Goal: Transaction & Acquisition: Purchase product/service

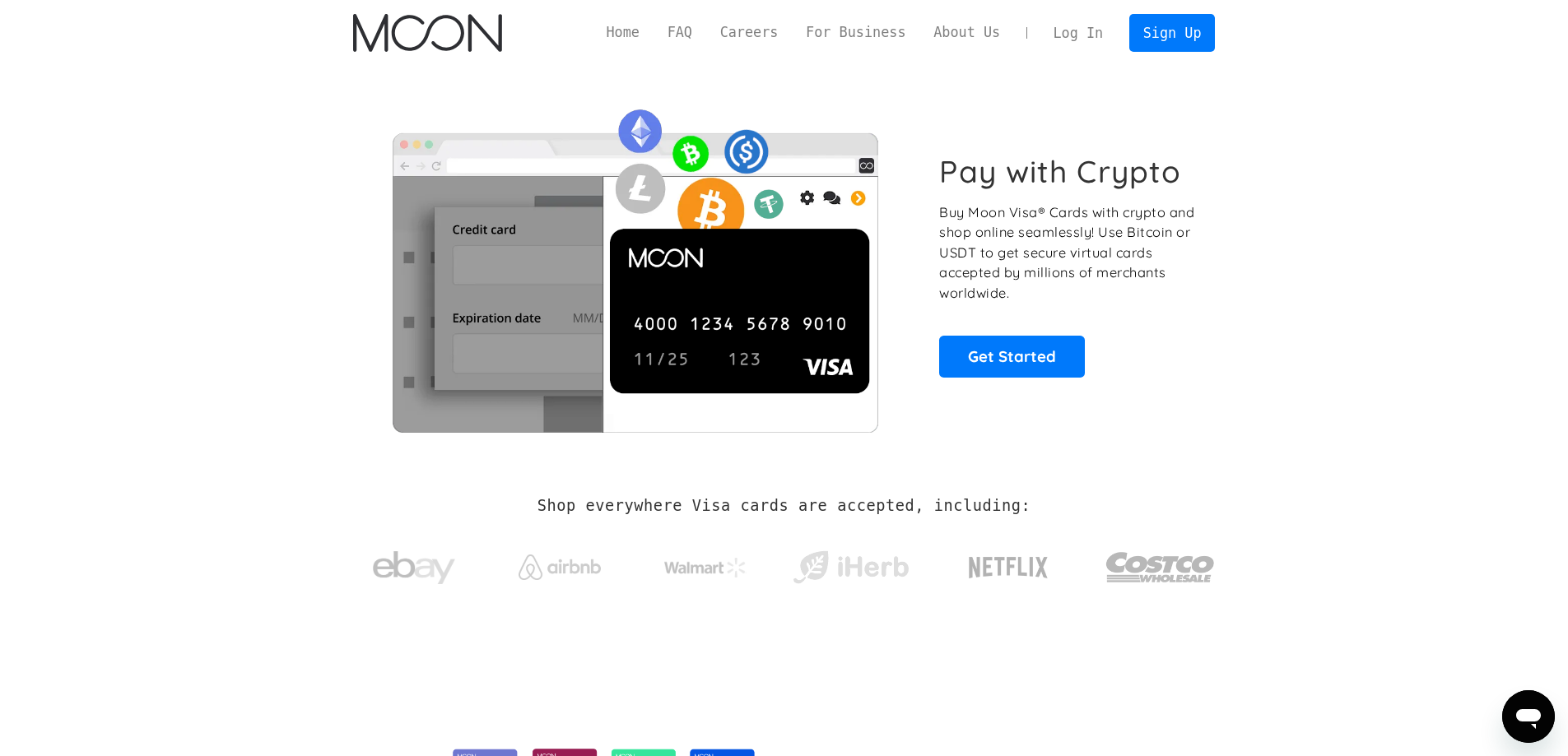
click at [1078, 34] on link "Log In" at bounding box center [1078, 32] width 77 height 36
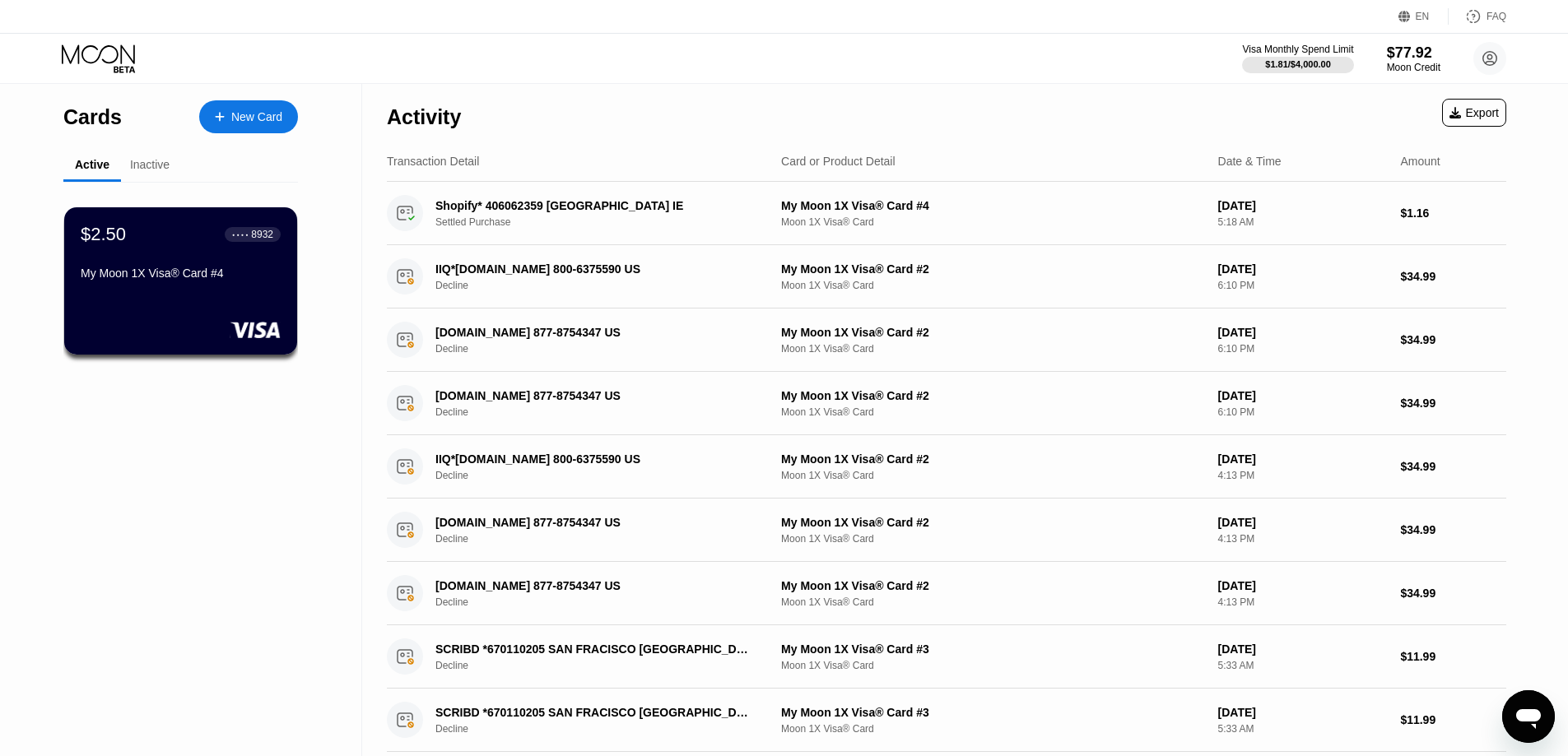
click at [640, 96] on div "Activity Export" at bounding box center [947, 113] width 1120 height 58
click at [183, 280] on div "My Moon 1X Visa® Card #4" at bounding box center [181, 273] width 202 height 14
click at [262, 122] on div "New Card" at bounding box center [256, 117] width 51 height 14
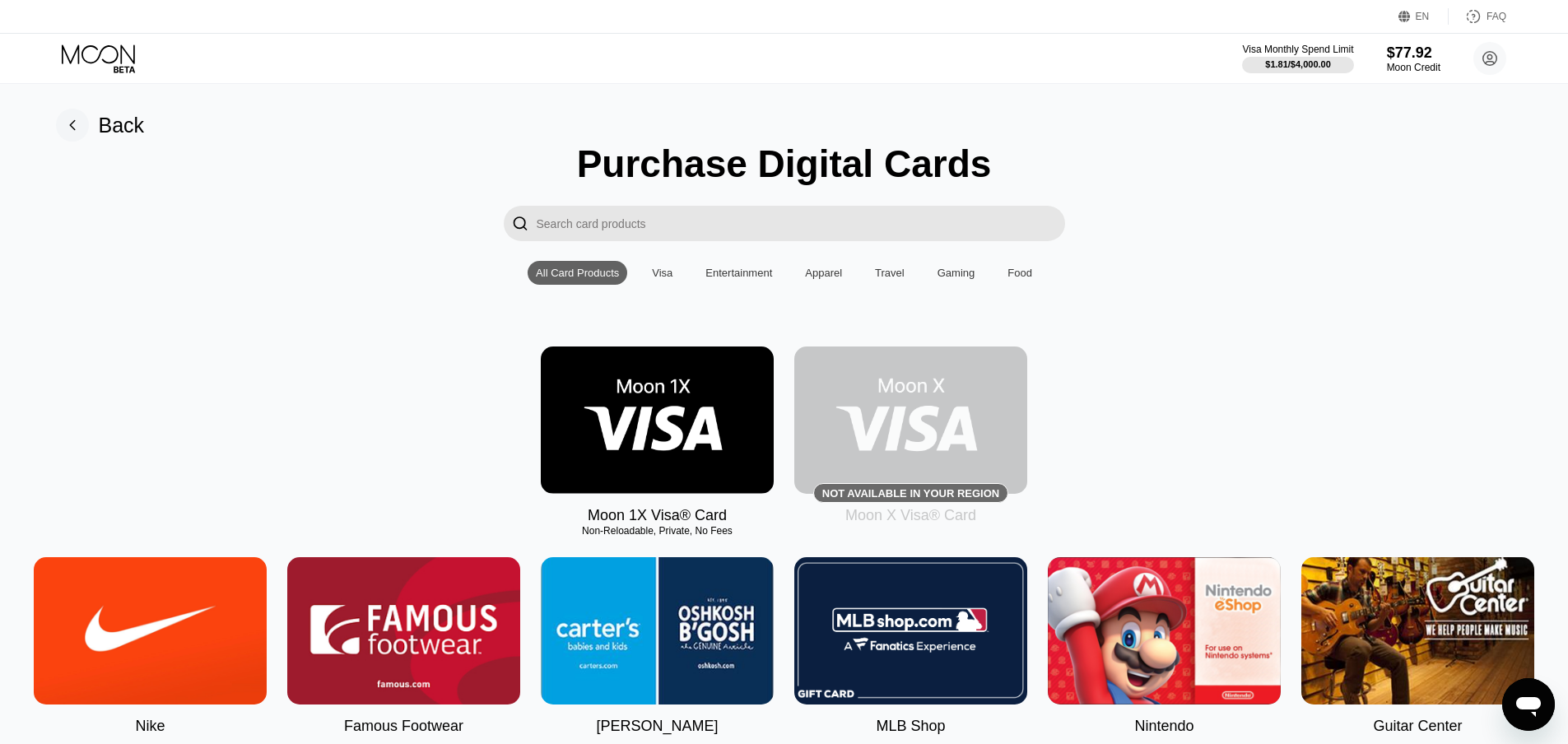
click at [654, 421] on img at bounding box center [657, 420] width 233 height 148
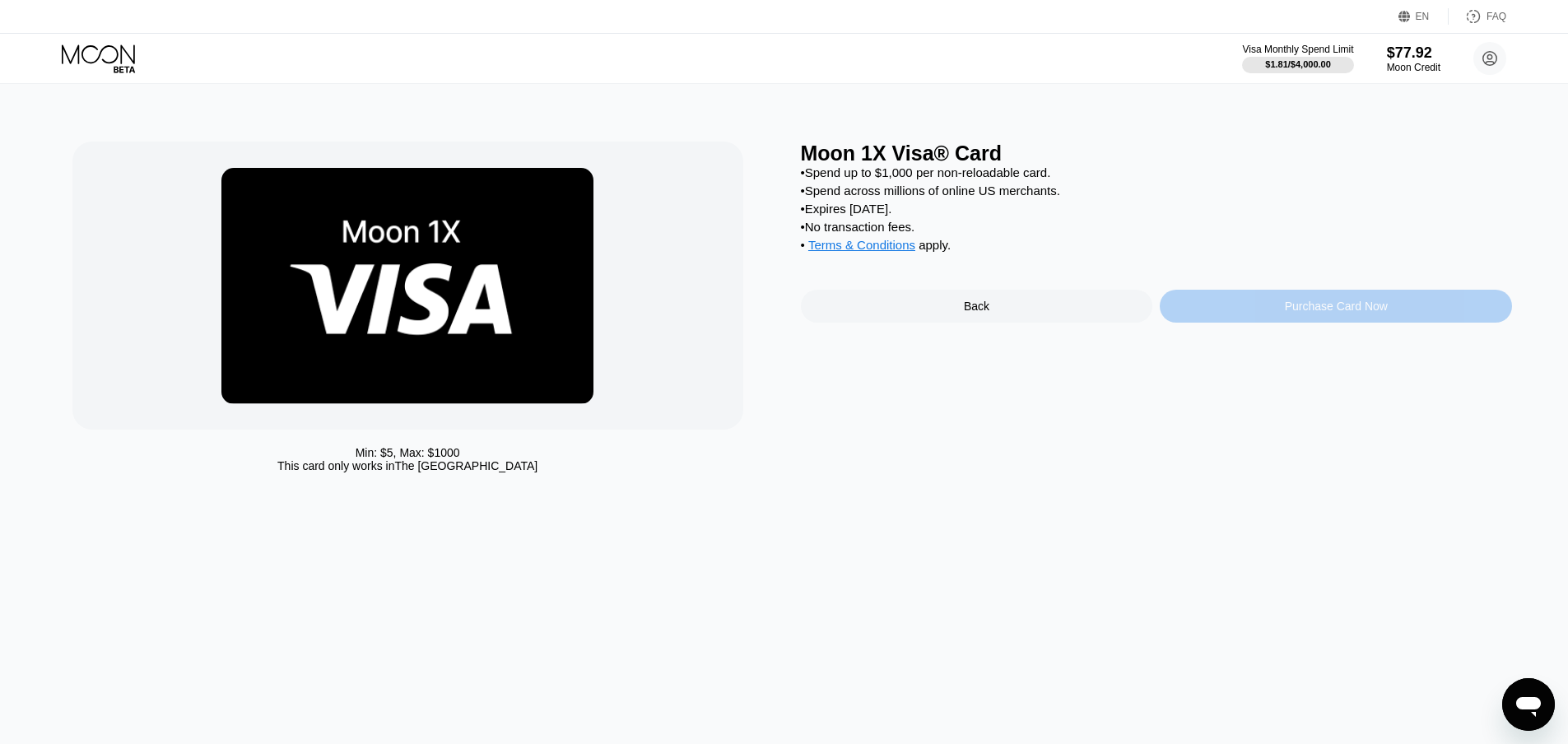
click at [1370, 313] on div "Purchase Card Now" at bounding box center [1336, 306] width 103 height 14
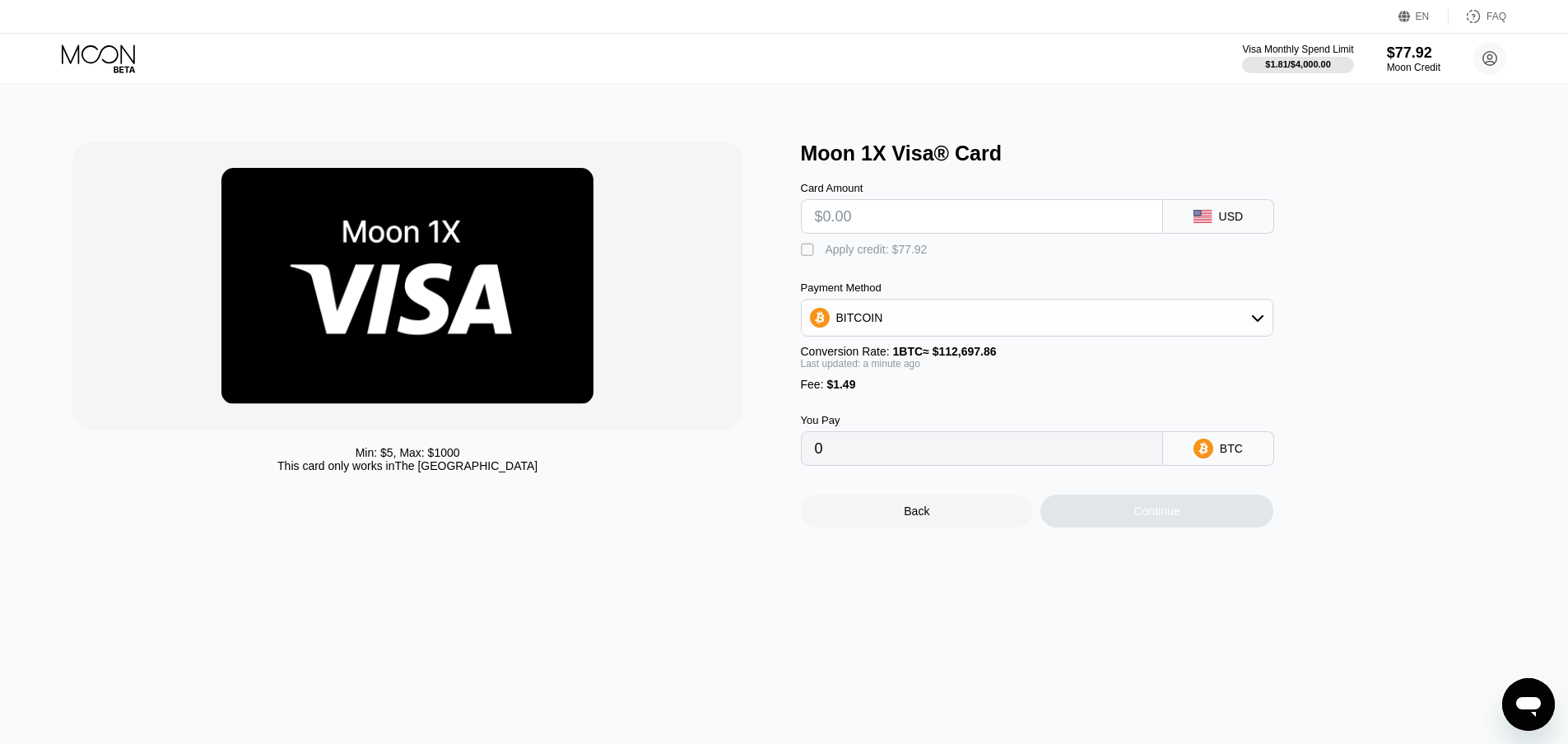
click at [966, 217] on input "text" at bounding box center [983, 216] width 334 height 33
type input "$1"
type input "0.00002210"
type input "$15"
type input "0.00014633"
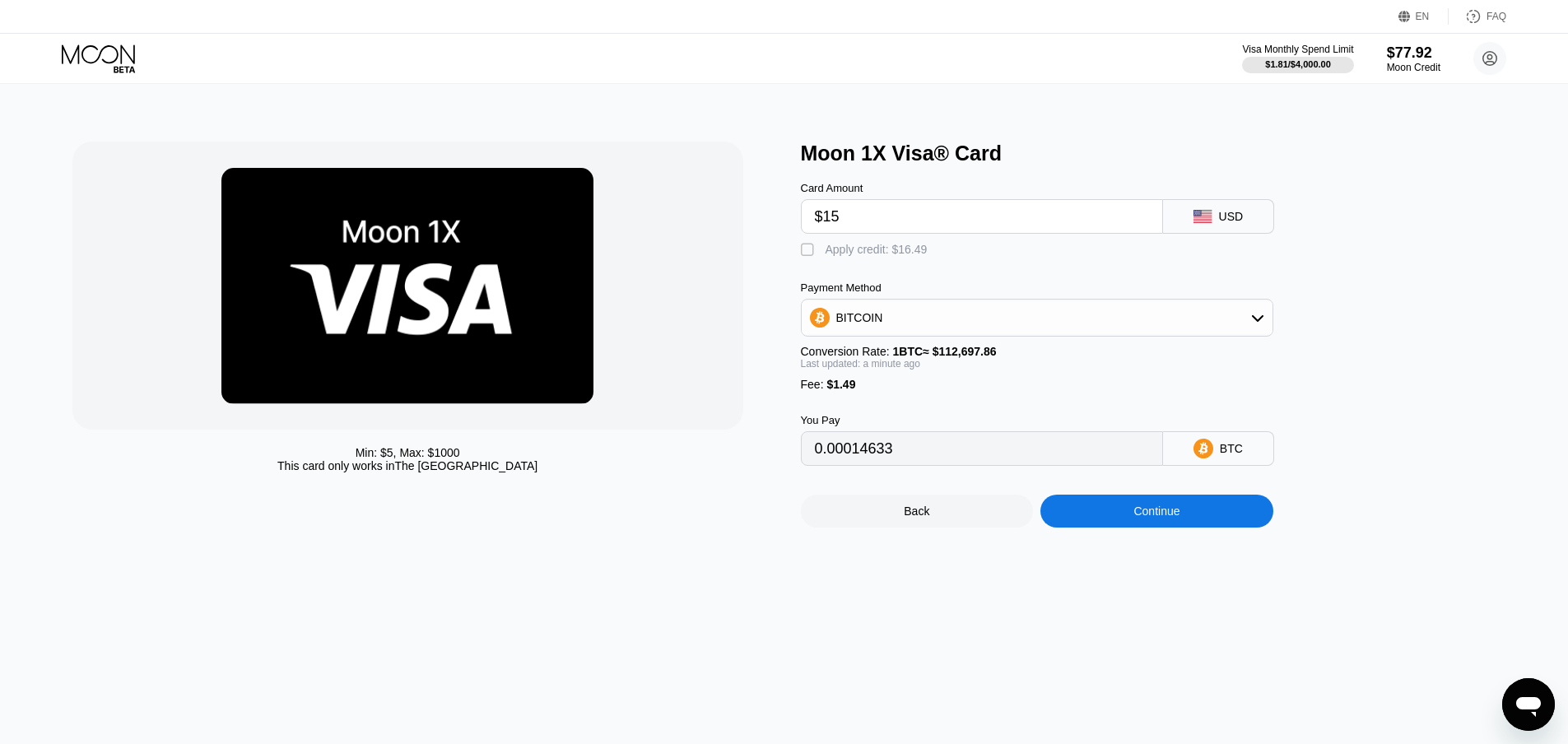
type input "$15"
click at [804, 253] on div "" at bounding box center [809, 250] width 16 height 16
type input "0"
click at [878, 222] on input "$15" at bounding box center [983, 216] width 334 height 33
type input "$15."
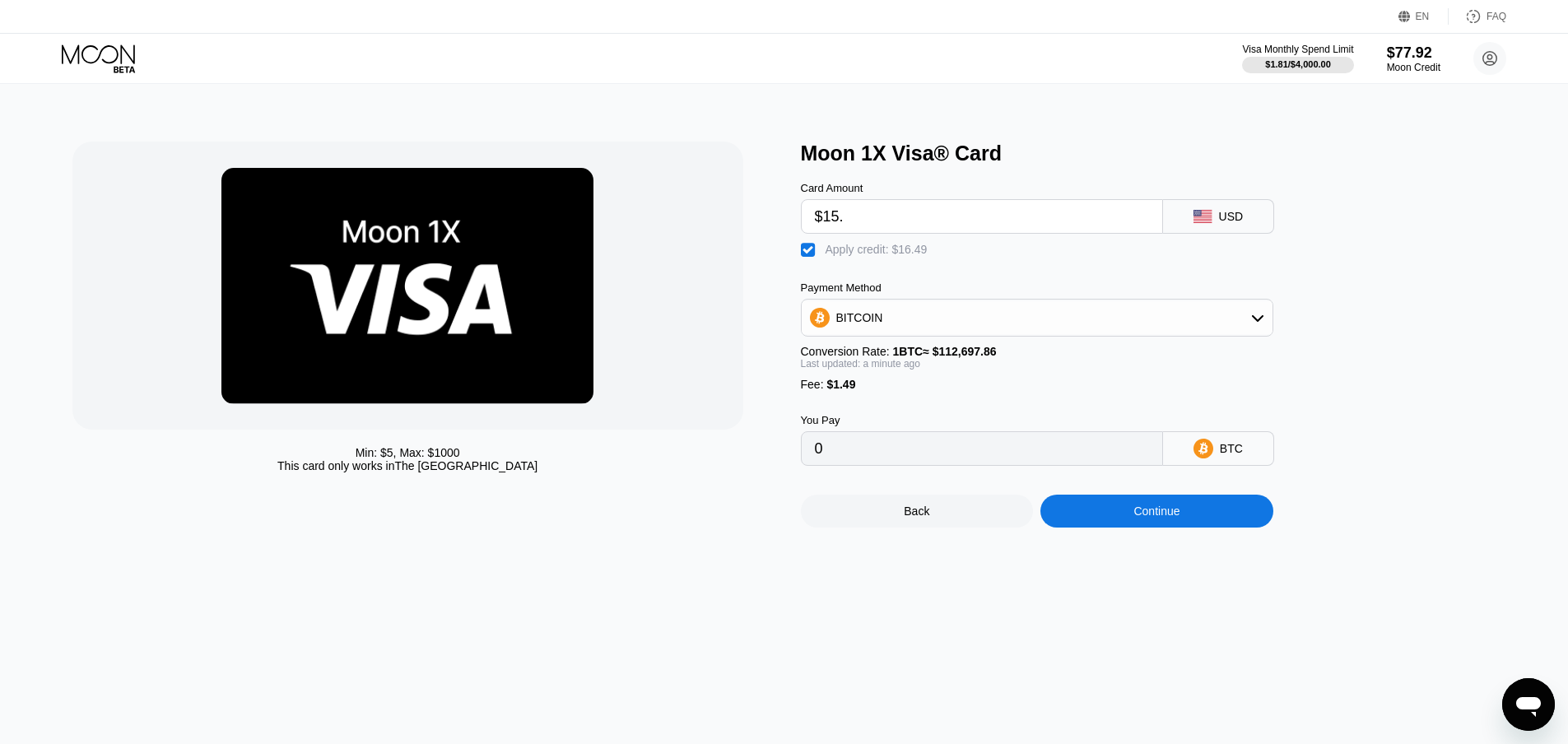
click at [82, 55] on icon at bounding box center [99, 54] width 73 height 19
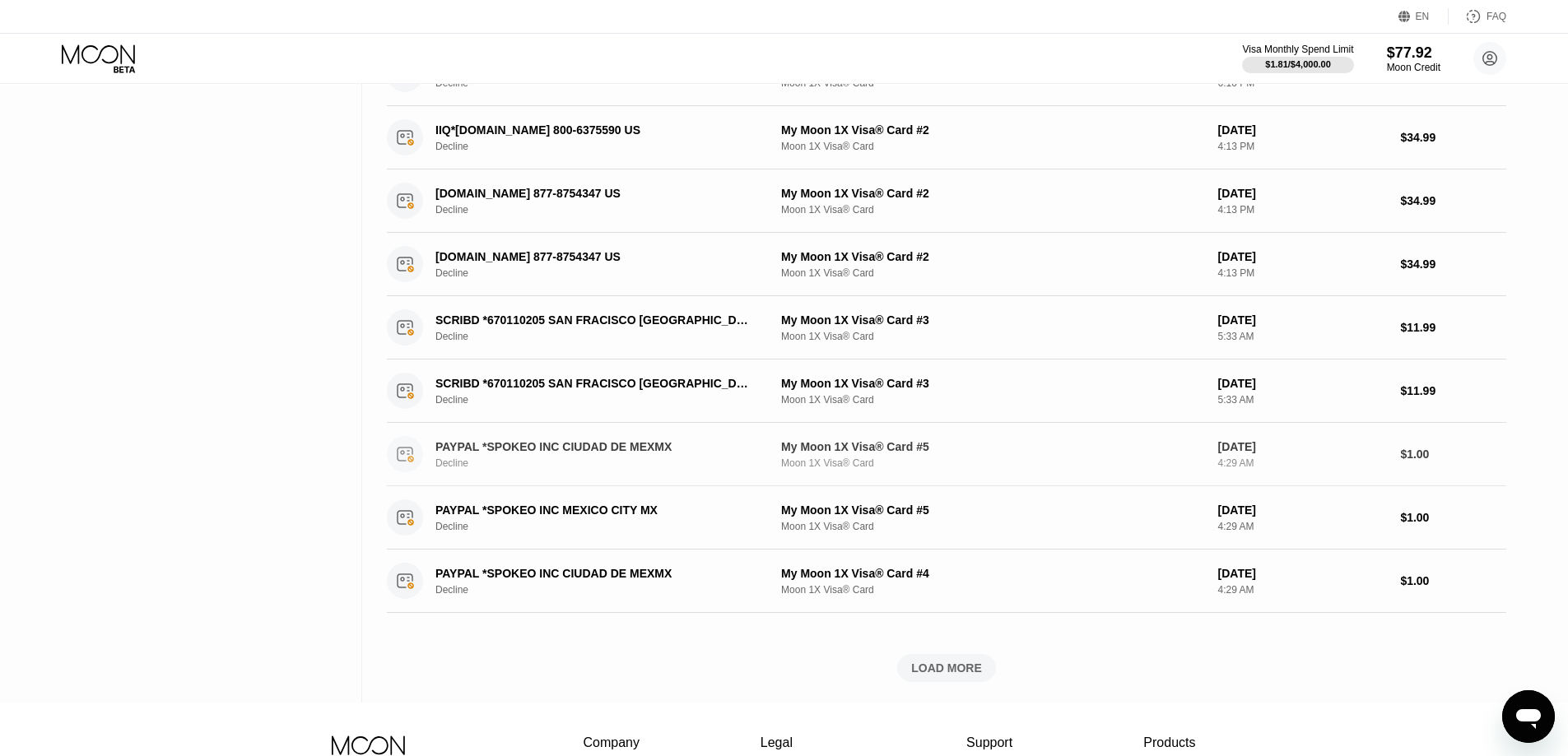
scroll to position [493, 0]
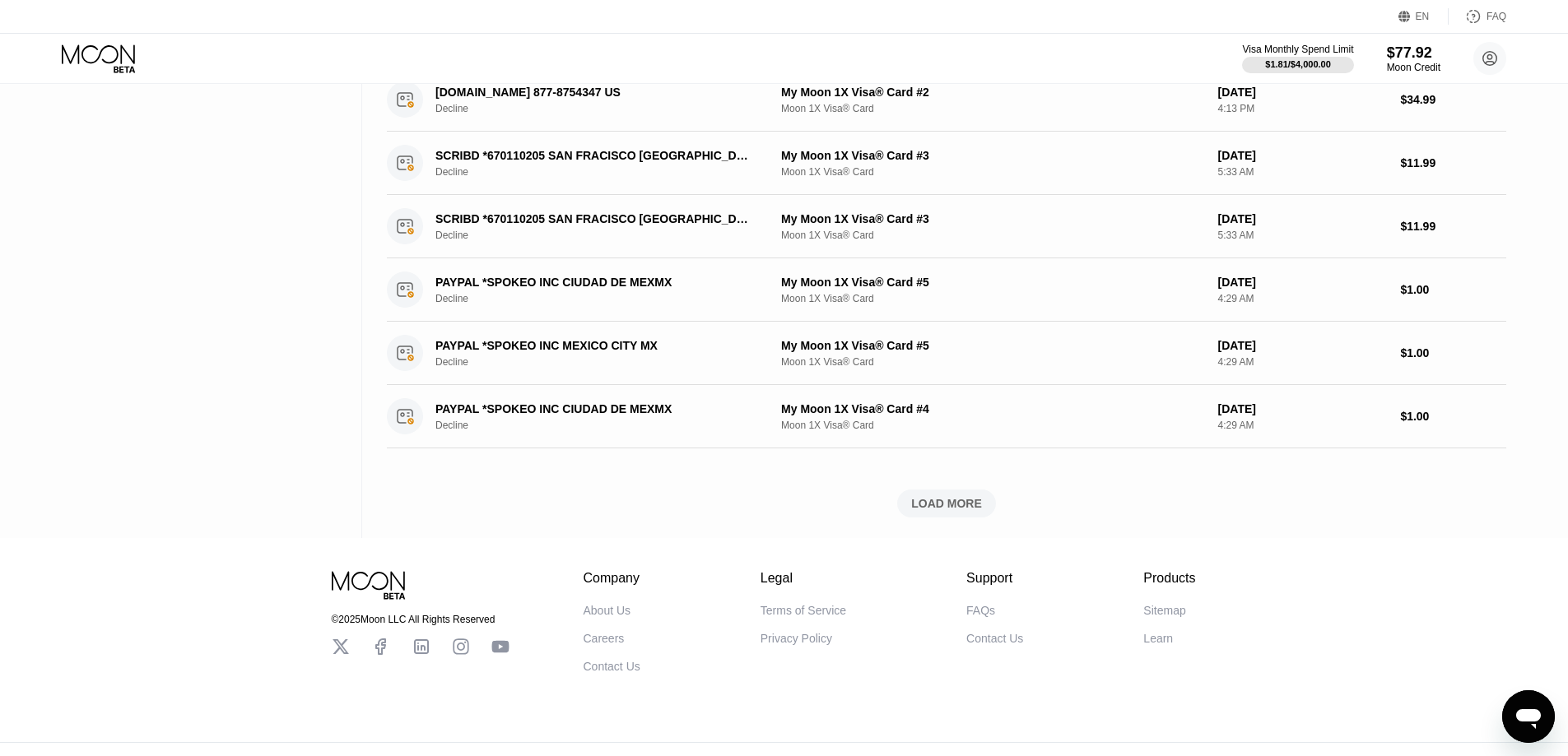
click at [926, 511] on div "LOAD MORE" at bounding box center [946, 503] width 71 height 14
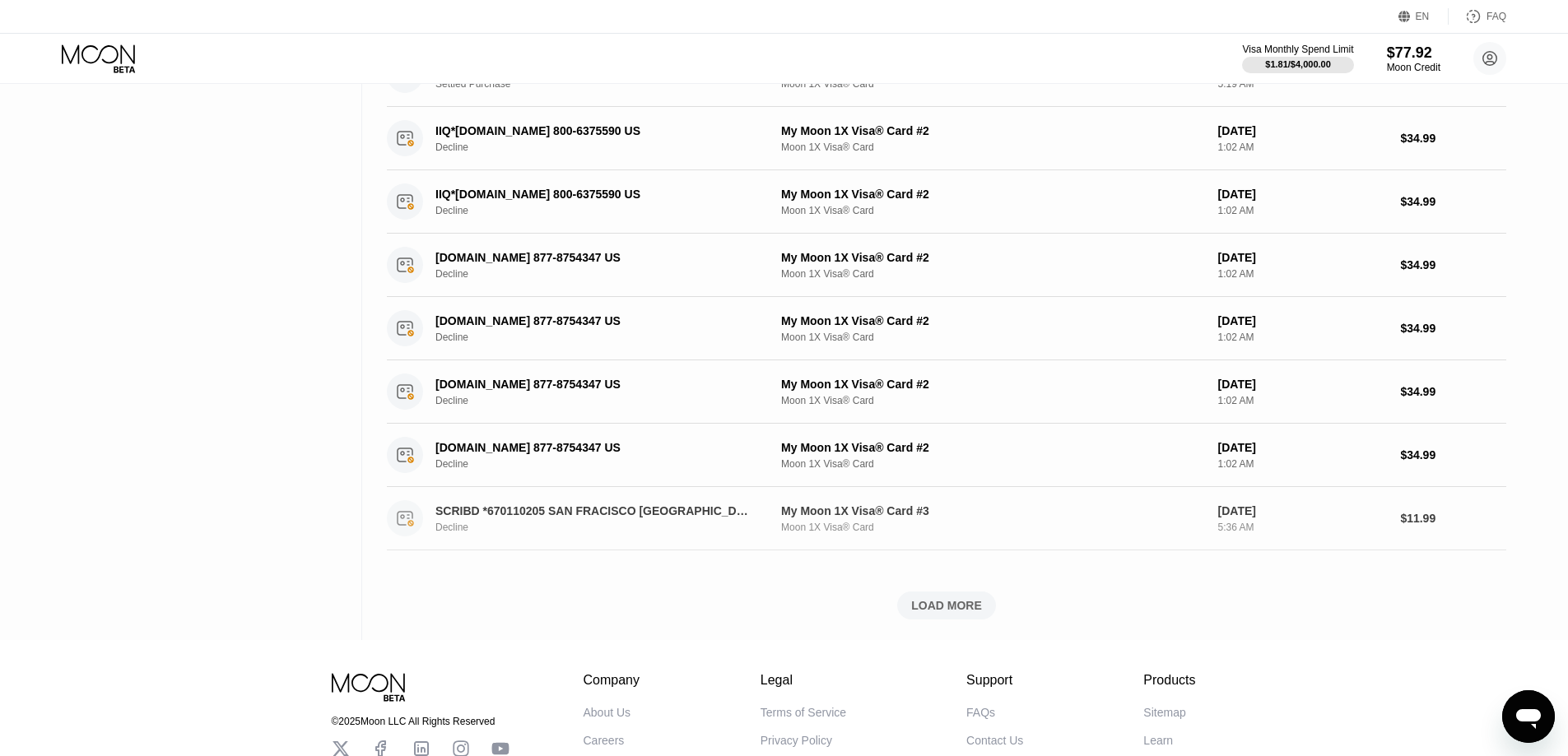
scroll to position [1291, 0]
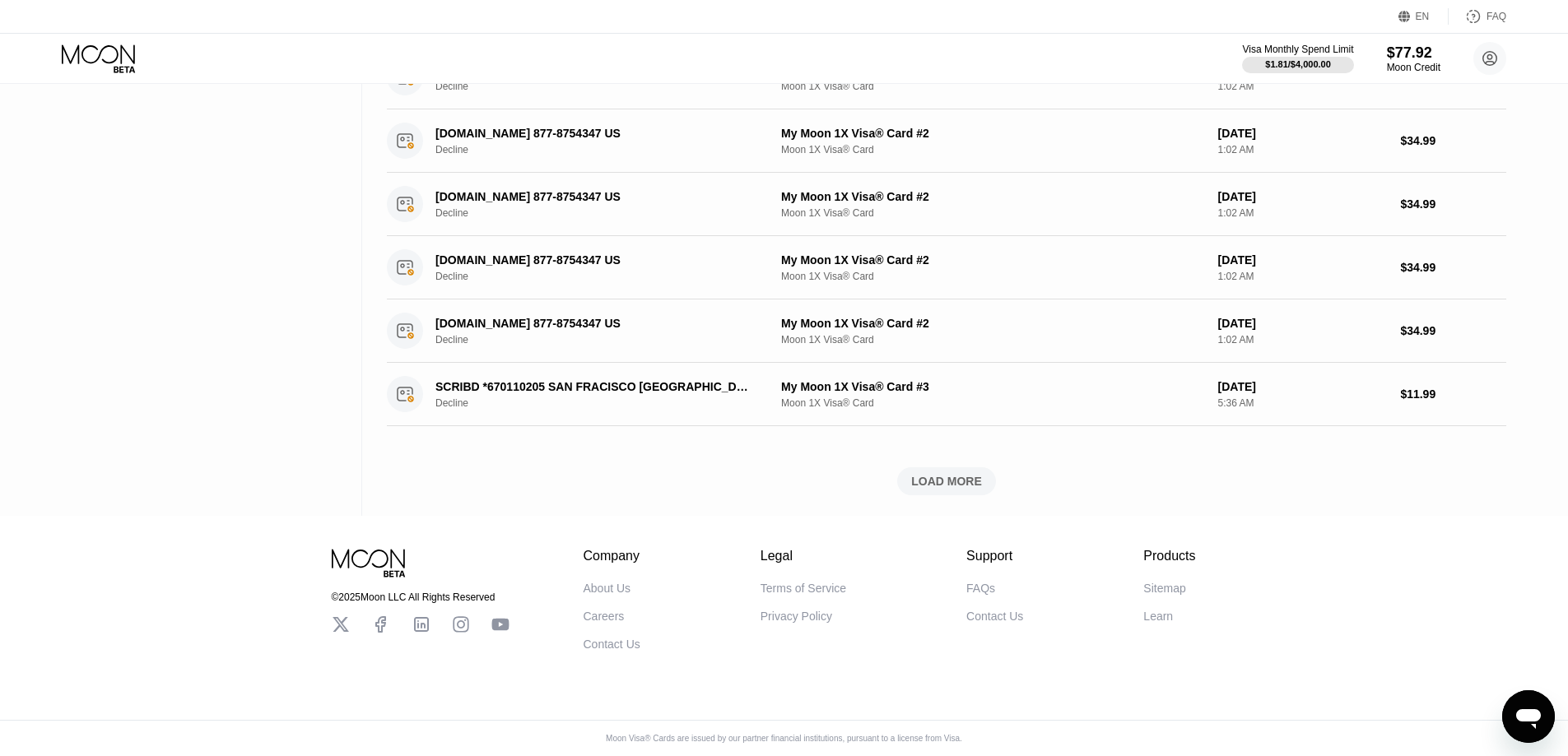
click at [956, 474] on div "LOAD MORE" at bounding box center [946, 481] width 71 height 14
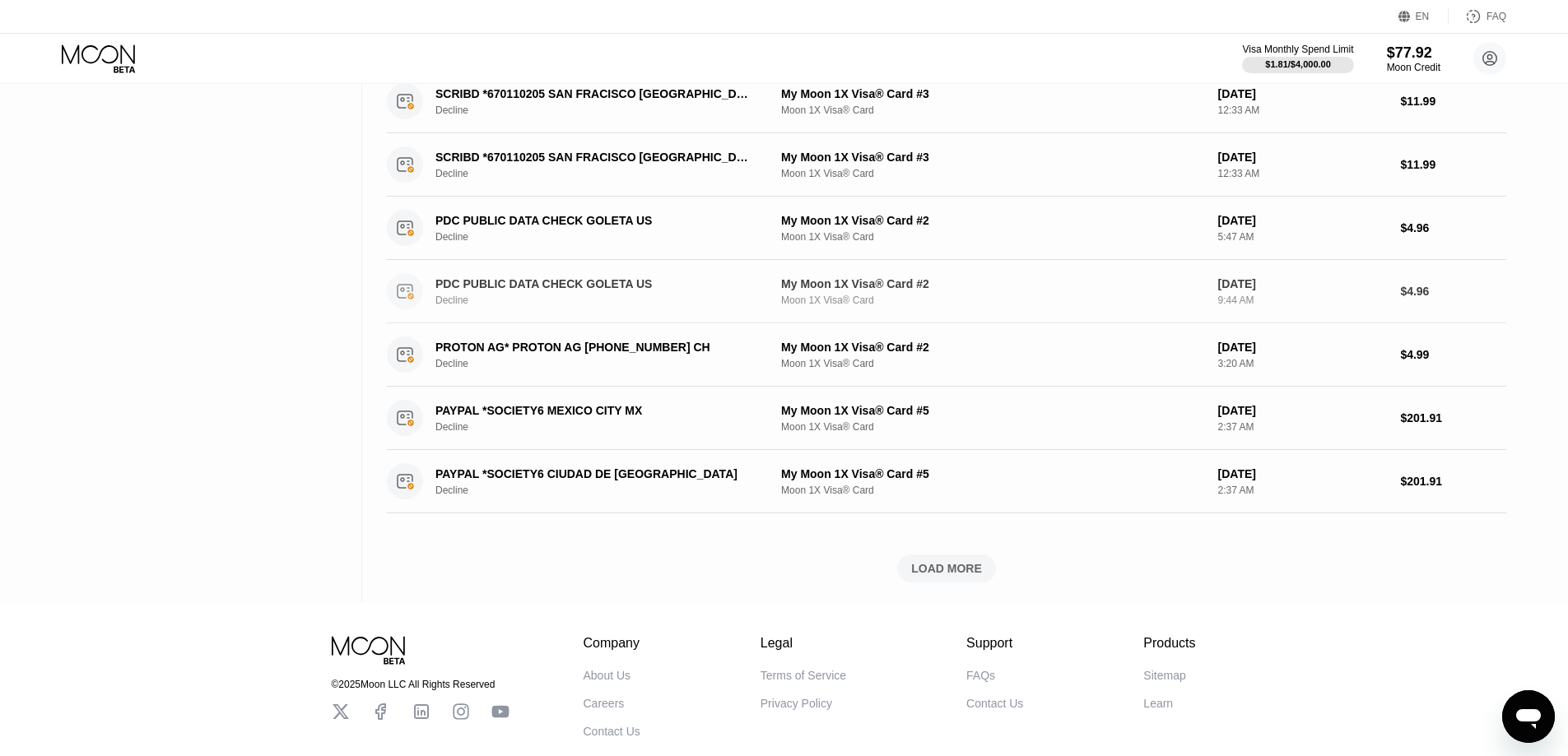
scroll to position [2031, 0]
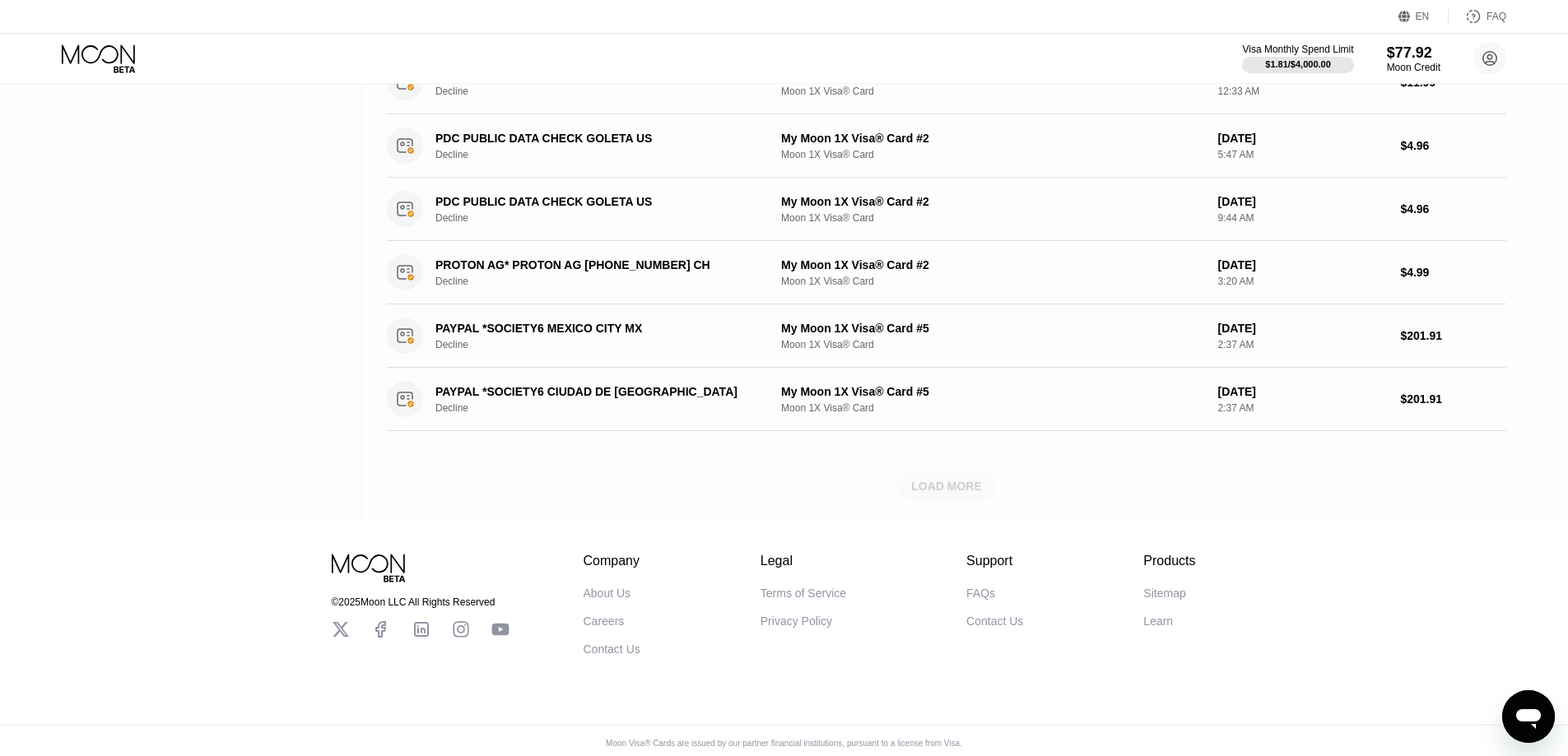
click at [947, 492] on div "LOAD MORE" at bounding box center [946, 486] width 71 height 14
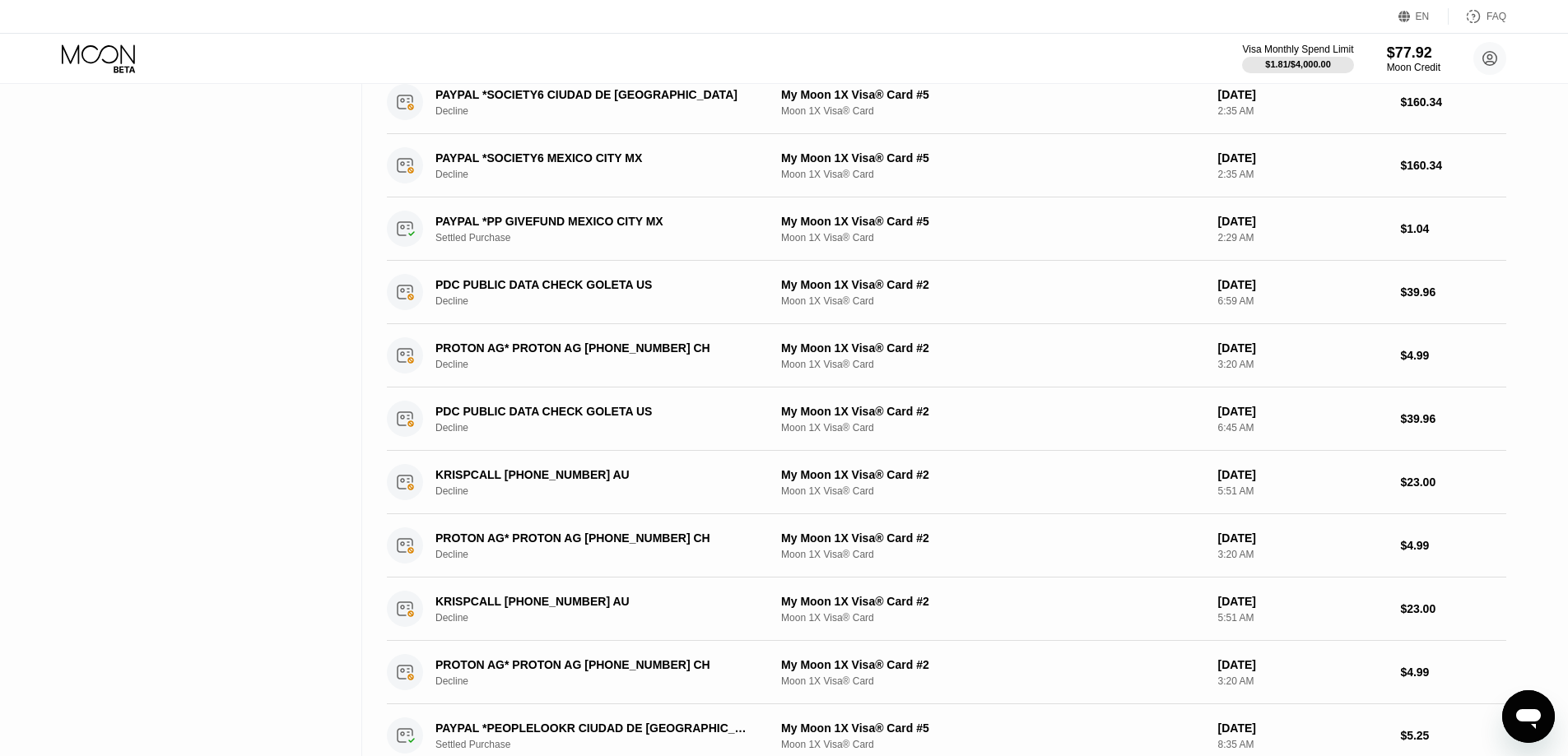
scroll to position [2400, 0]
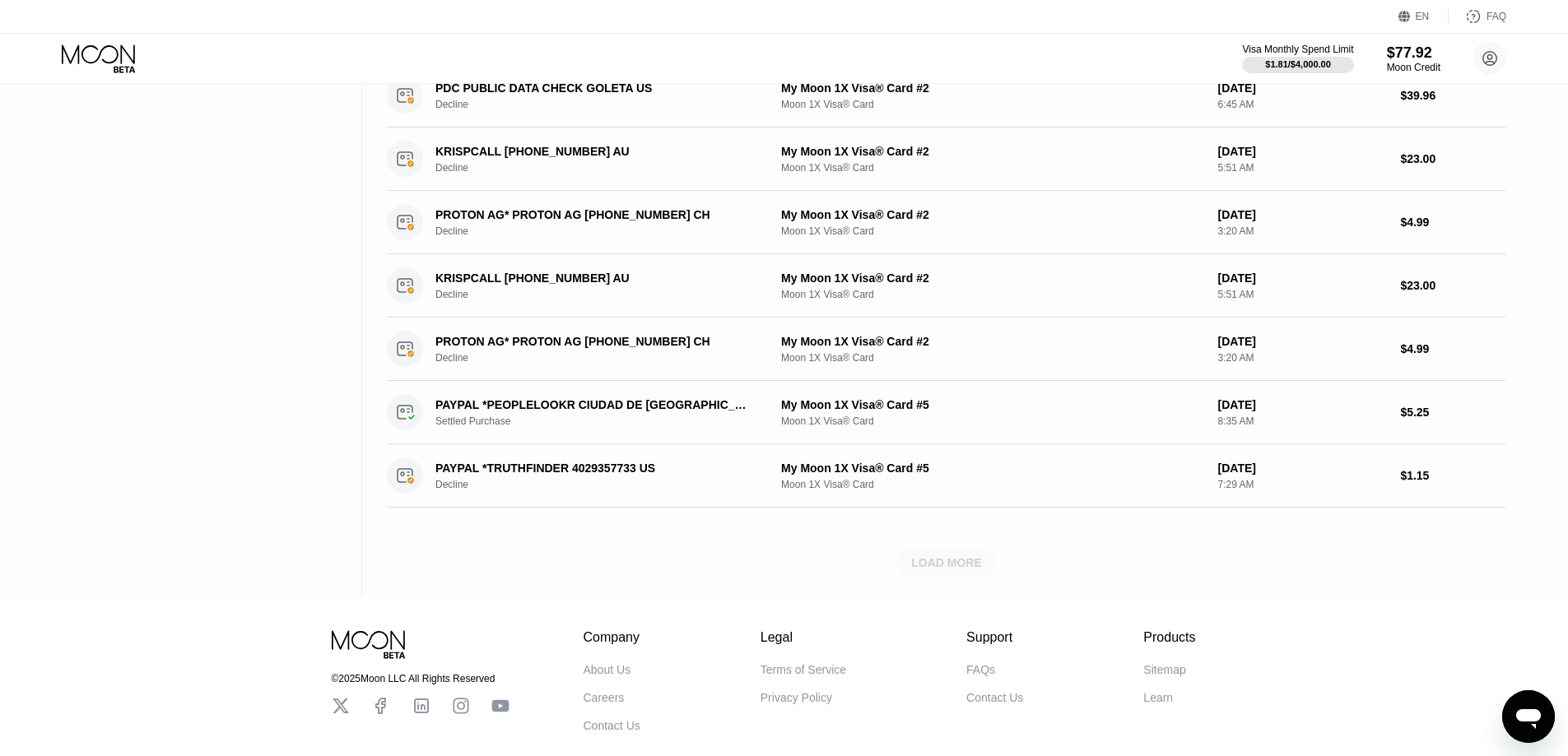
click at [947, 571] on div "LOAD MORE" at bounding box center [946, 562] width 71 height 14
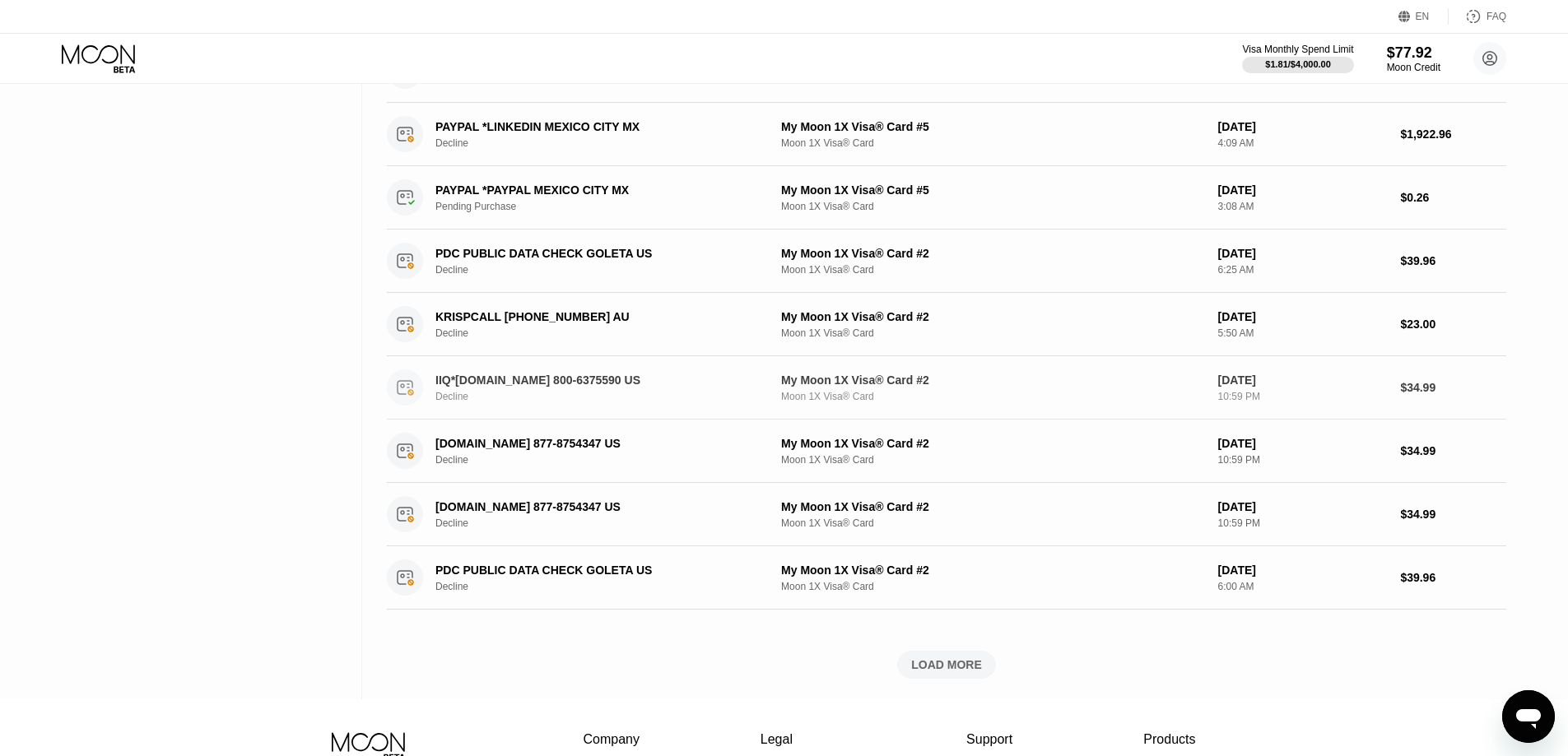
scroll to position [3456, 0]
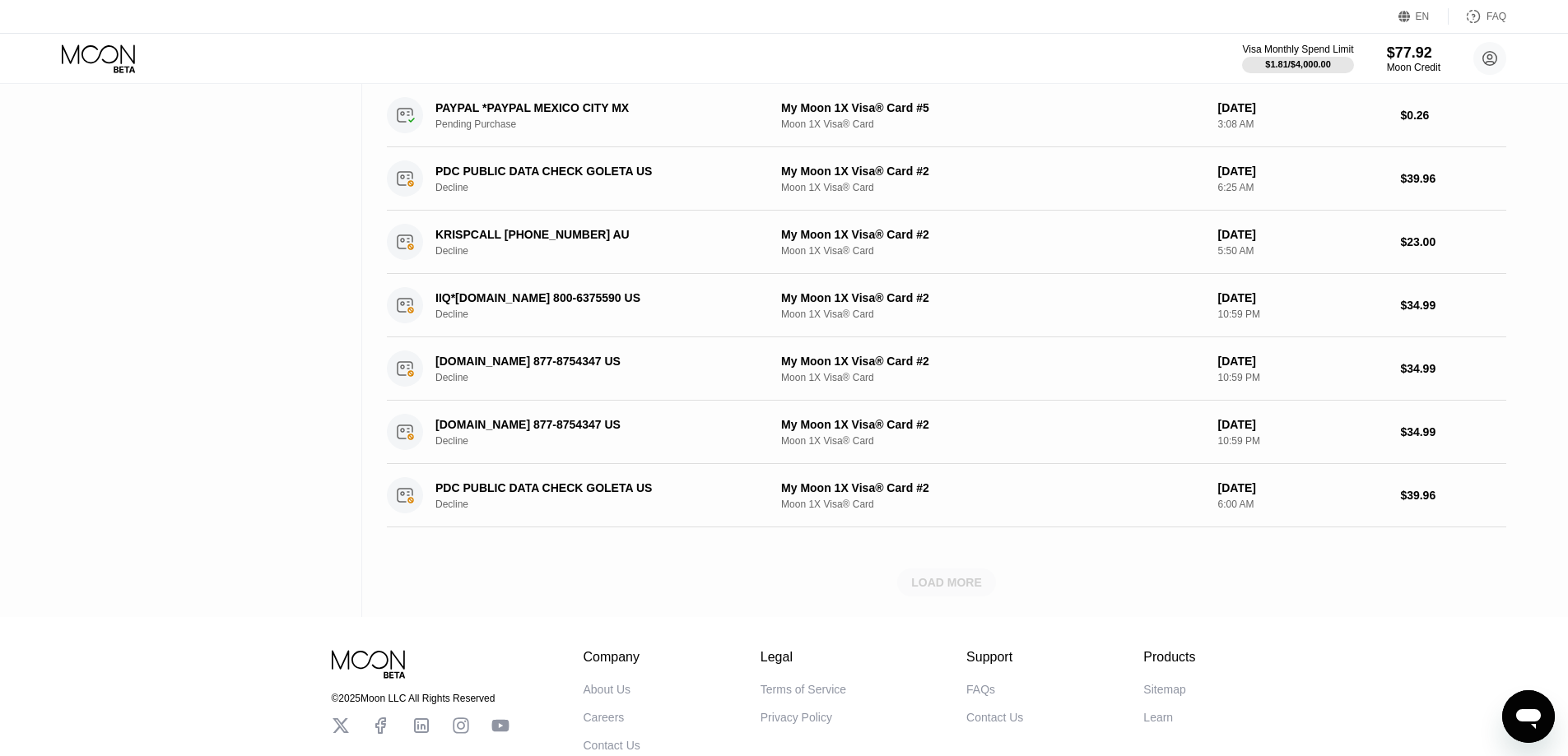
click at [971, 587] on div "LOAD MORE" at bounding box center [946, 582] width 71 height 14
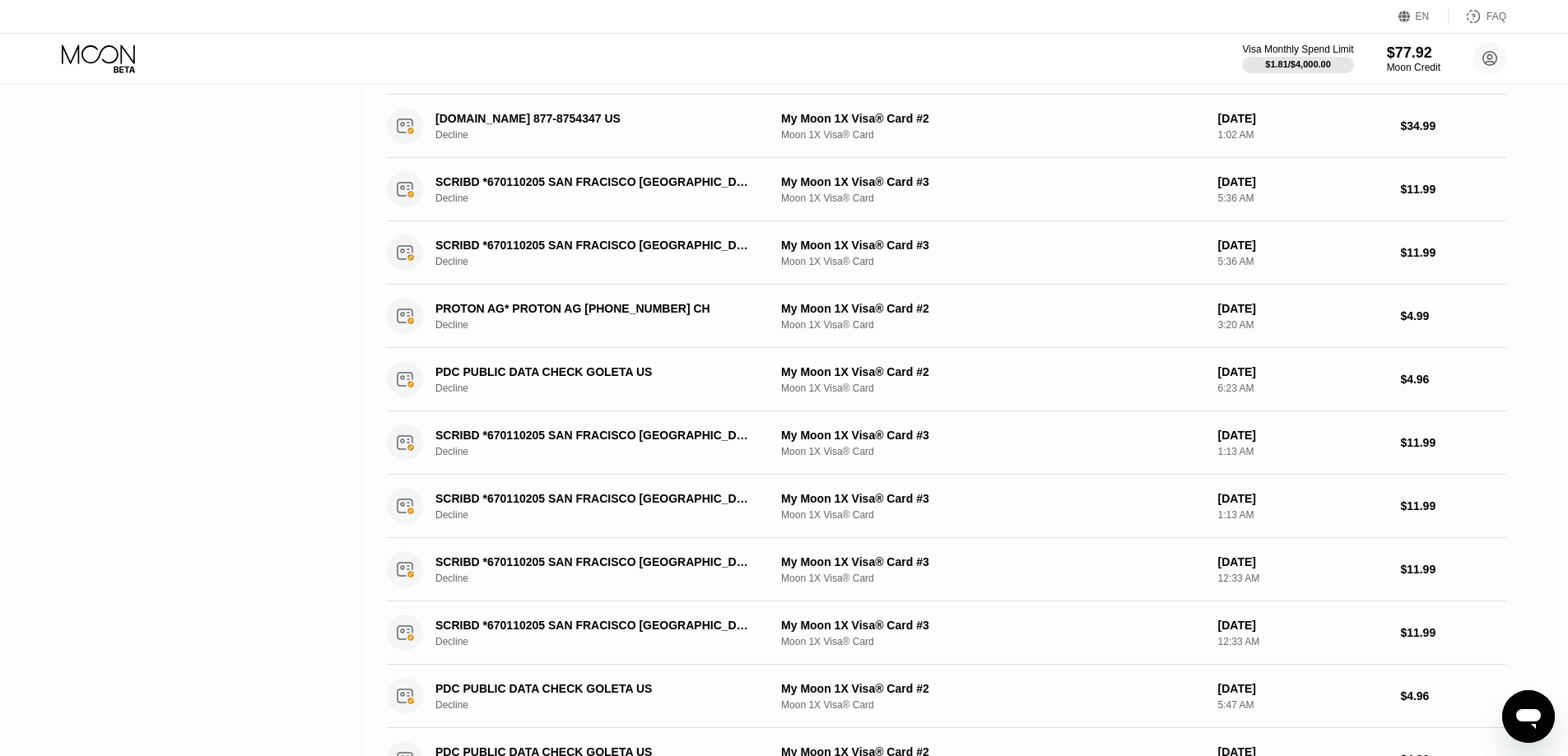
scroll to position [0, 0]
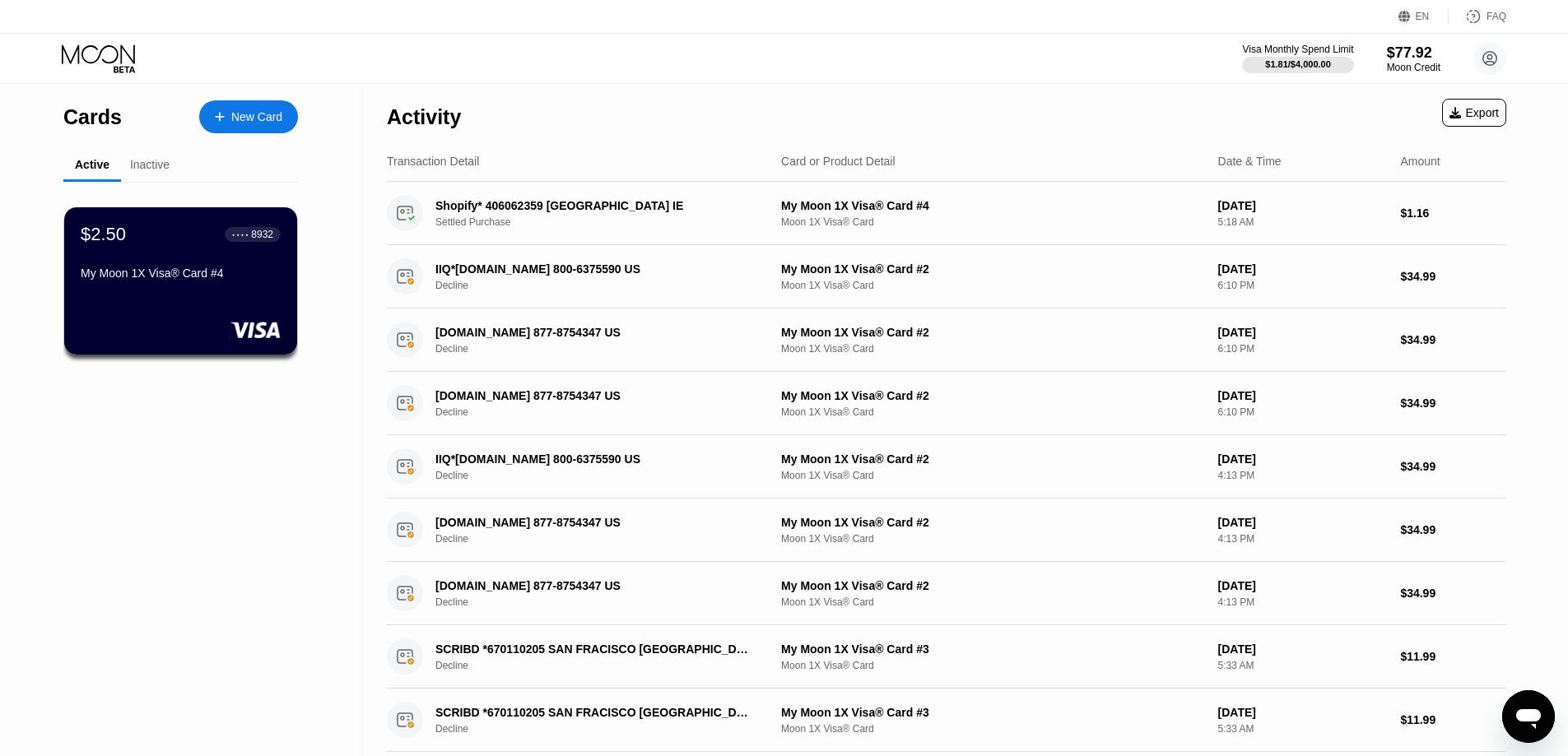
click at [146, 170] on div "Inactive" at bounding box center [150, 165] width 40 height 14
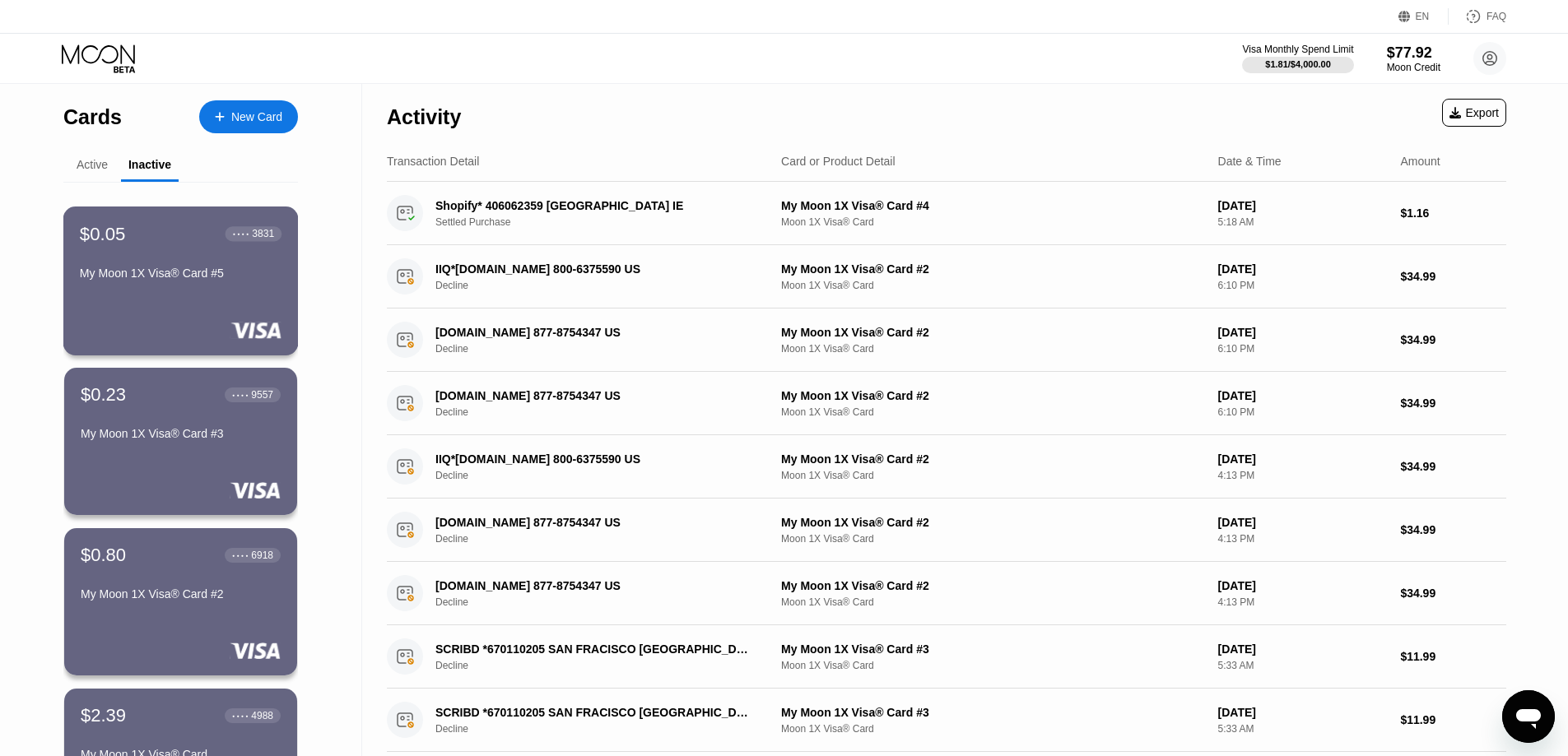
click at [220, 299] on div "$0.05 ● ● ● ● 3831 My Moon 1X Visa® Card #5" at bounding box center [182, 281] width 236 height 149
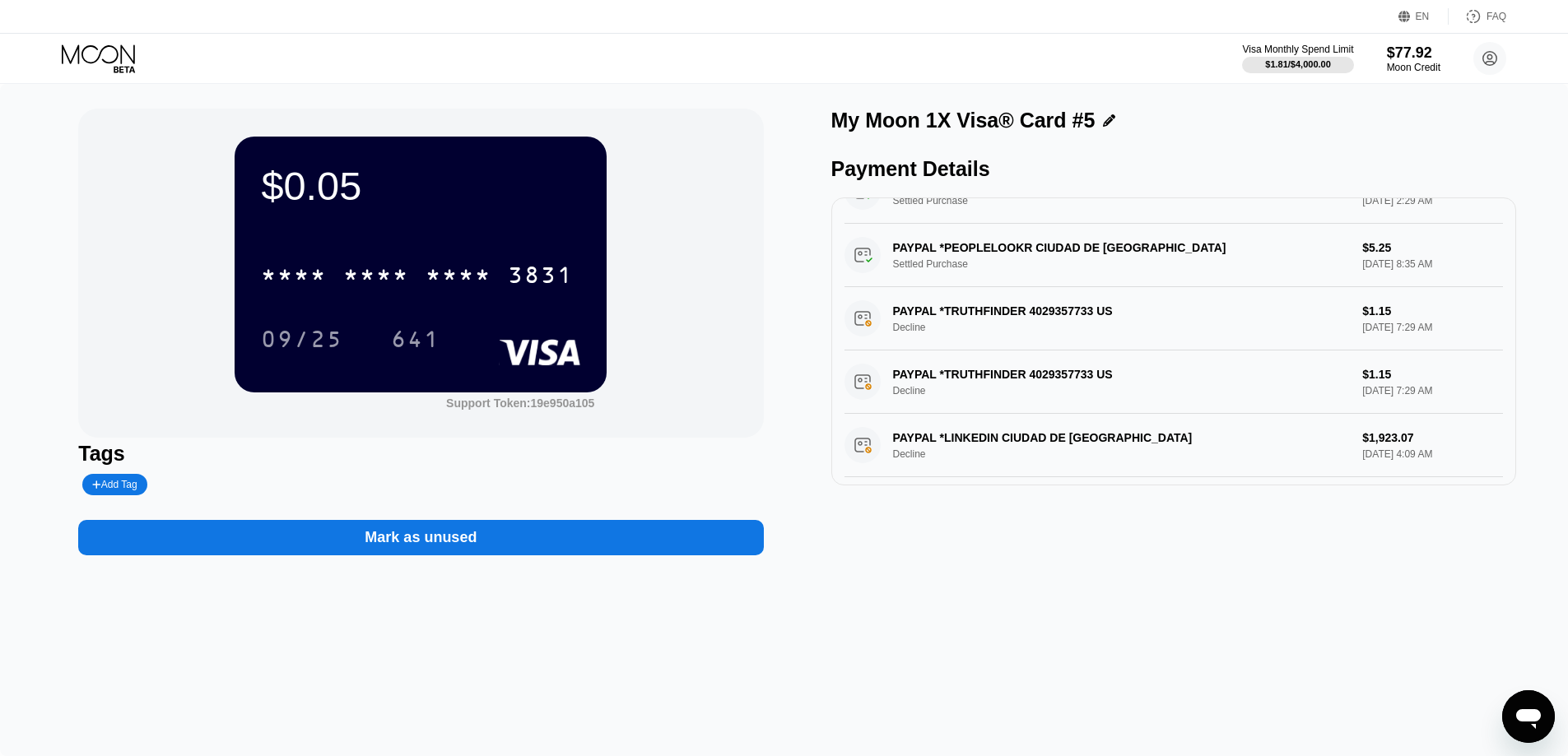
scroll to position [601, 0]
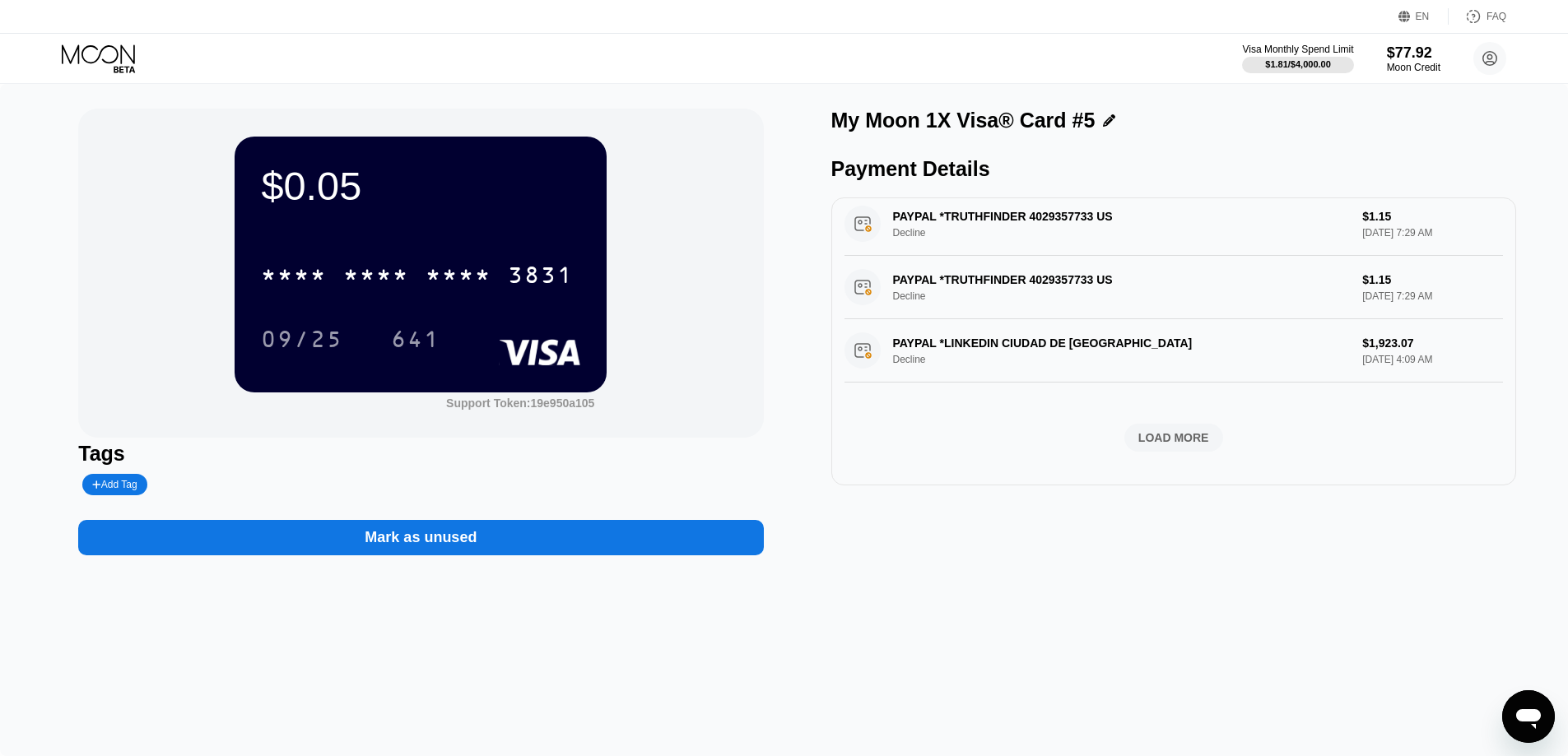
click at [1194, 442] on div "LOAD MORE" at bounding box center [1174, 437] width 99 height 28
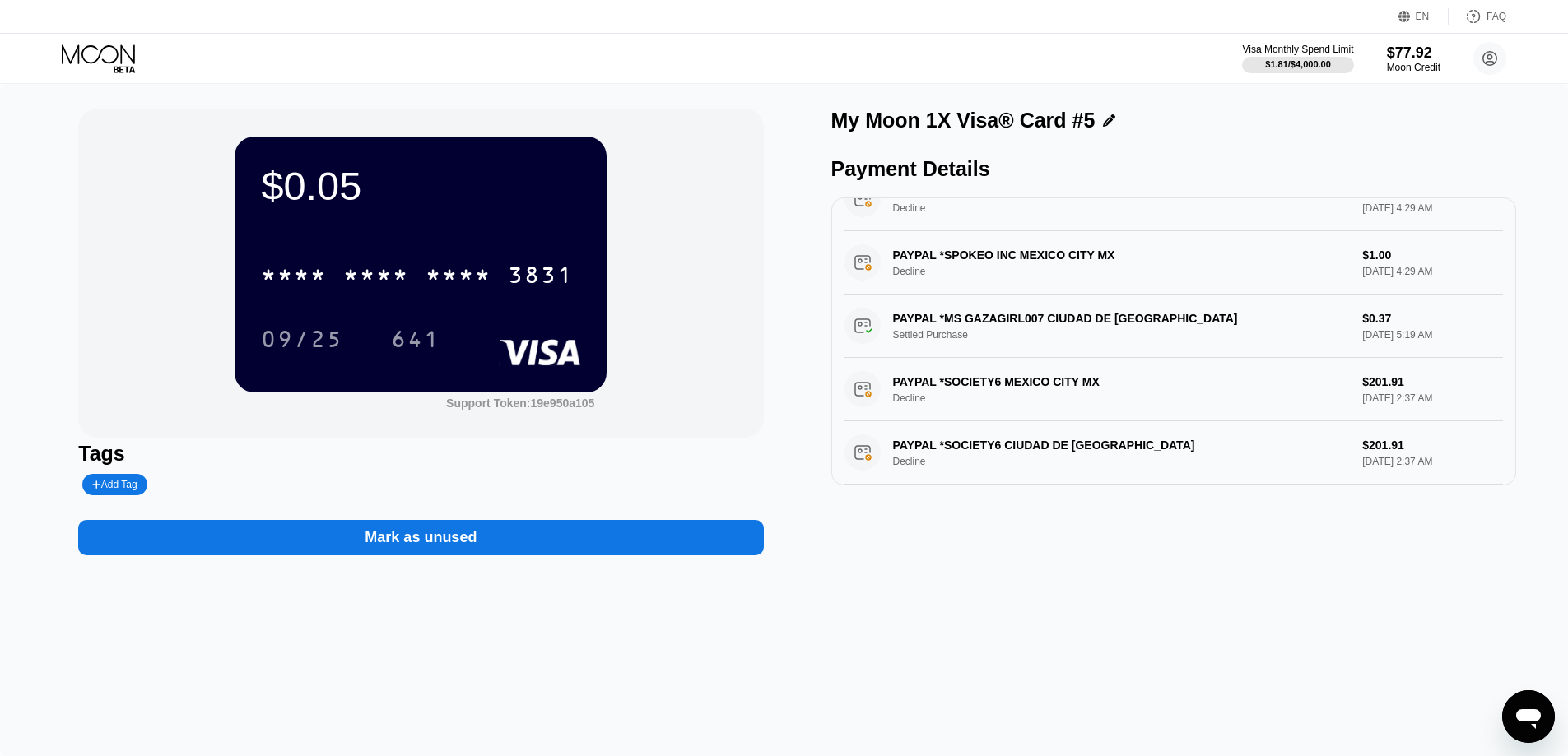
scroll to position [0, 0]
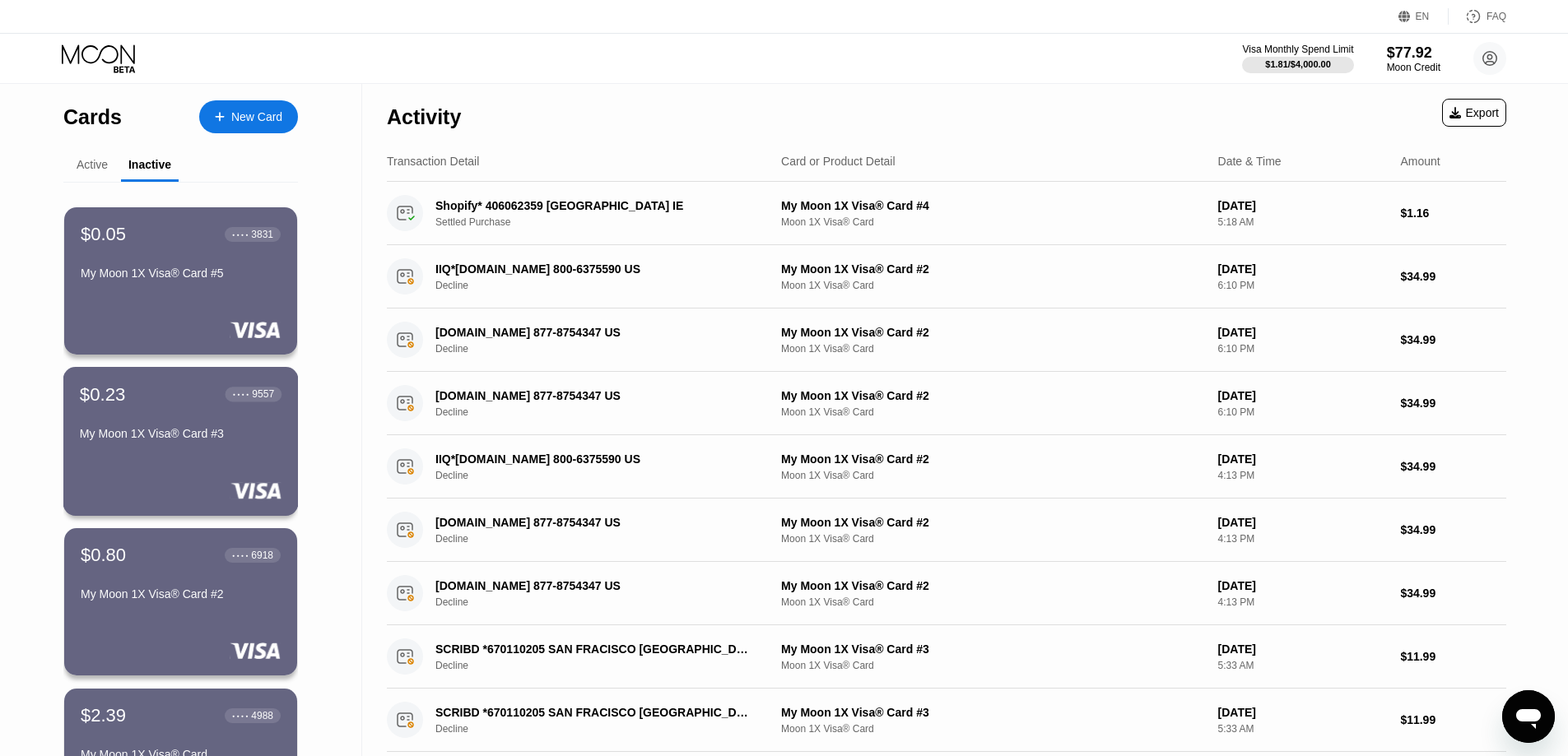
click at [185, 427] on div "$0.23 ● ● ● ● 9557 My Moon 1X Visa® Card #3" at bounding box center [181, 415] width 202 height 64
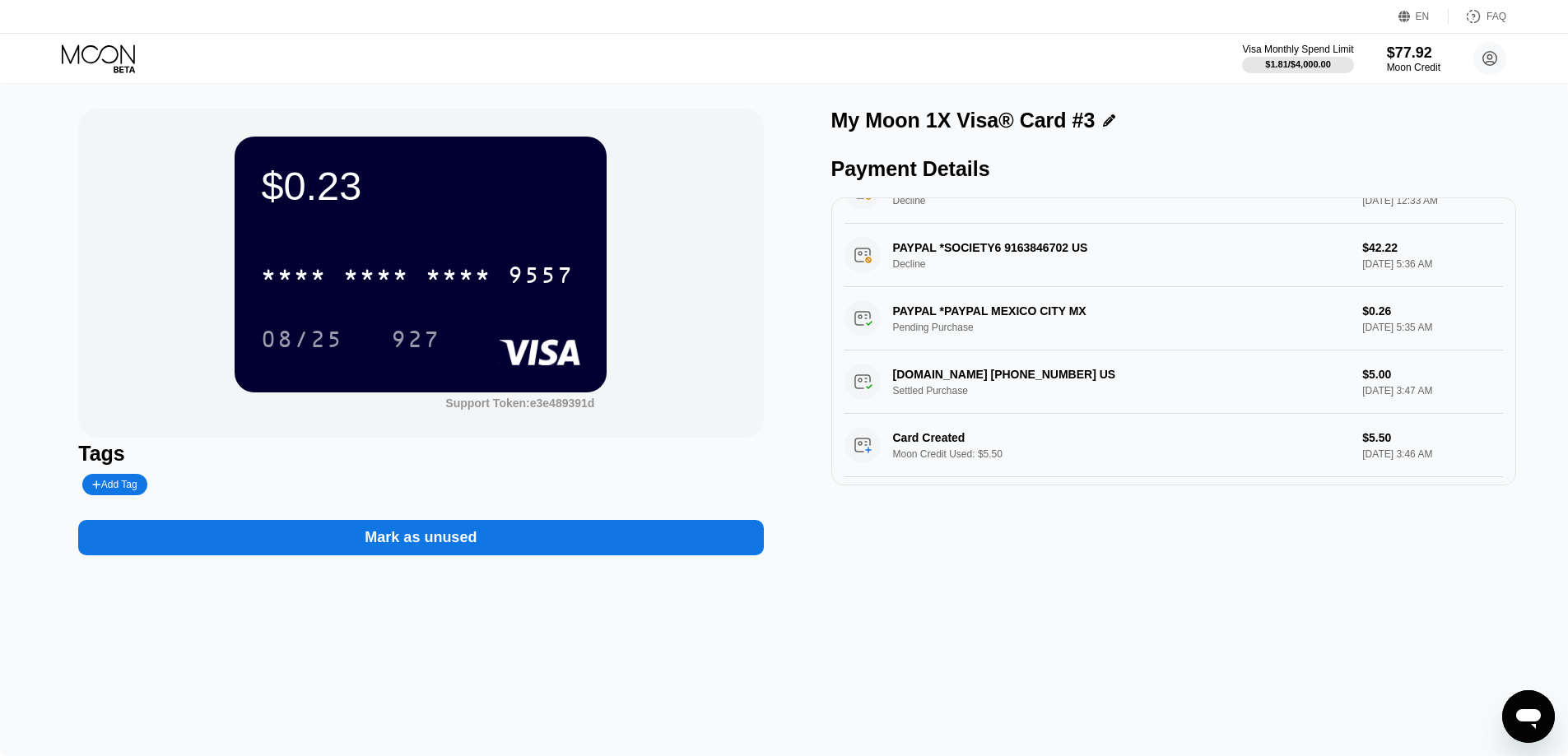
scroll to position [511, 0]
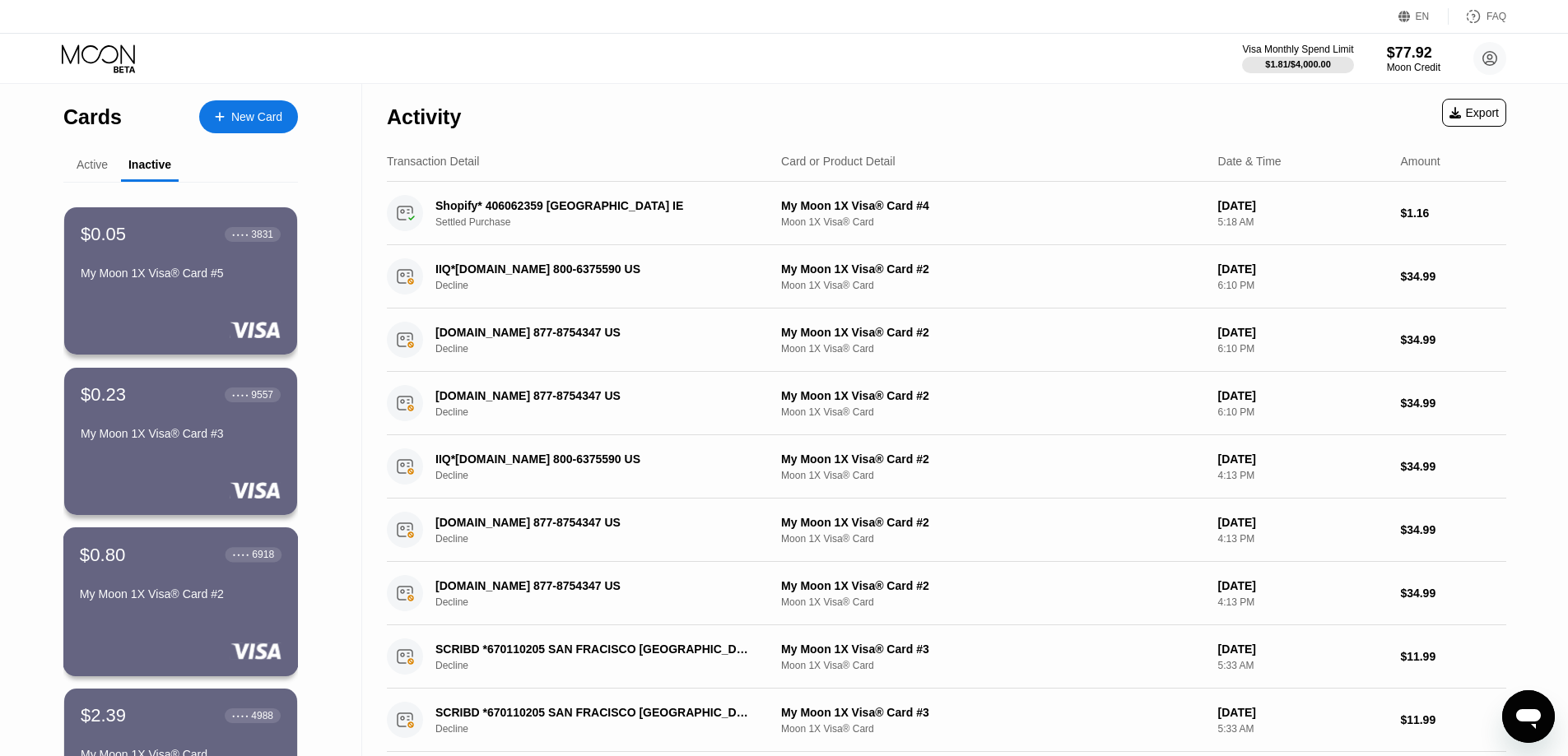
scroll to position [164, 0]
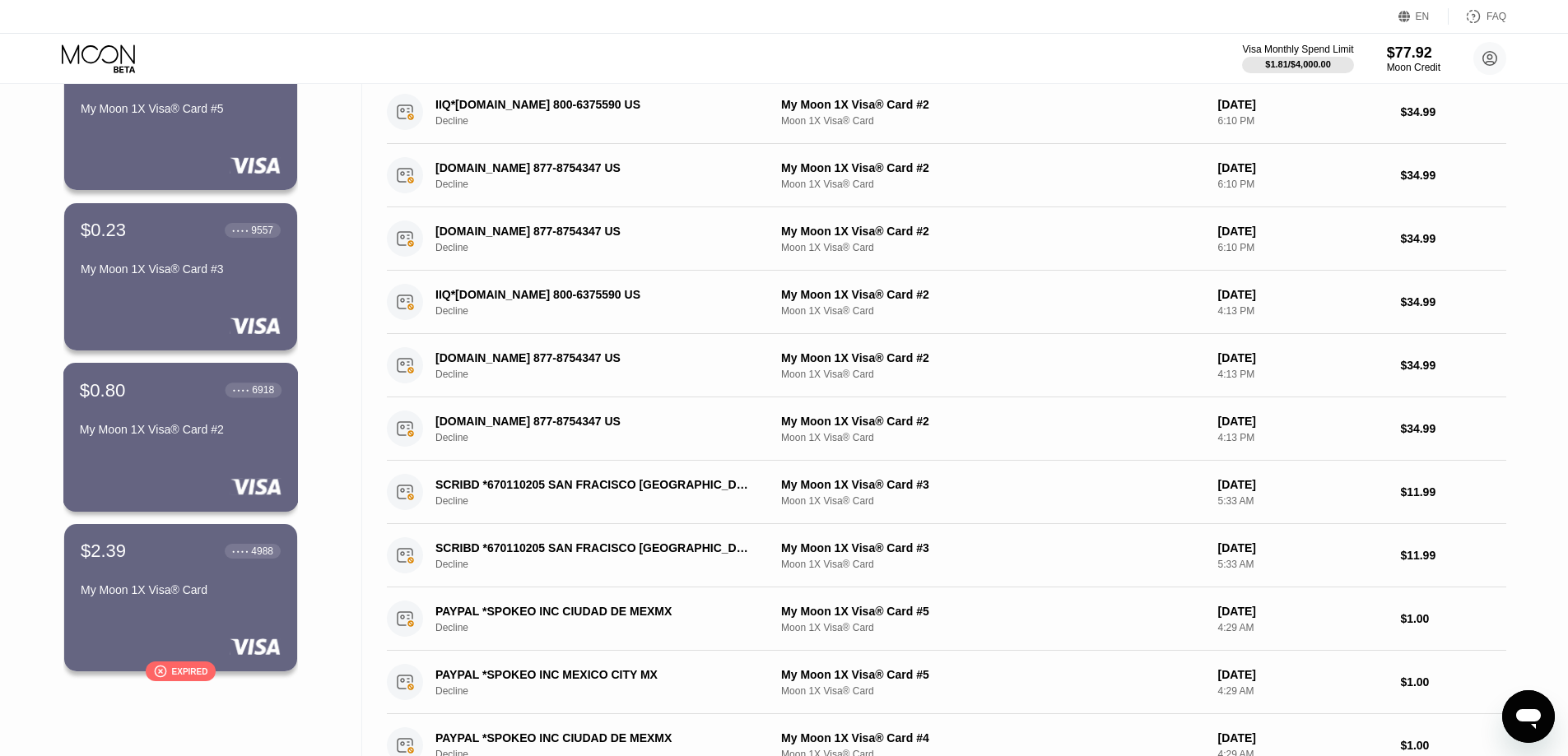
click at [200, 436] on div "My Moon 1X Visa® Card #2" at bounding box center [181, 430] width 202 height 14
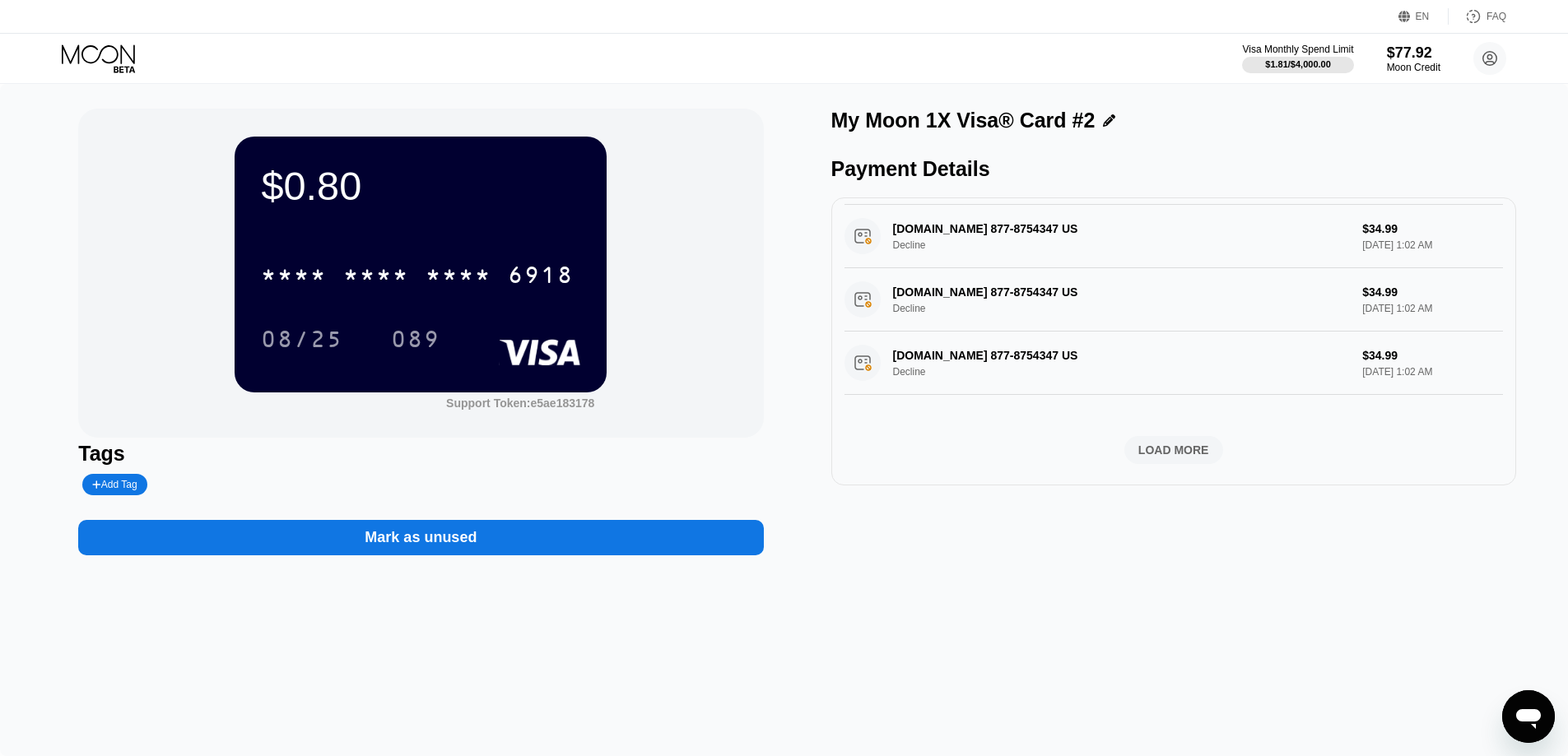
scroll to position [601, 0]
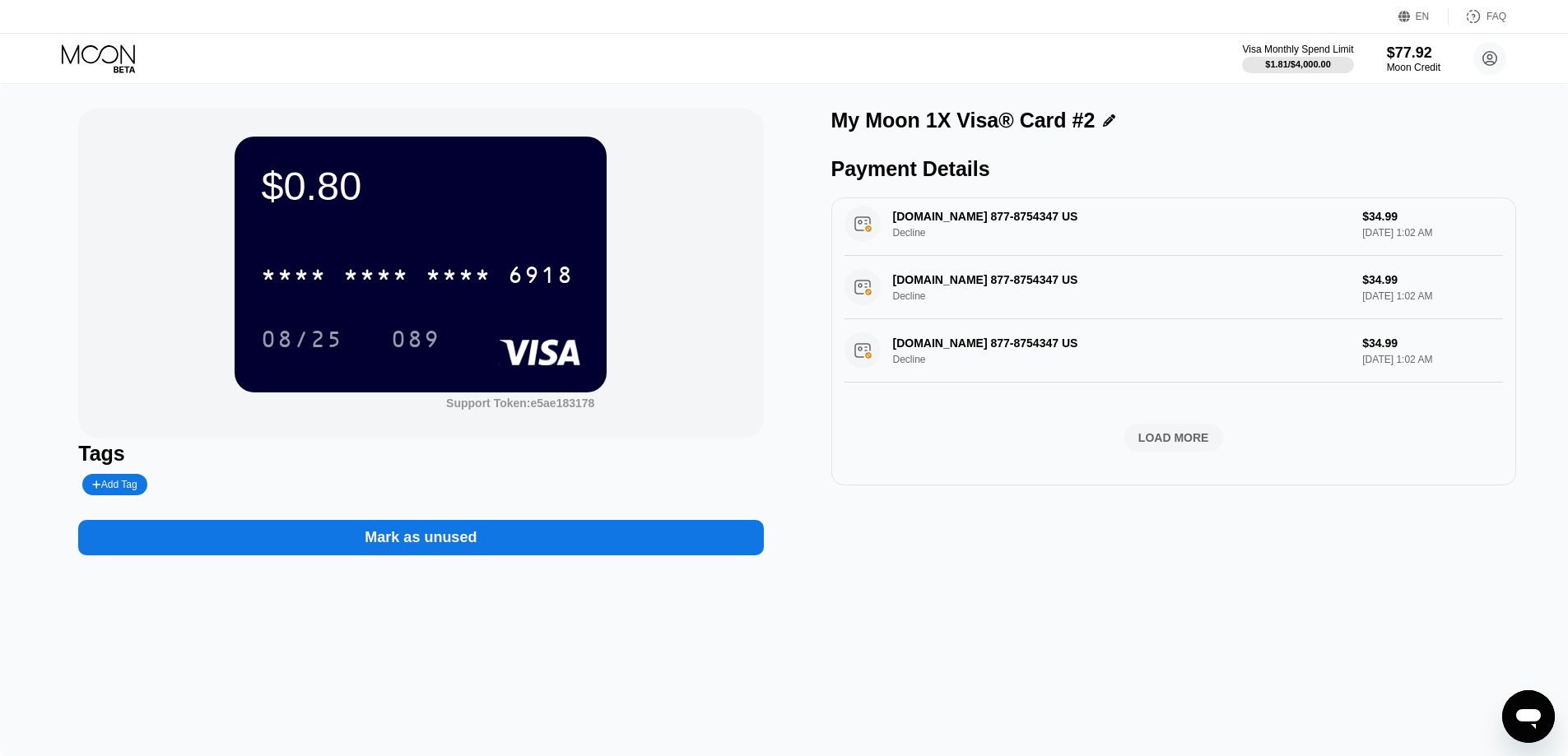
click at [1140, 434] on div "LOAD MORE" at bounding box center [1174, 437] width 71 height 14
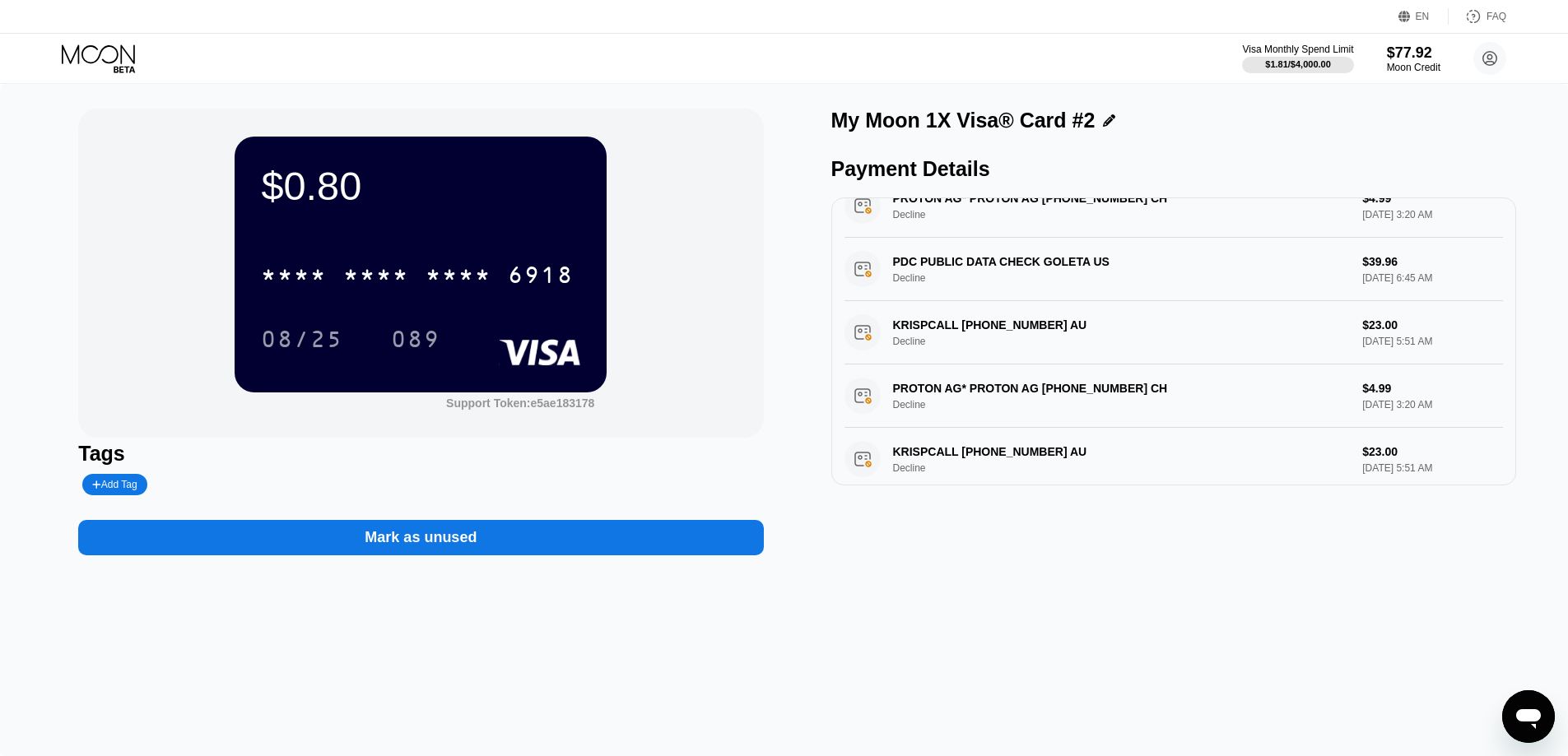
scroll to position [1341, 0]
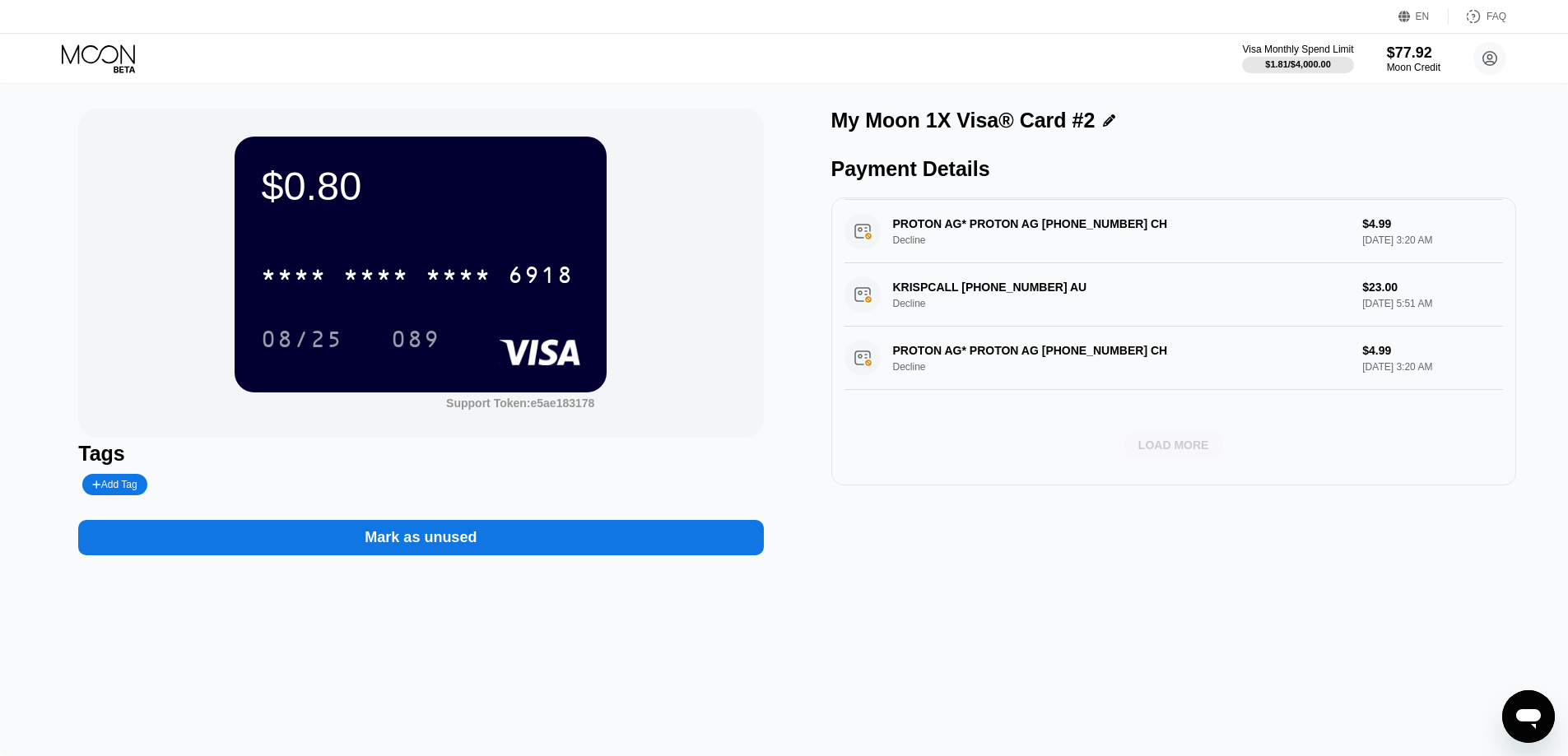
drag, startPoint x: 1172, startPoint y: 455, endPoint x: 1165, endPoint y: 443, distance: 13.9
click at [1171, 453] on div "LOAD MORE" at bounding box center [1174, 444] width 71 height 14
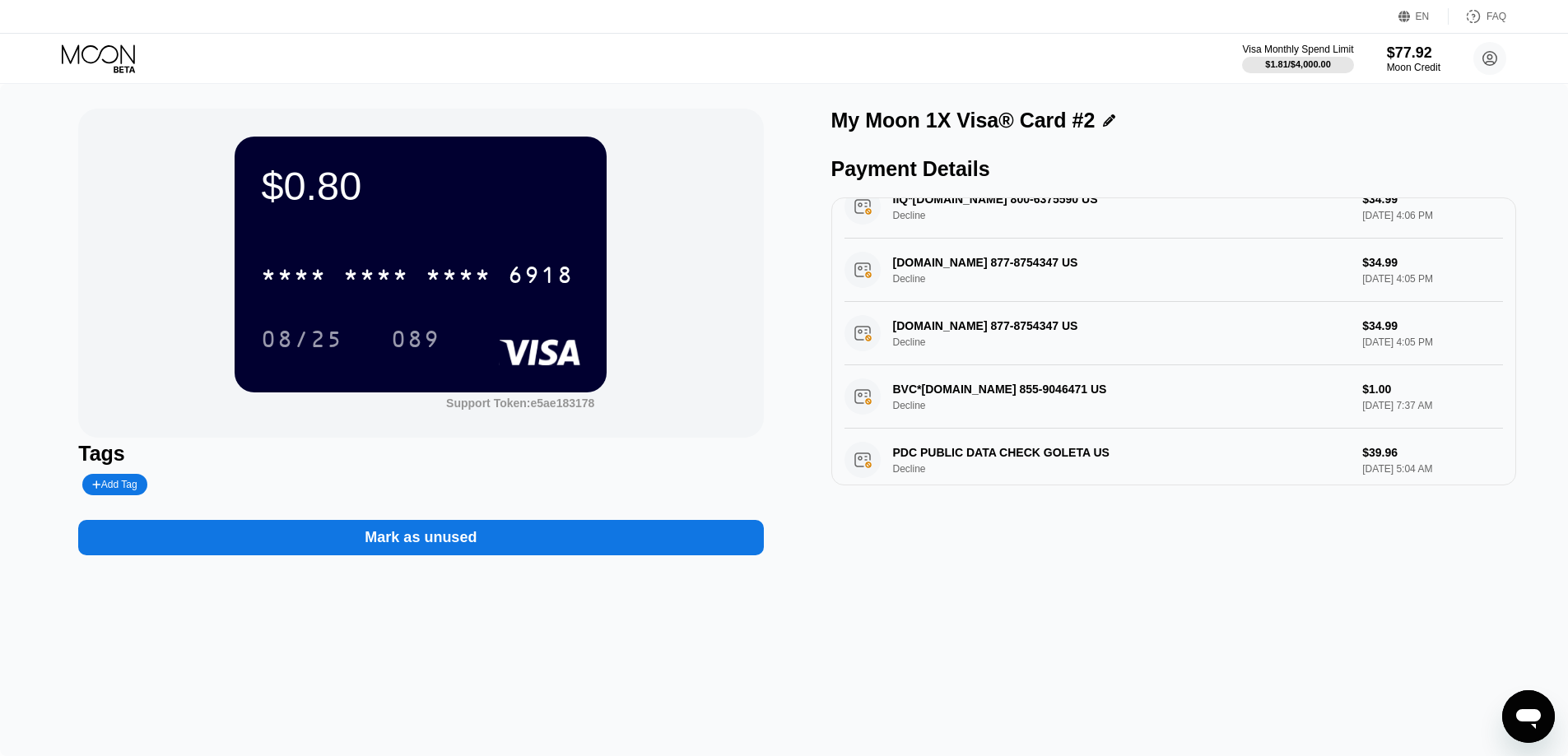
scroll to position [2121, 0]
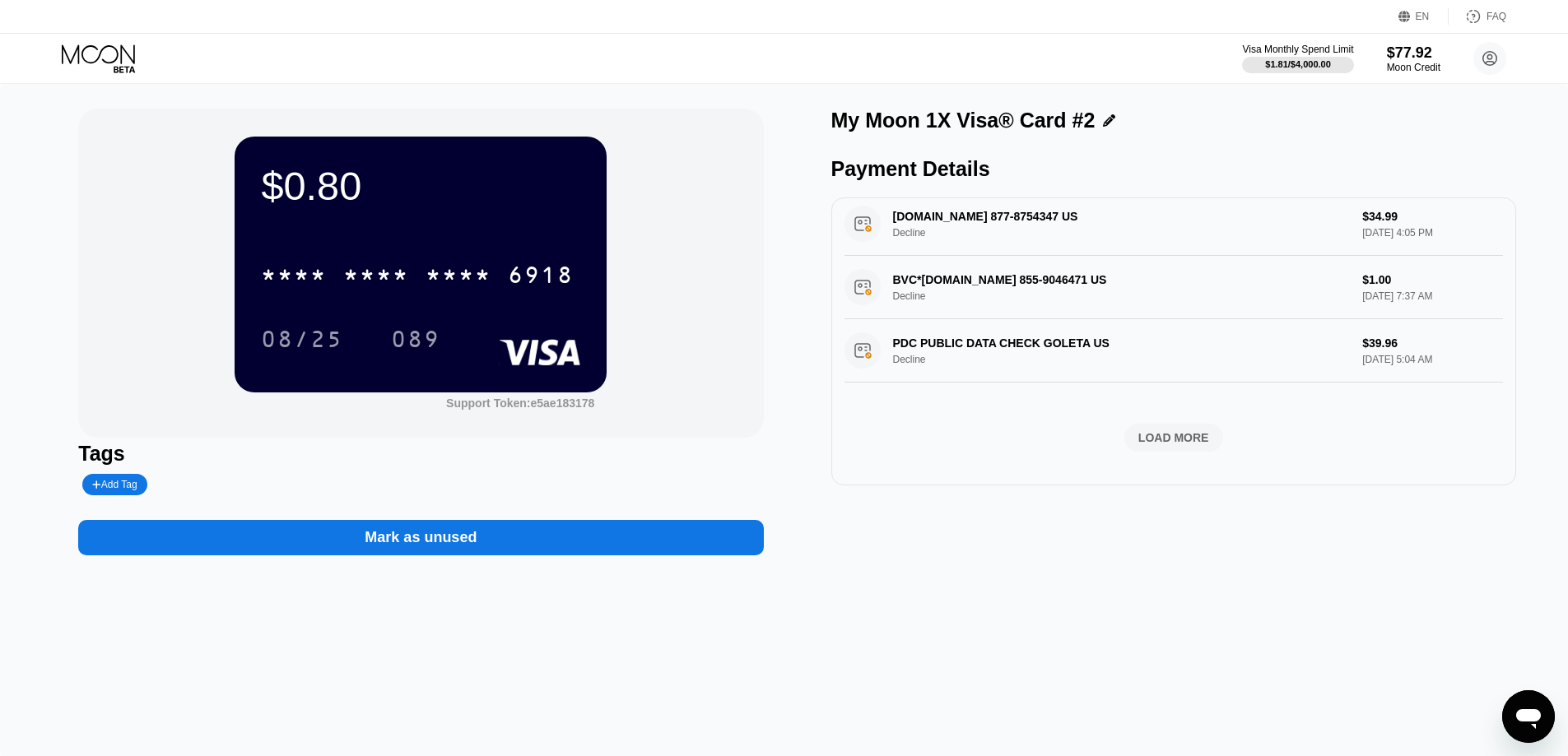
click at [1163, 439] on div "LOAD MORE" at bounding box center [1174, 437] width 71 height 14
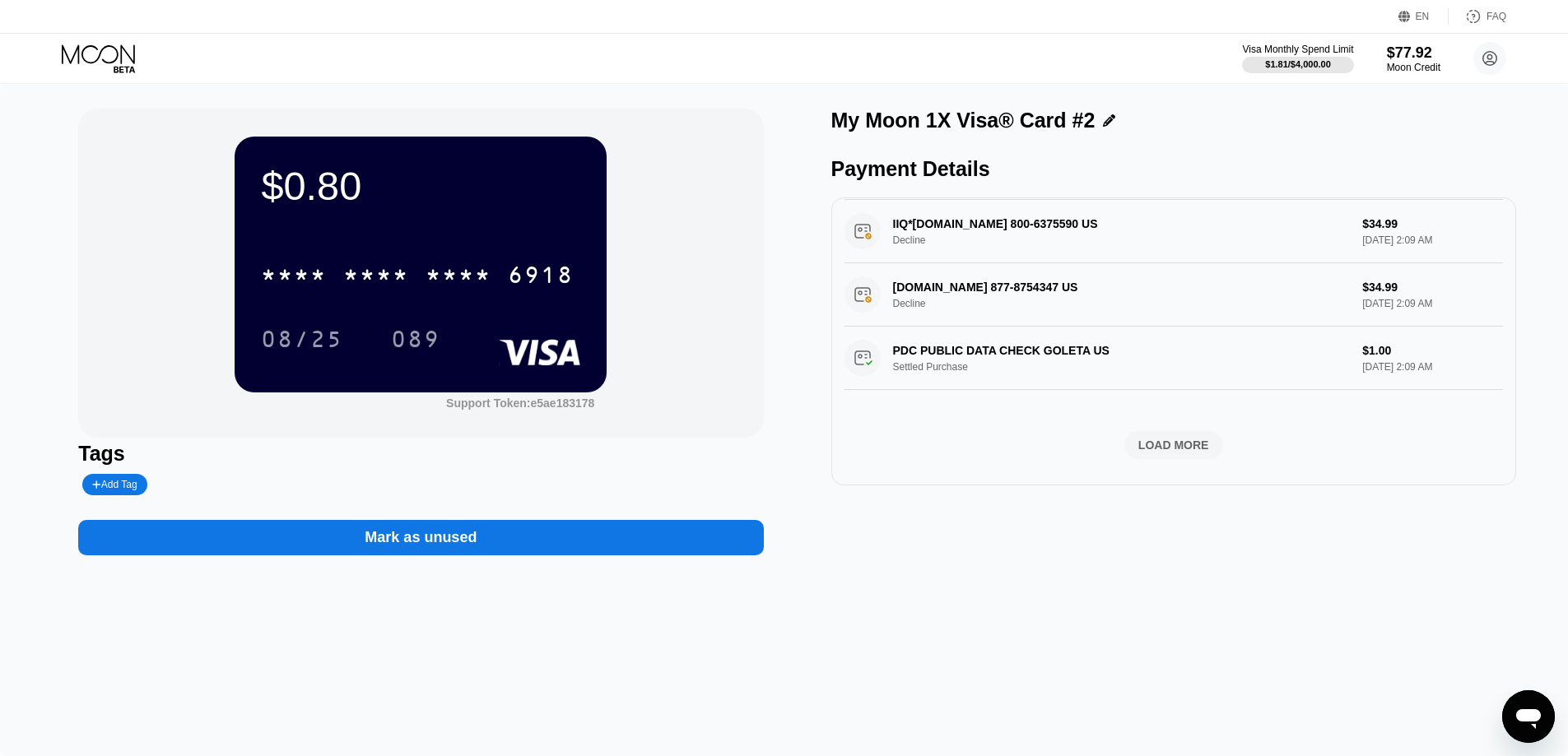
scroll to position [2881, 0]
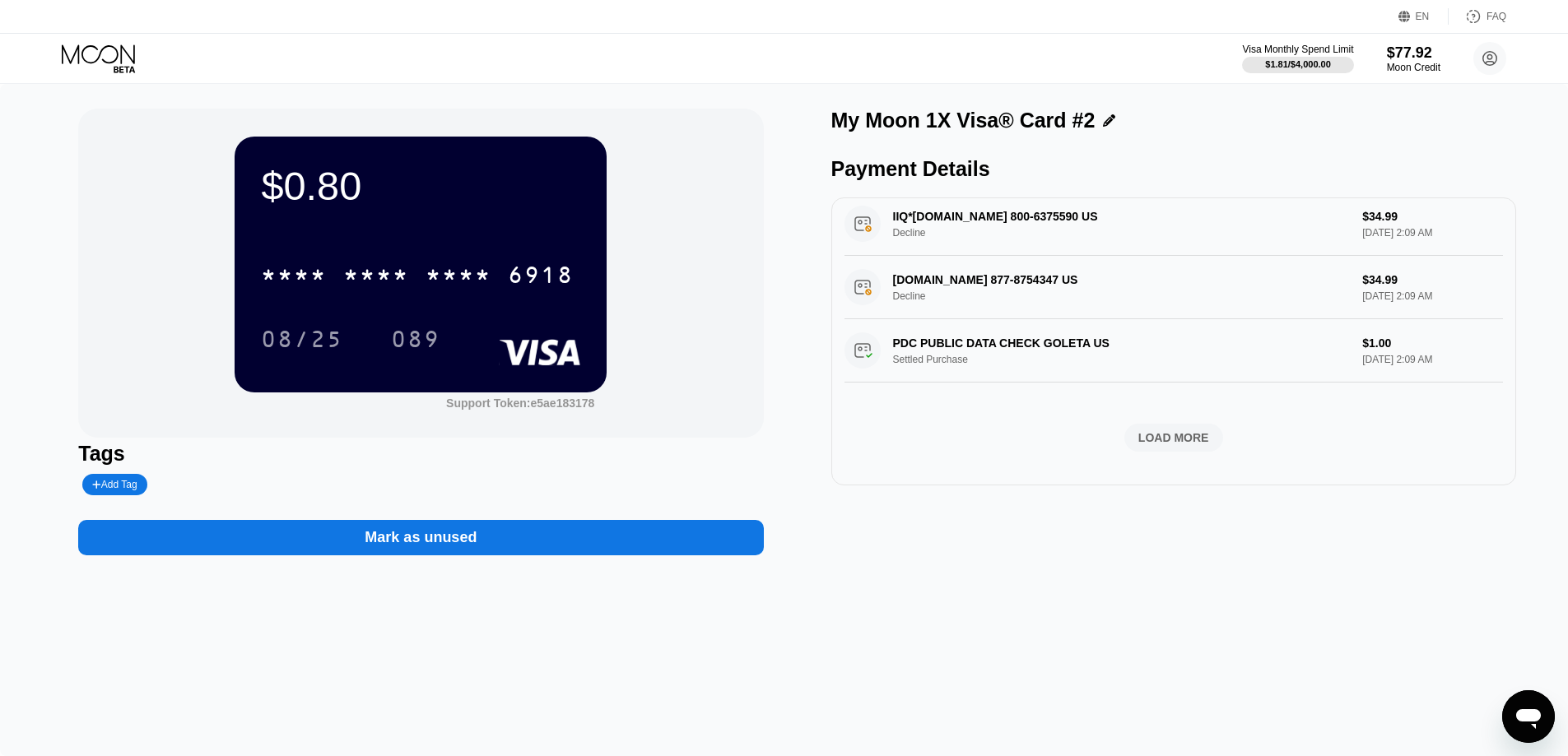
click at [1164, 435] on div "LOAD MORE" at bounding box center [1174, 437] width 71 height 14
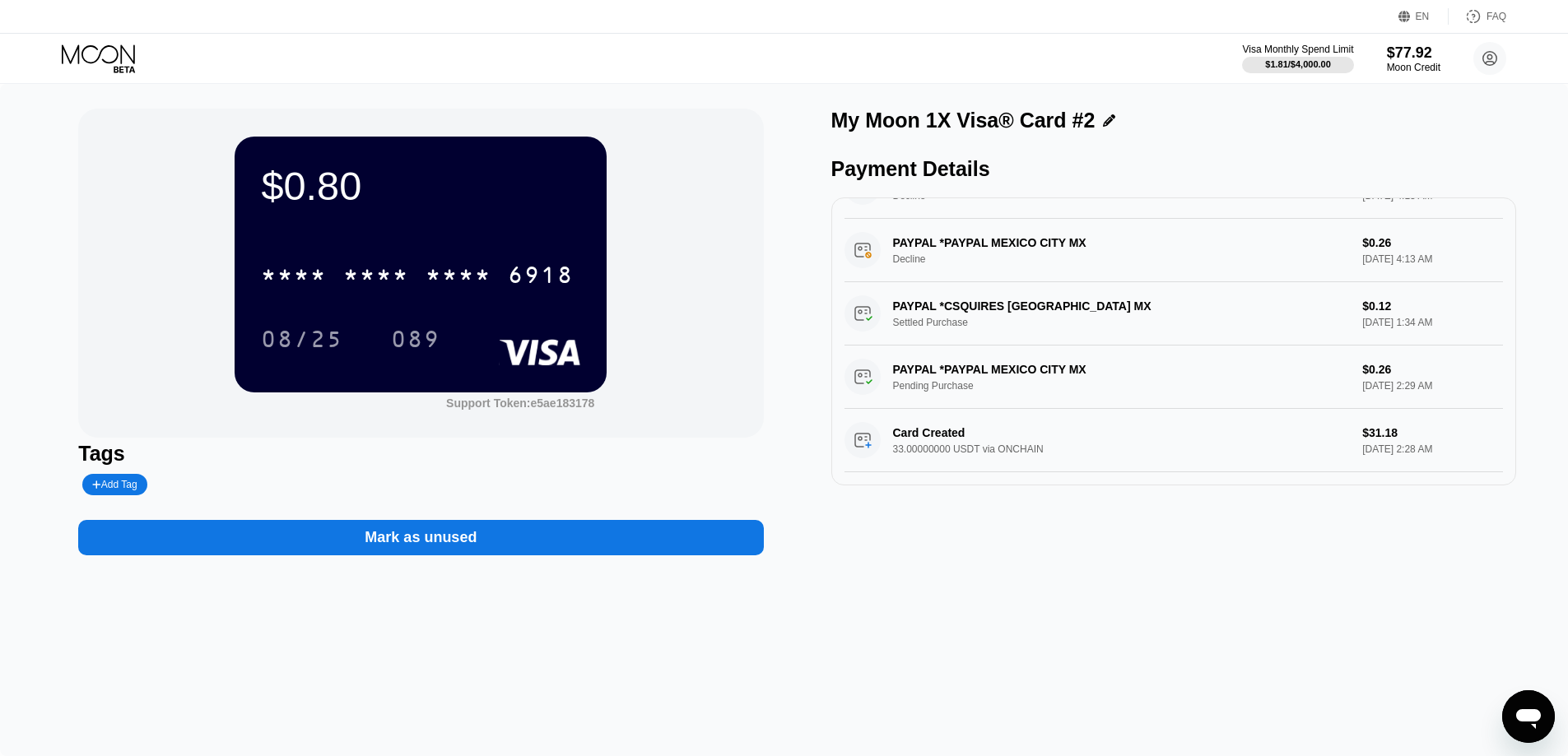
scroll to position [3242, 0]
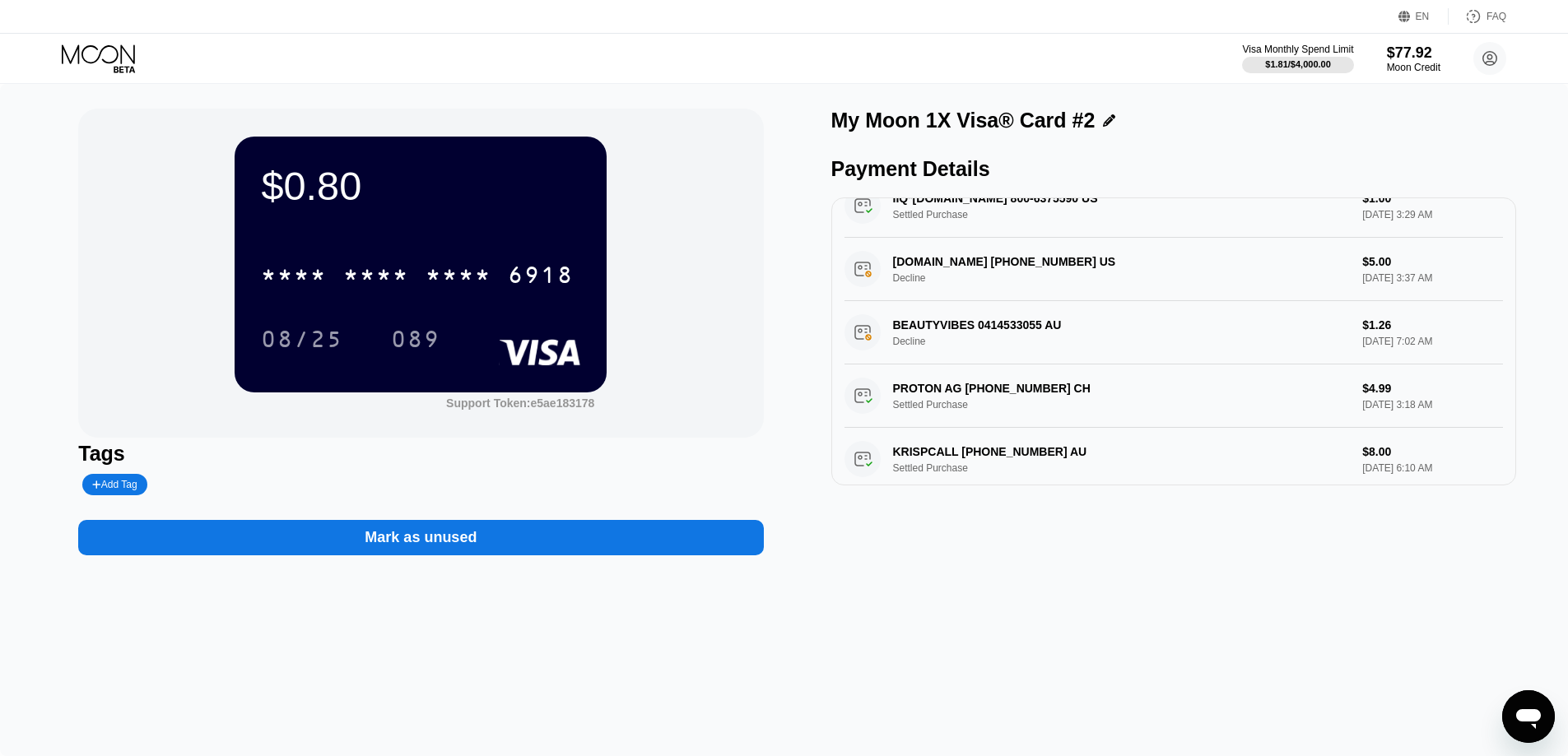
scroll to position [2831, 0]
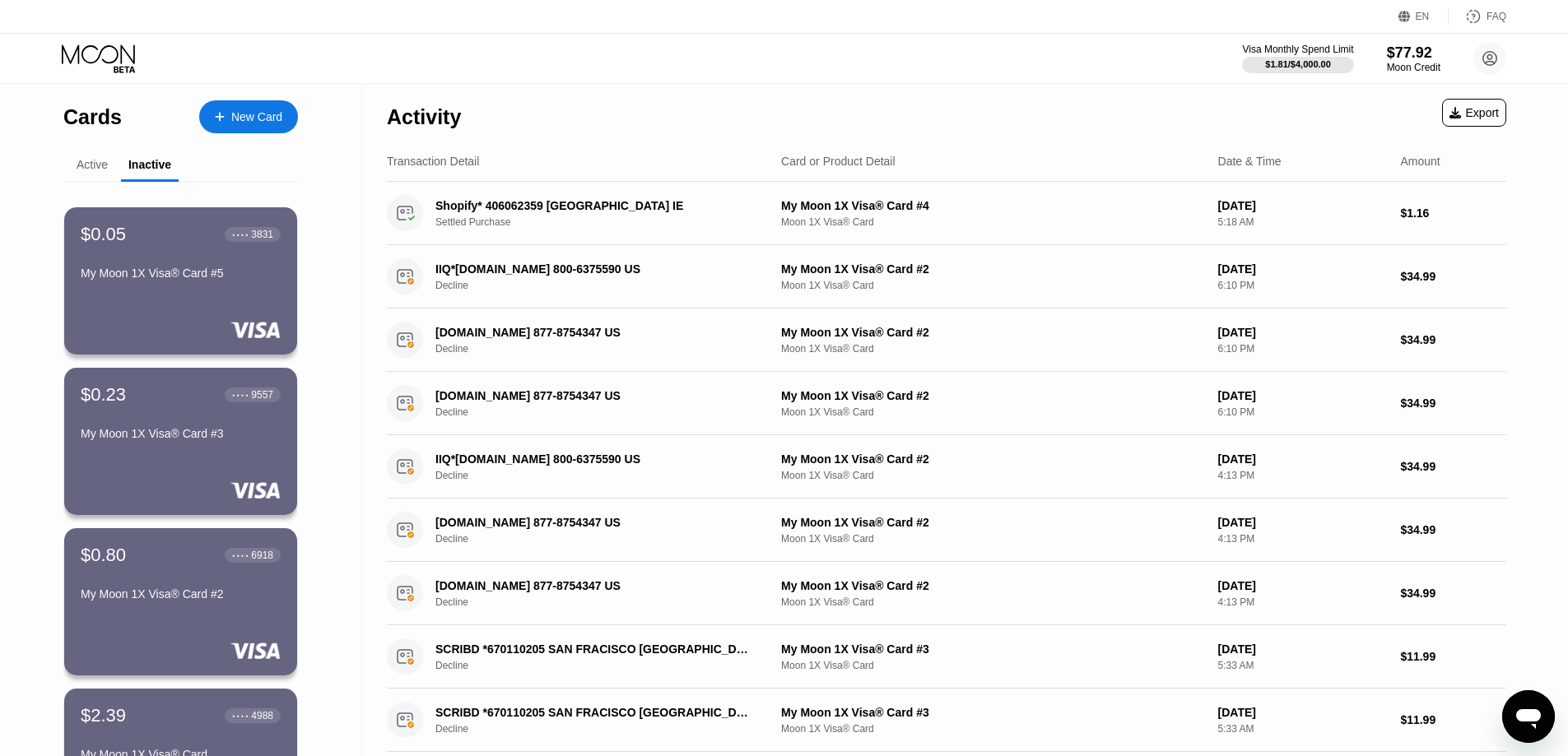
click at [80, 159] on div "Active" at bounding box center [92, 165] width 31 height 14
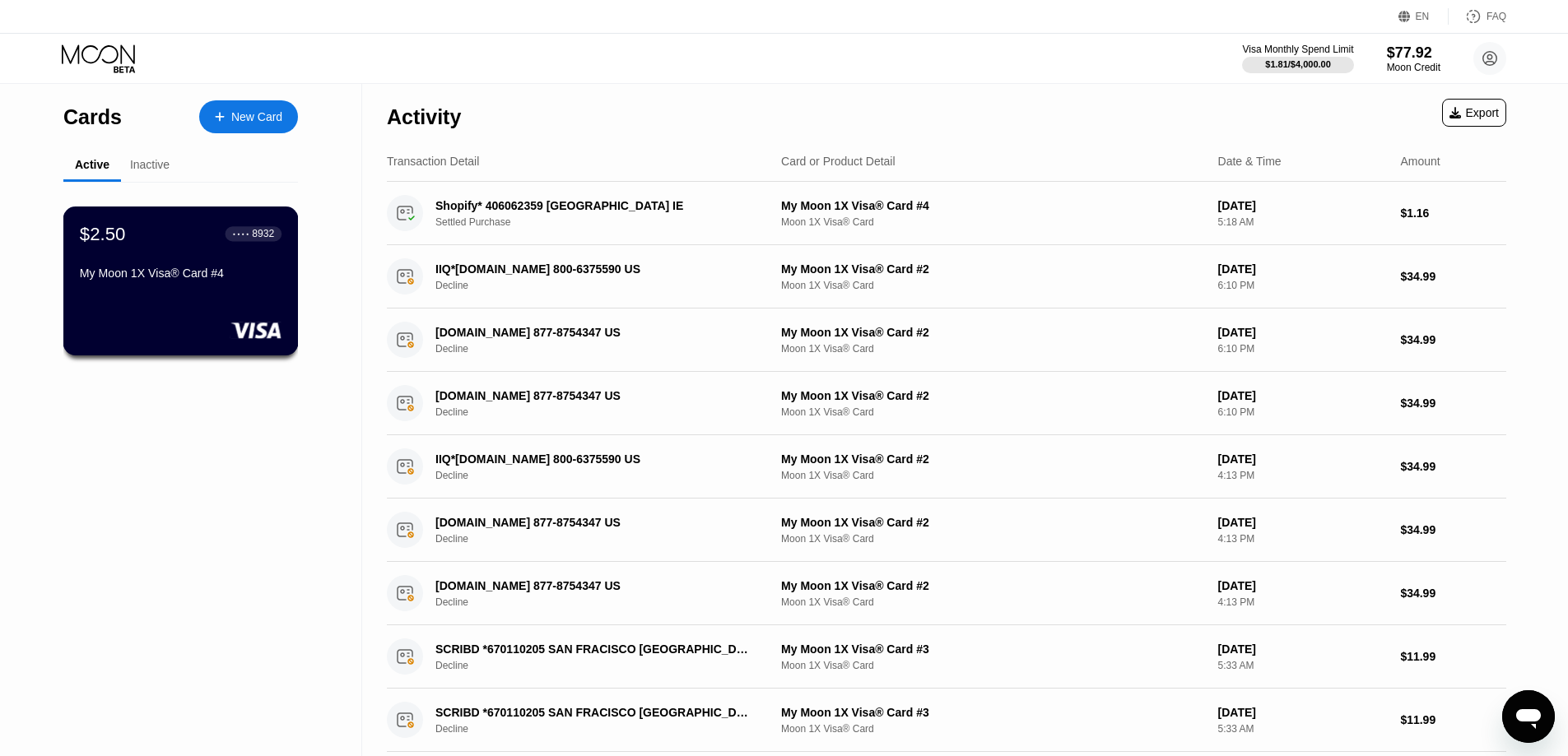
click at [182, 323] on div "$2.50 ● ● ● ● 8932 My Moon 1X Visa® Card #4" at bounding box center [182, 281] width 236 height 149
click at [142, 151] on div "Cards New Card Active Inactive $2.50 ● ● ● ● 8932 My Moon 1X Visa® Card #4 $0.0…" at bounding box center [181, 486] width 235 height 803
click at [145, 164] on div "Inactive" at bounding box center [150, 165] width 40 height 14
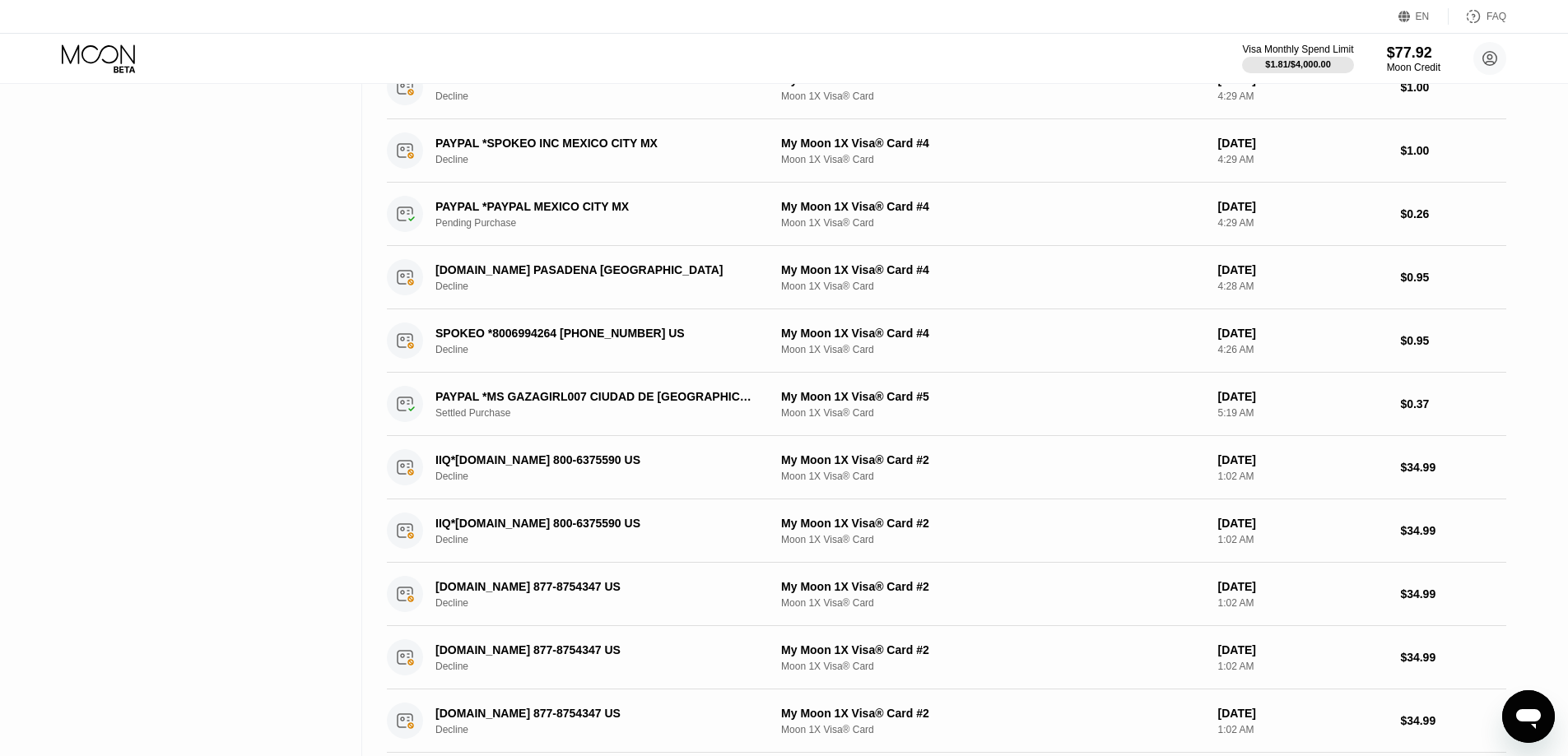
scroll to position [493, 0]
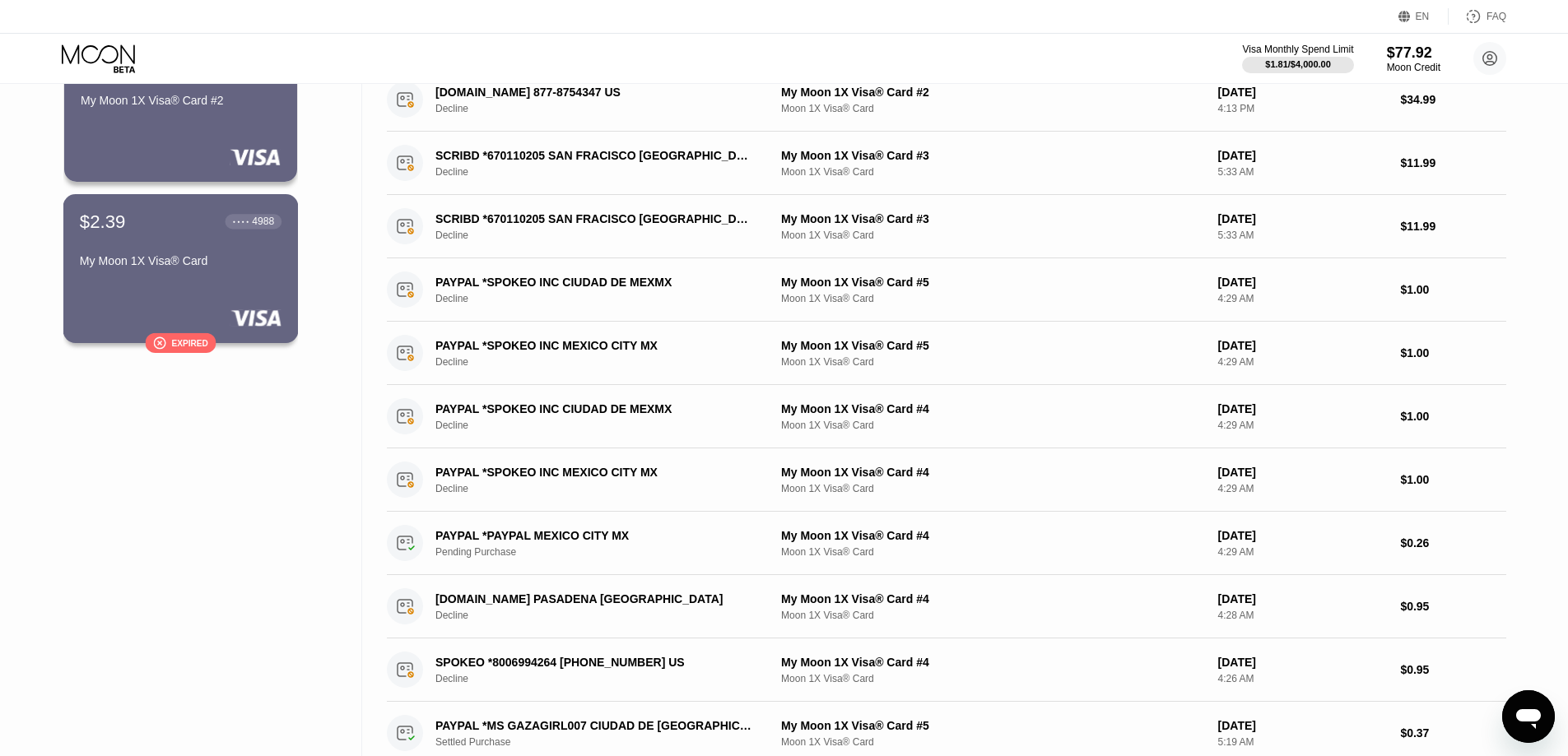
click at [233, 262] on div "My Moon 1X Visa® Card" at bounding box center [181, 261] width 202 height 14
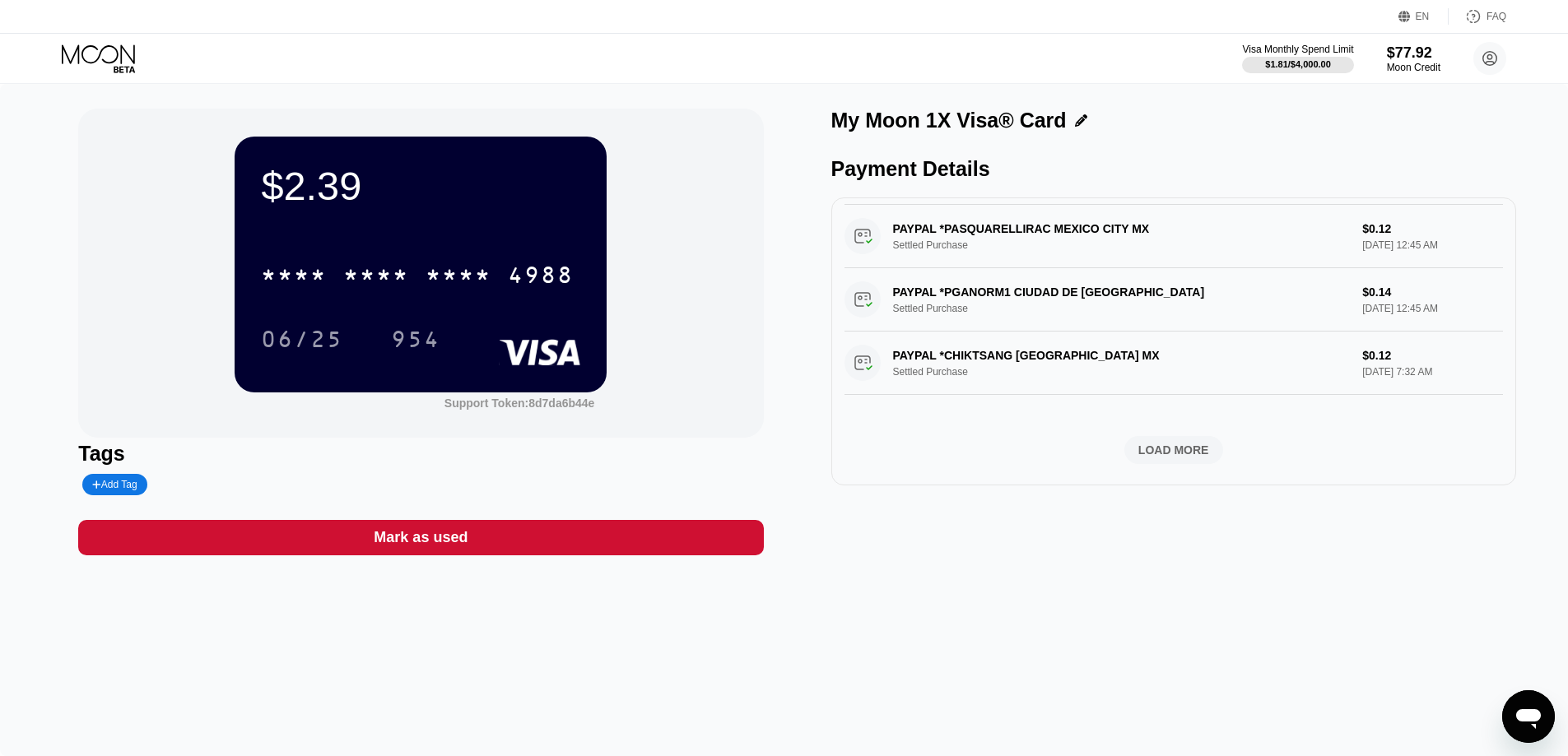
scroll to position [601, 0]
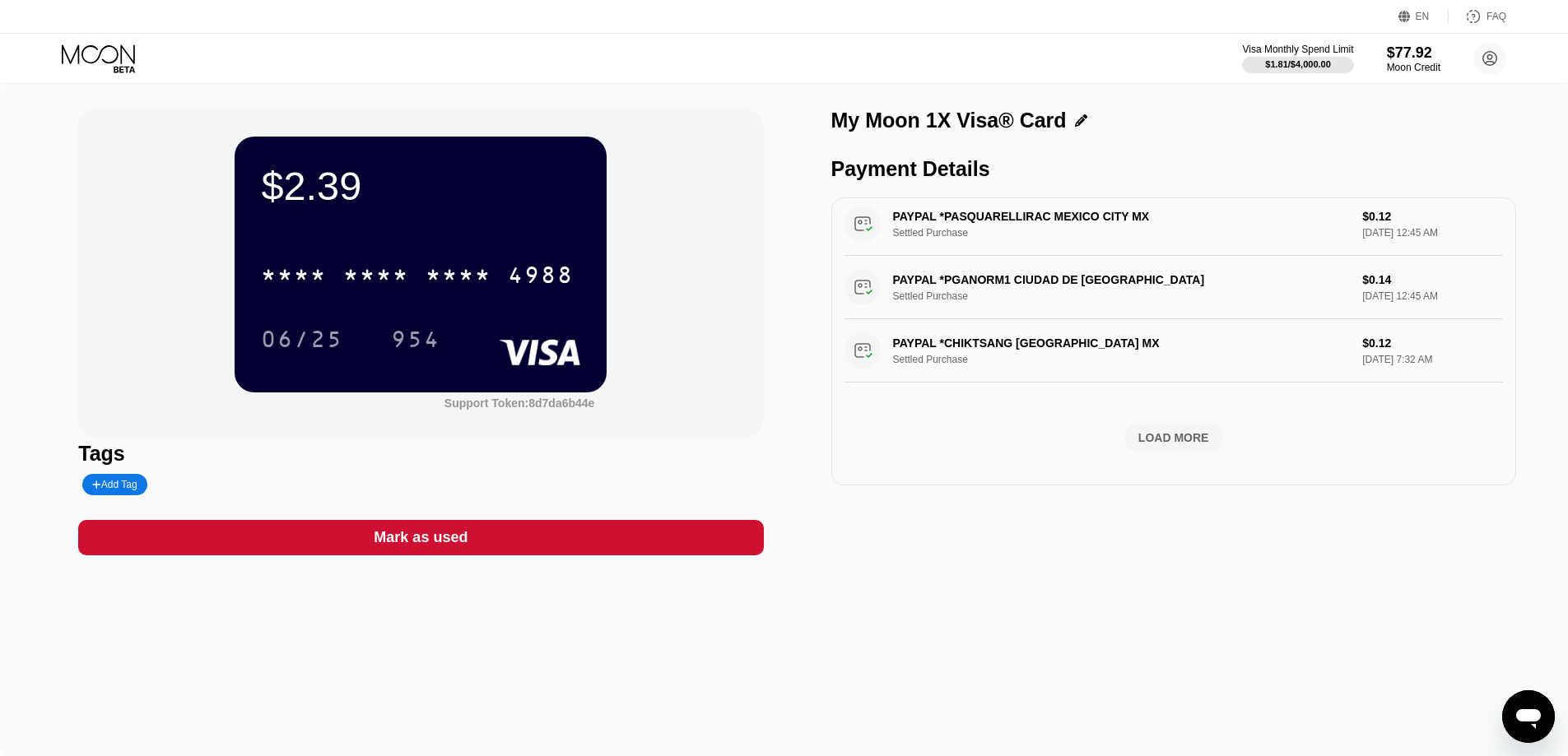
click at [1156, 434] on div "LOAD MORE" at bounding box center [1174, 437] width 71 height 14
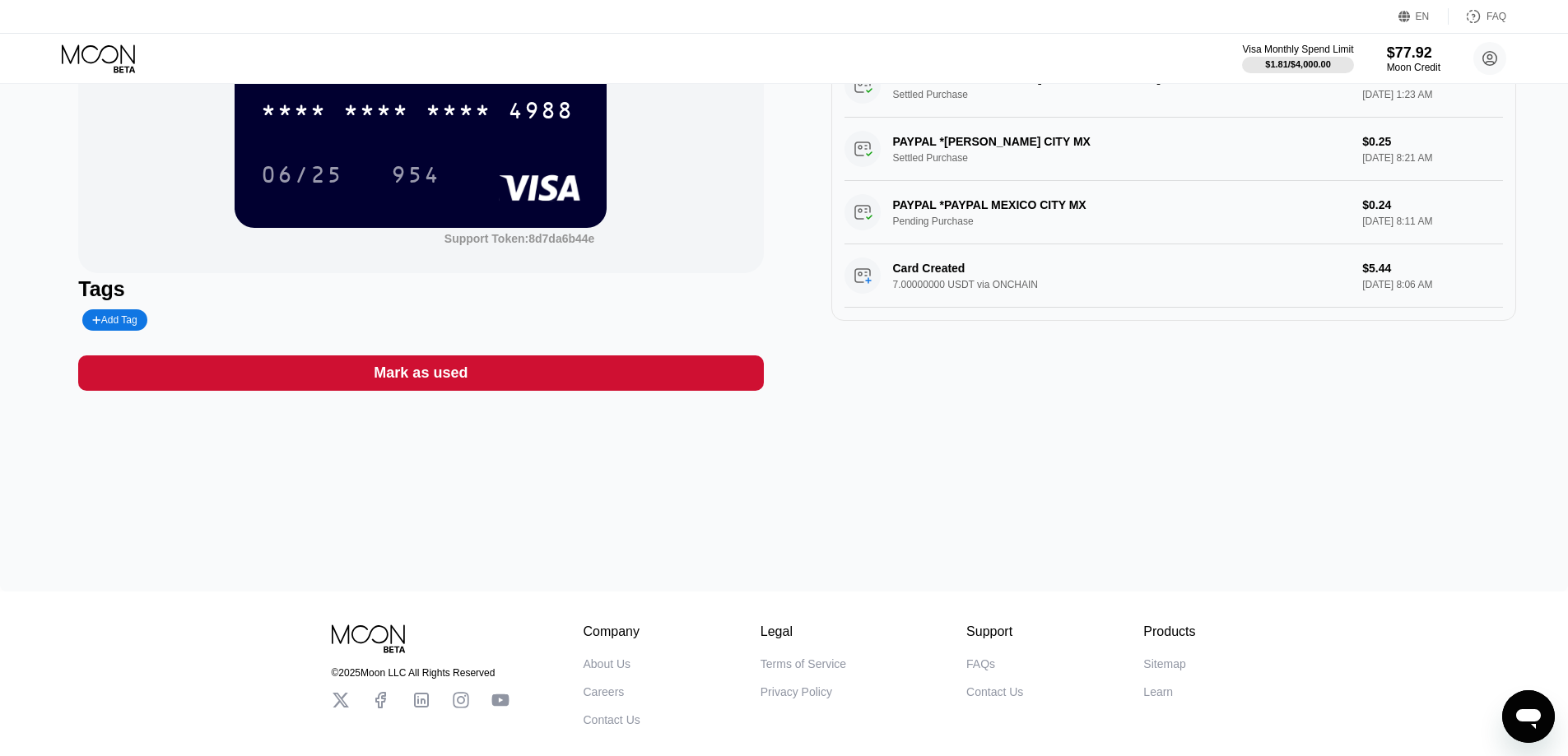
scroll to position [0, 0]
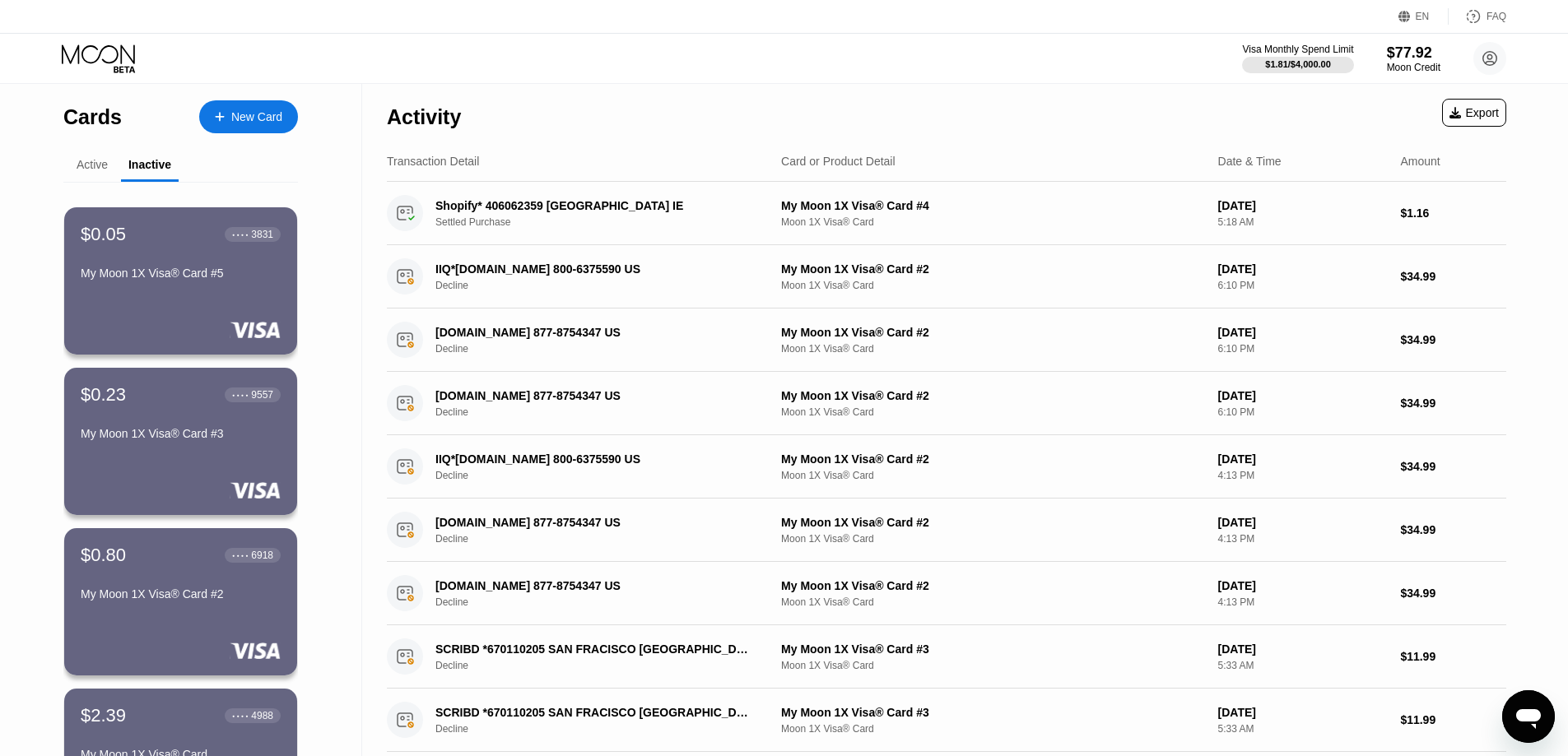
click at [83, 167] on div "Active" at bounding box center [92, 165] width 31 height 14
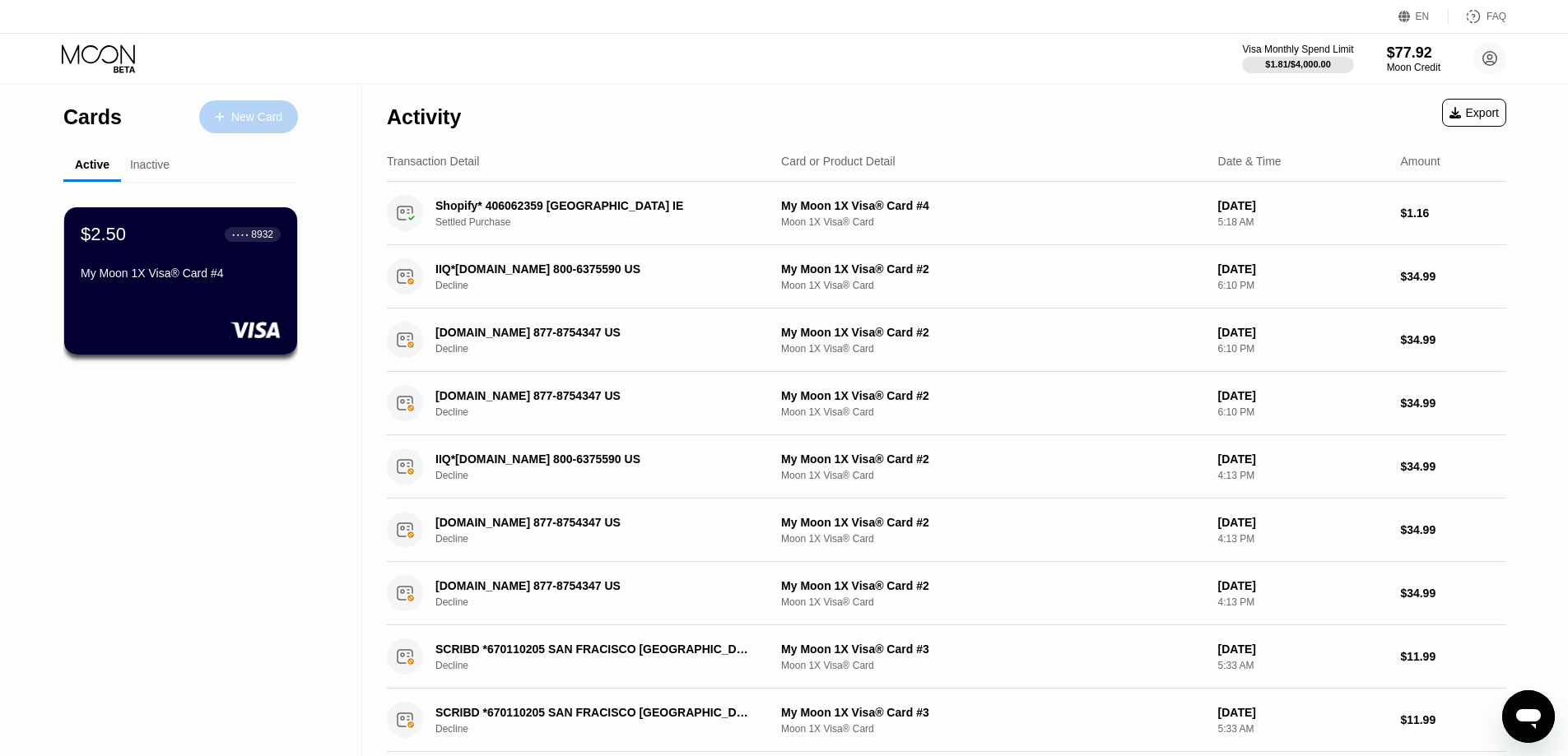
click at [276, 118] on div "New Card" at bounding box center [256, 117] width 51 height 14
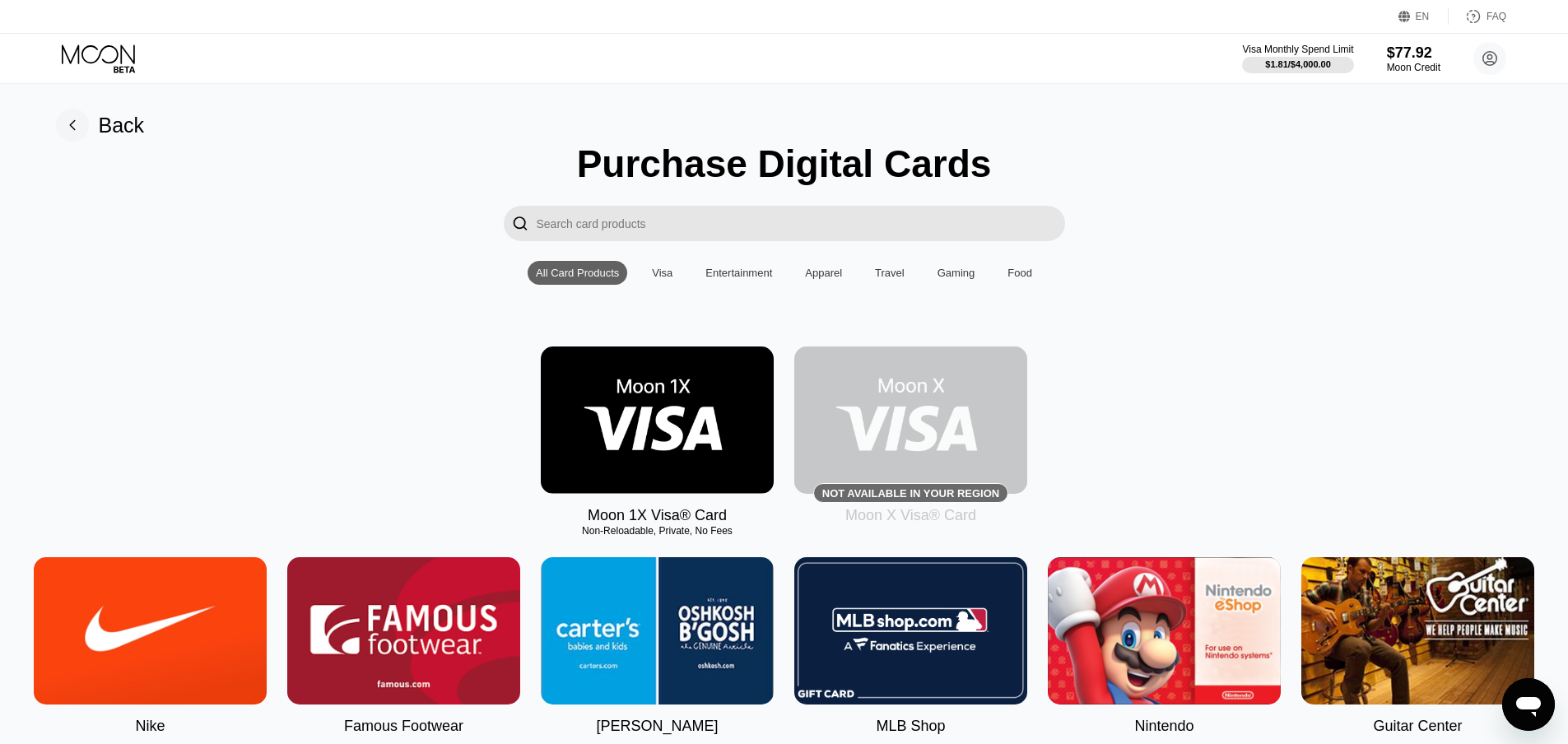
click at [647, 440] on img at bounding box center [657, 420] width 233 height 148
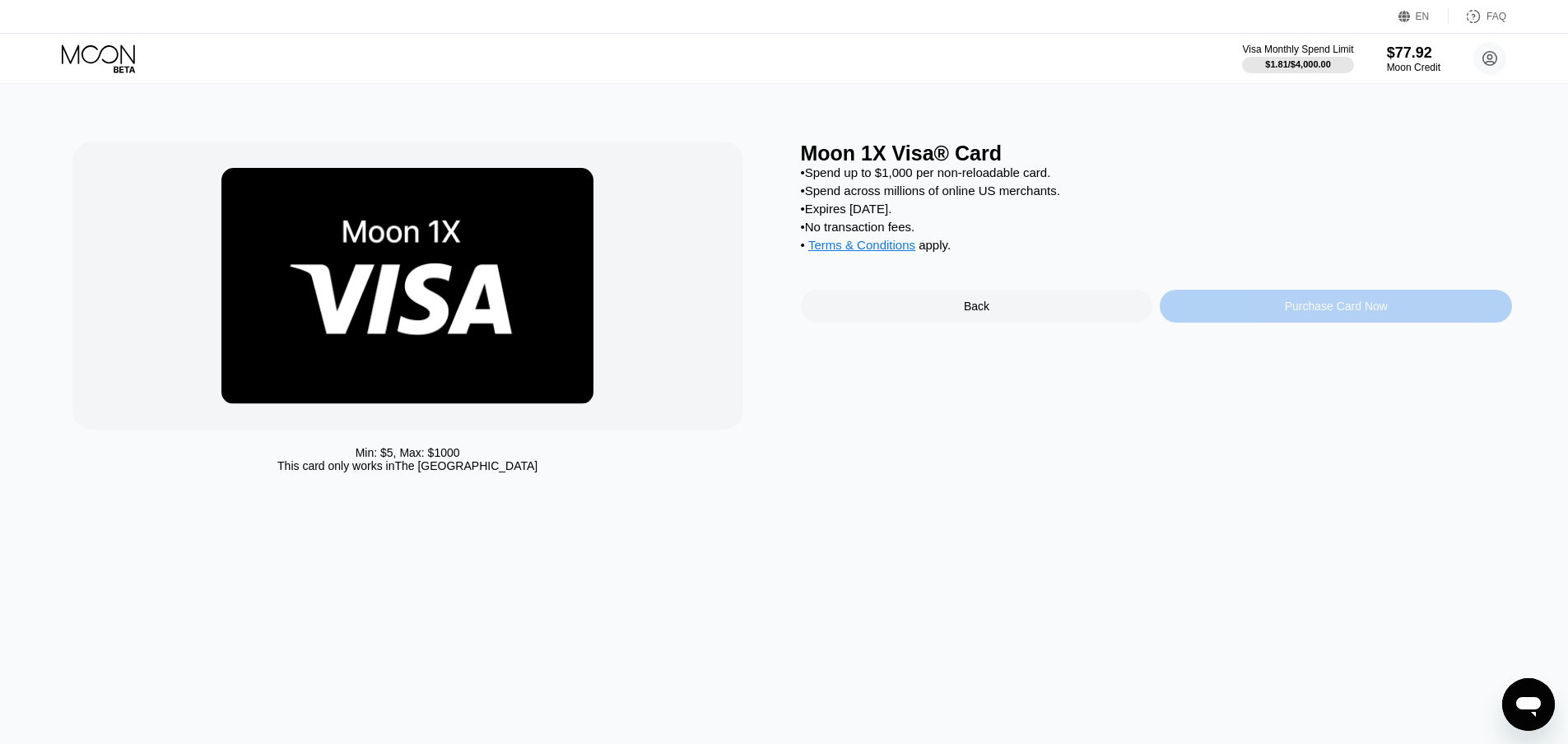
click at [1304, 313] on div "Purchase Card Now" at bounding box center [1336, 306] width 103 height 14
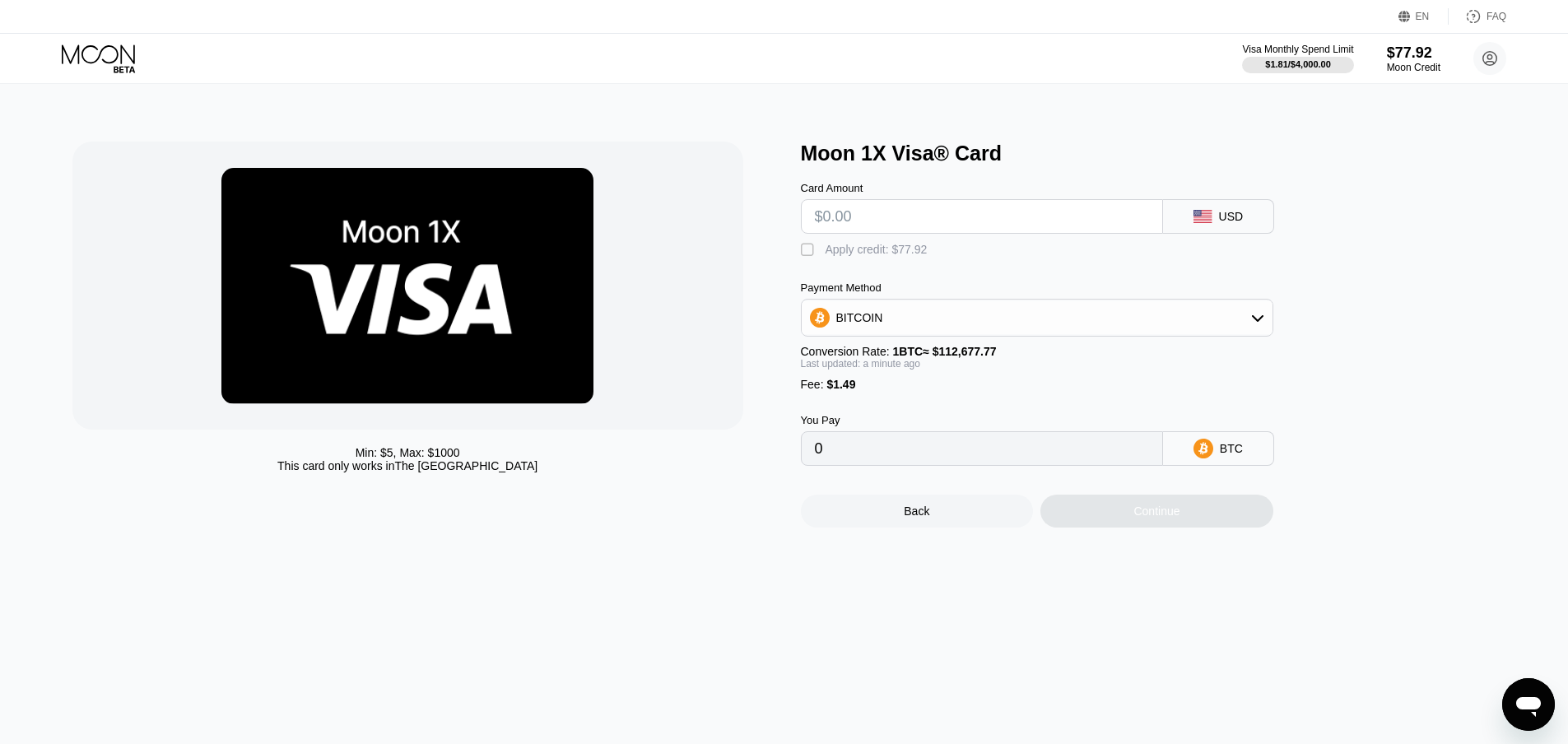
click at [861, 224] on input "text" at bounding box center [983, 216] width 334 height 33
type input "$1"
type input "0.00002210"
type input "$15"
type input "0.00014635"
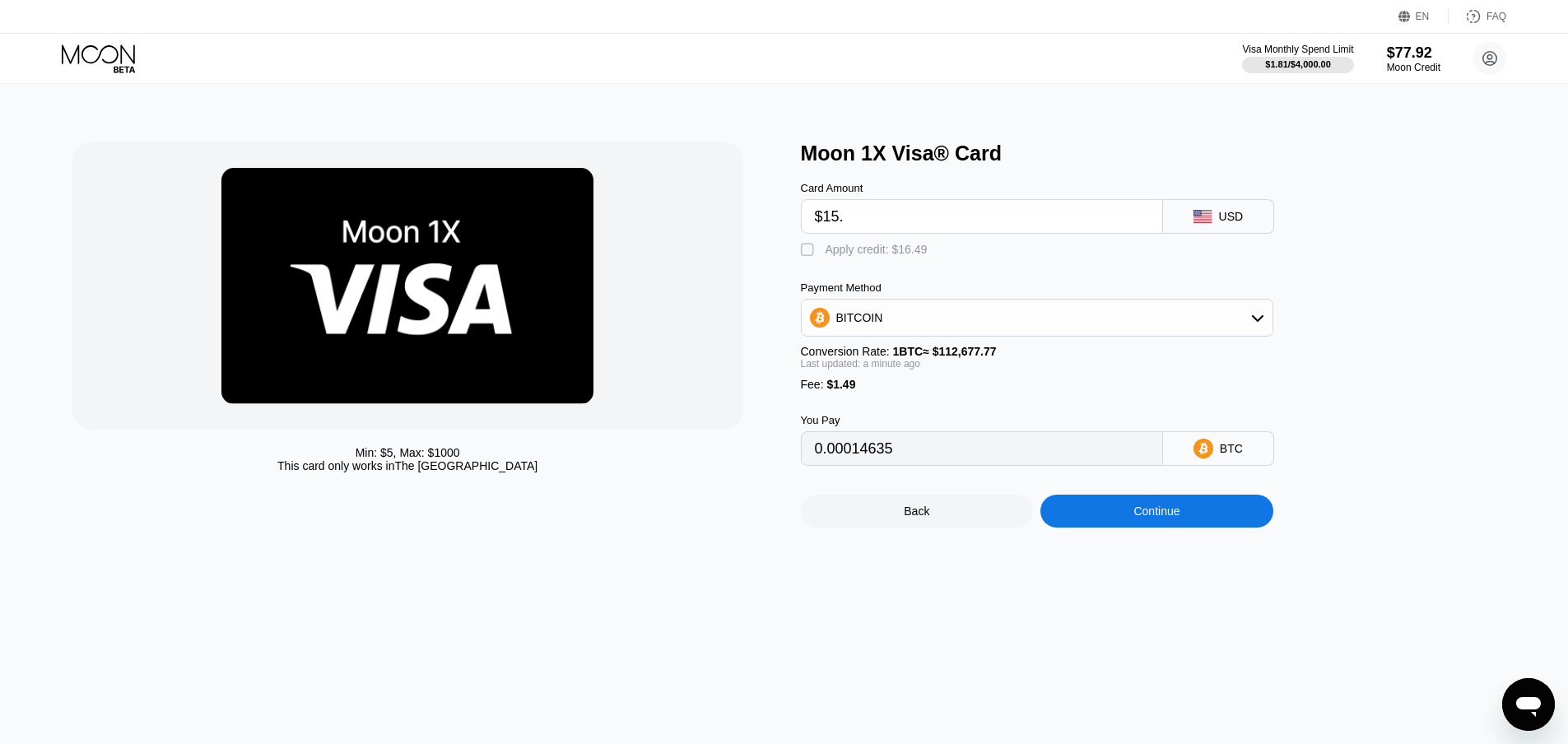
type input "$15.4"
type input "0.00014990"
type input "$15.4"
click at [804, 254] on div "" at bounding box center [809, 250] width 16 height 16
type input "0"
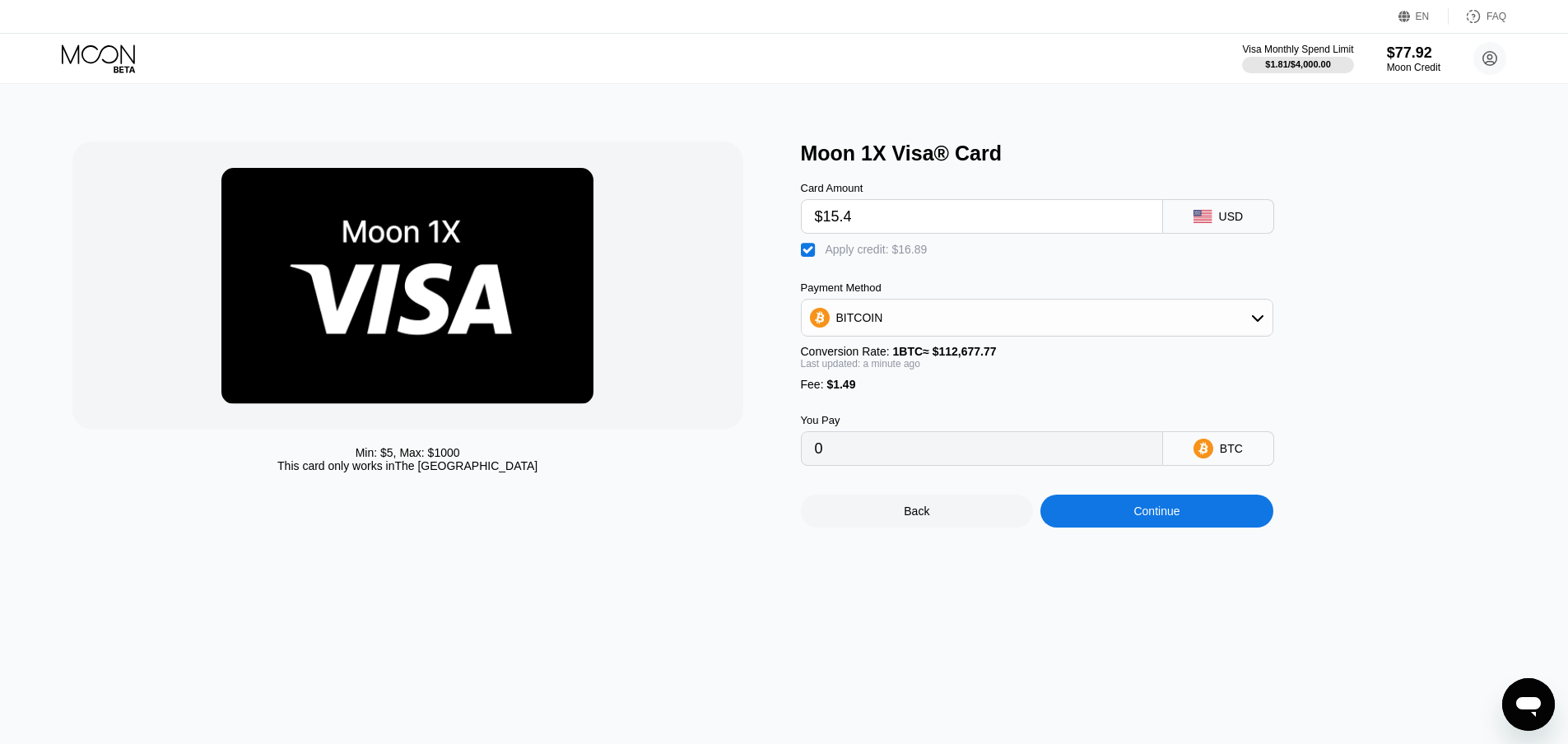
click at [748, 559] on div "Min: $ 5 , Max: $ 1000 This card only works in The United States Moon 1X Visa® …" at bounding box center [784, 414] width 1581 height 660
click at [1160, 518] on div "Continue" at bounding box center [1156, 511] width 46 height 14
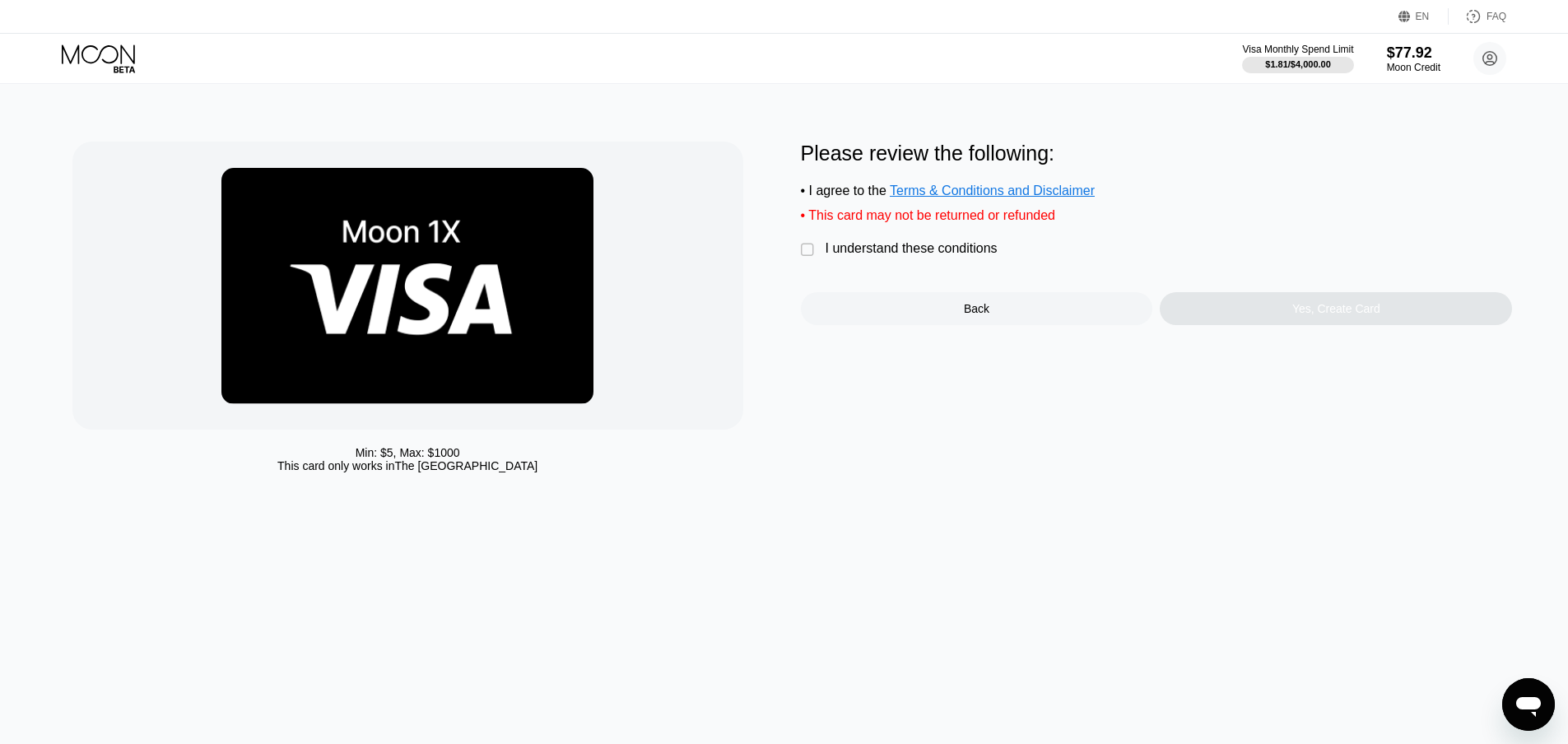
click at [801, 256] on div "" at bounding box center [809, 250] width 16 height 16
click at [1380, 303] on div "Yes, Create Card" at bounding box center [1336, 309] width 353 height 33
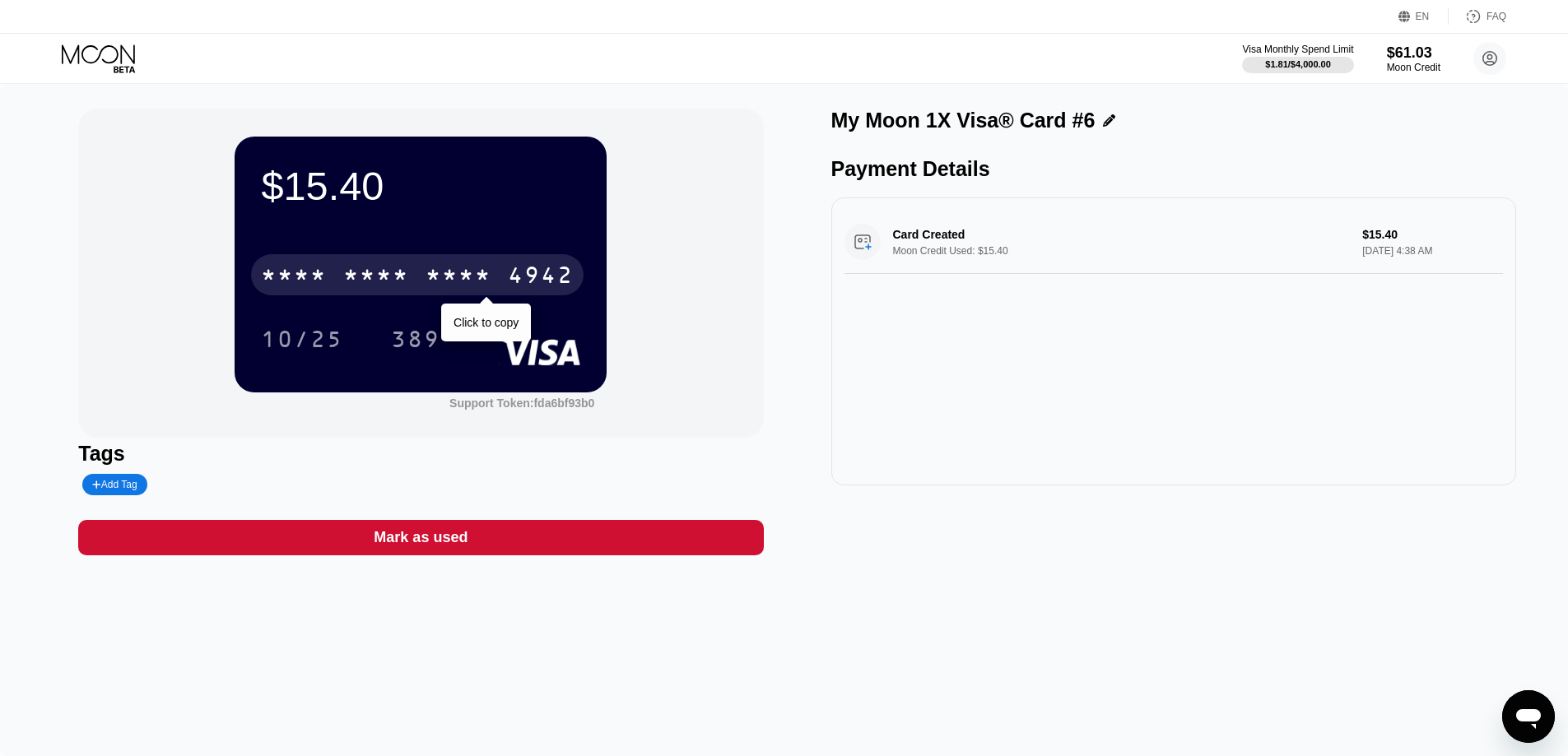
click at [529, 280] on div "4942" at bounding box center [541, 277] width 66 height 26
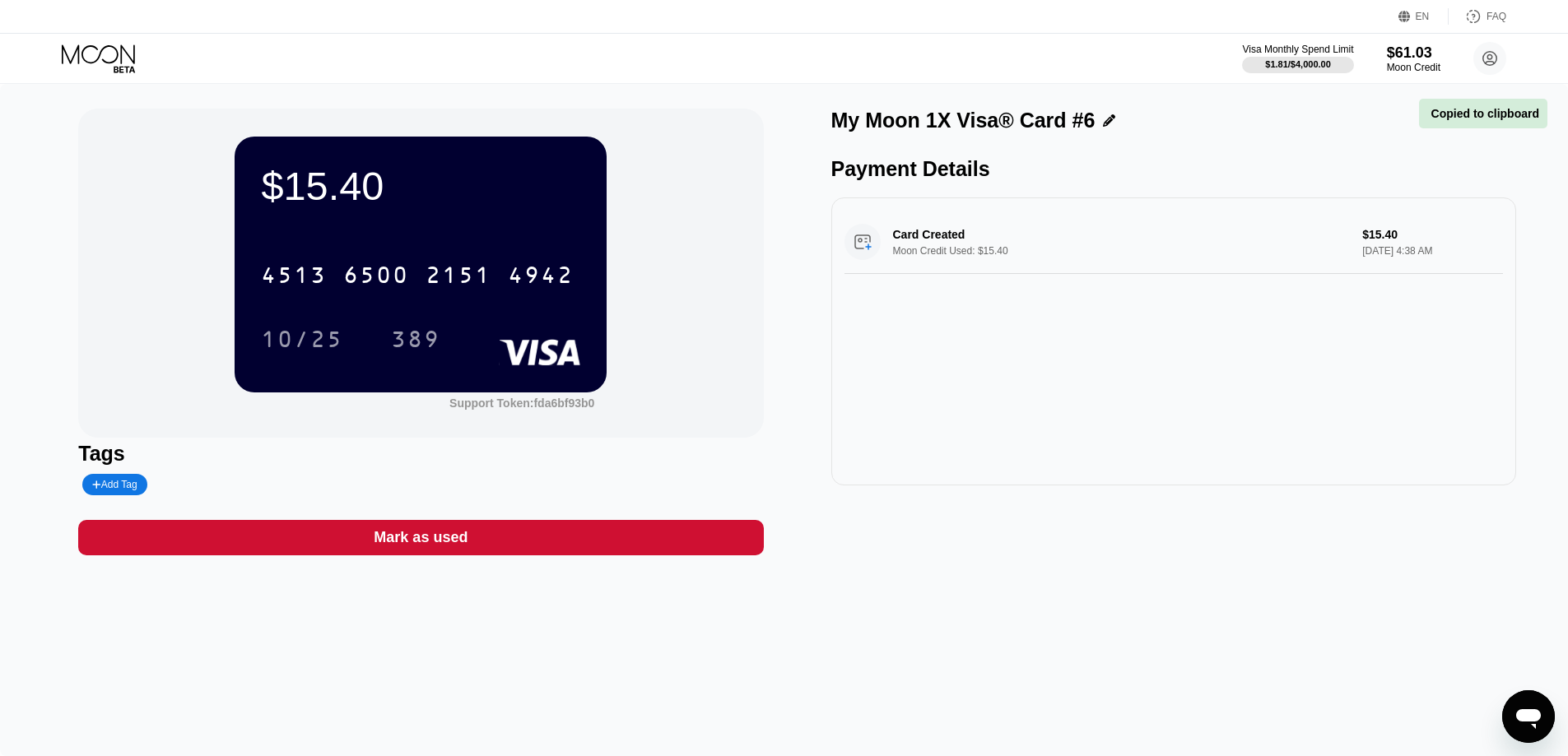
click at [117, 45] on icon at bounding box center [100, 59] width 76 height 29
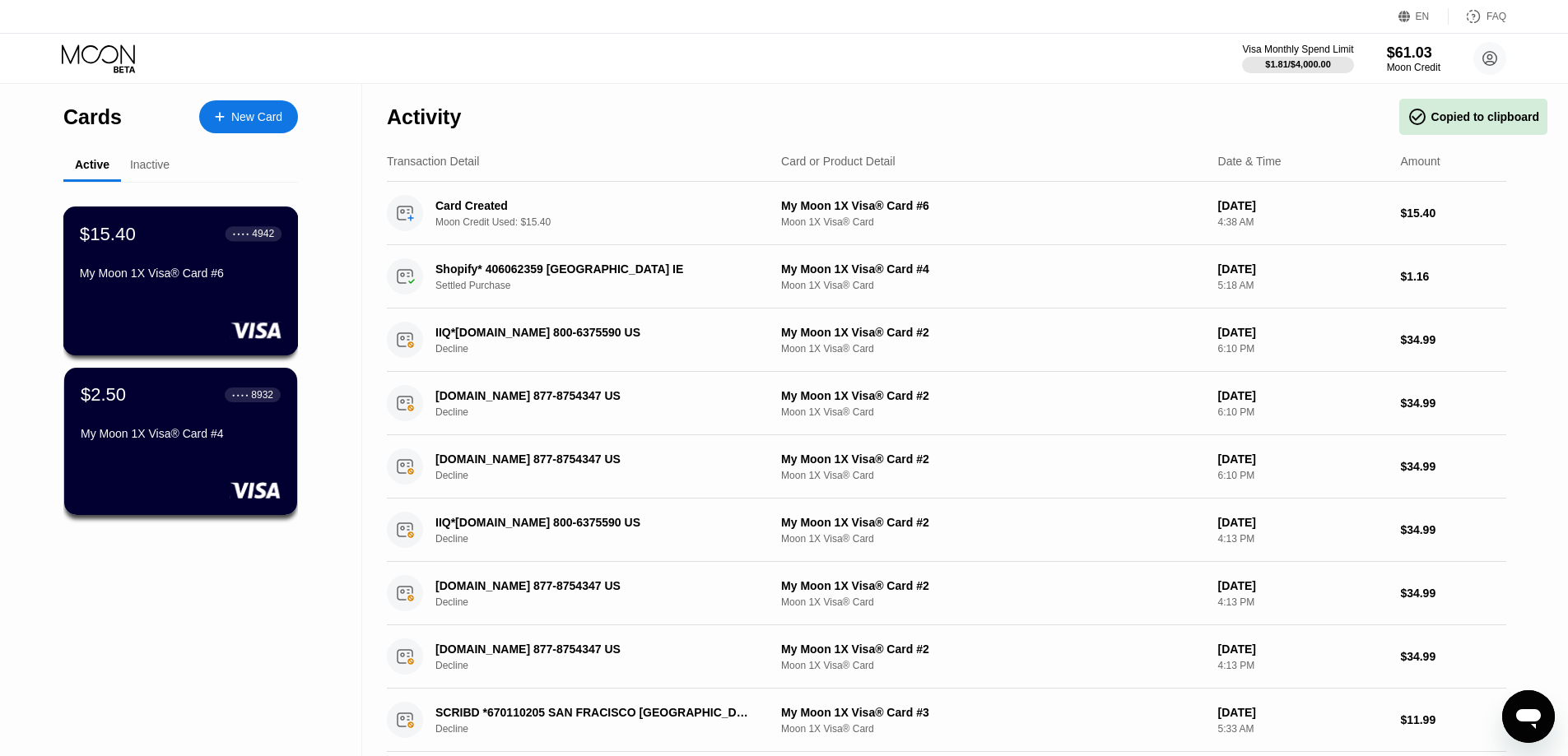
click at [190, 261] on div "$15.40 ● ● ● ● 4942 My Moon 1X Visa® Card #6" at bounding box center [181, 255] width 202 height 64
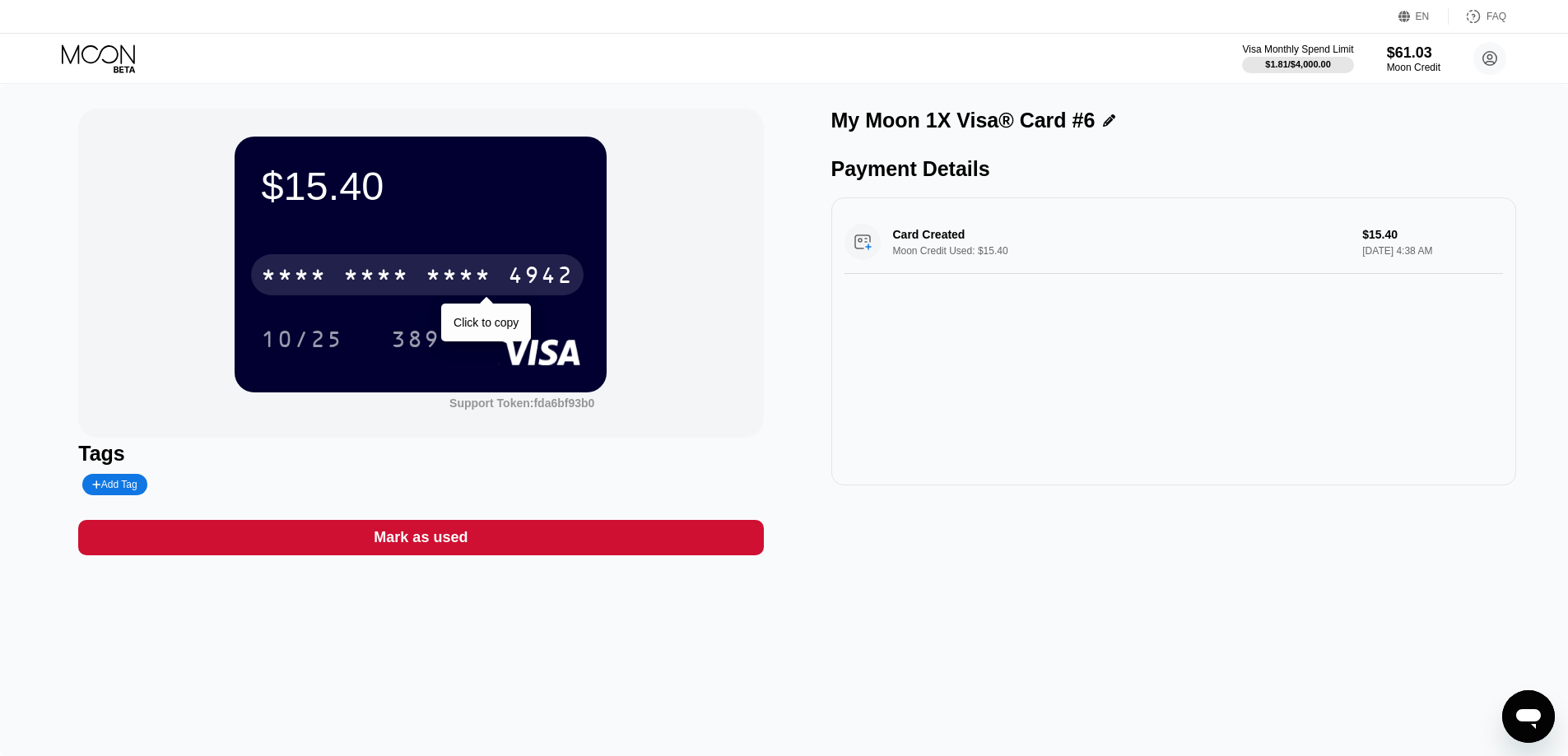
click at [486, 279] on div "* * * *" at bounding box center [459, 277] width 66 height 26
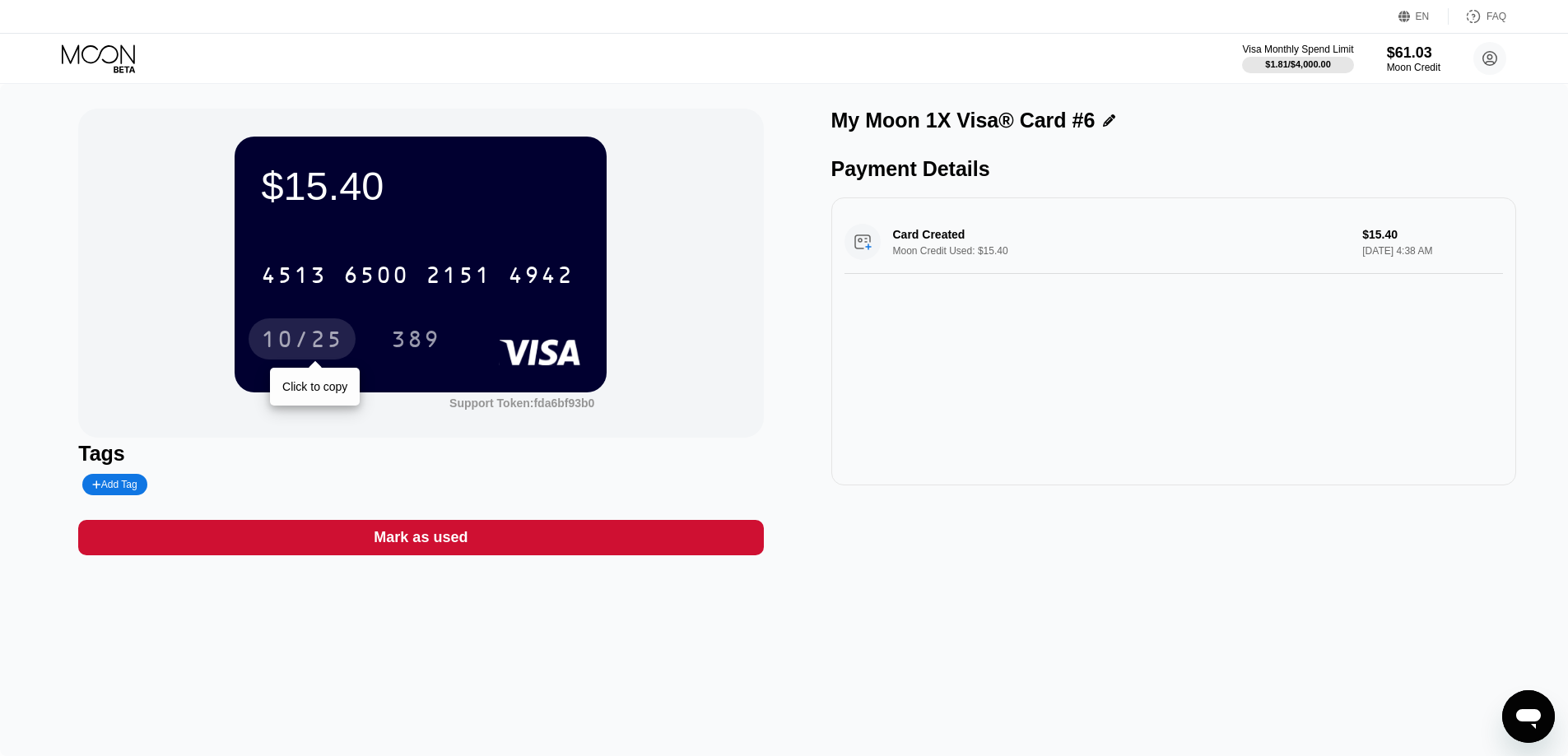
click at [338, 346] on div "10/25" at bounding box center [301, 341] width 82 height 26
click at [309, 351] on div "10/25" at bounding box center [301, 341] width 82 height 26
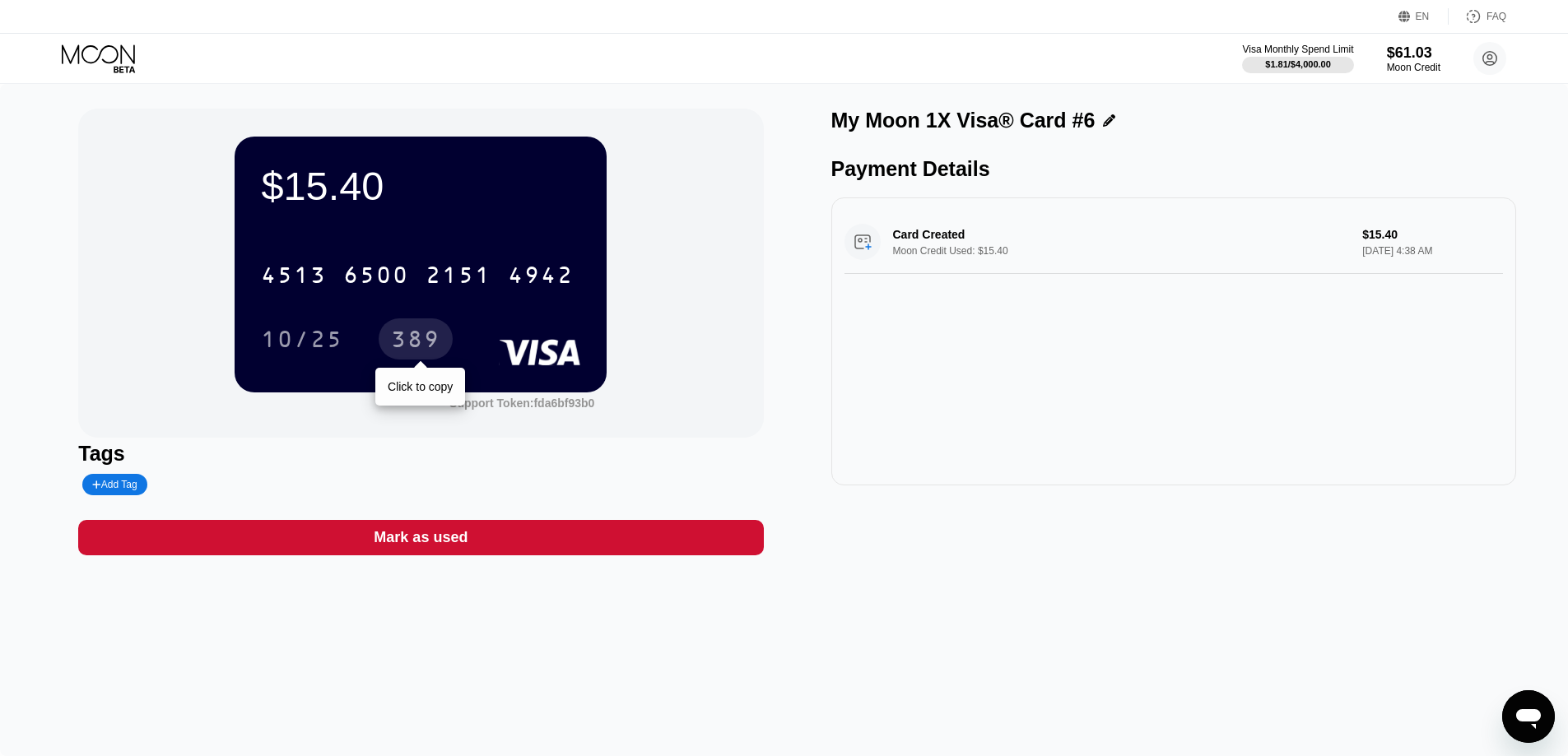
click at [435, 346] on div "389" at bounding box center [415, 341] width 49 height 26
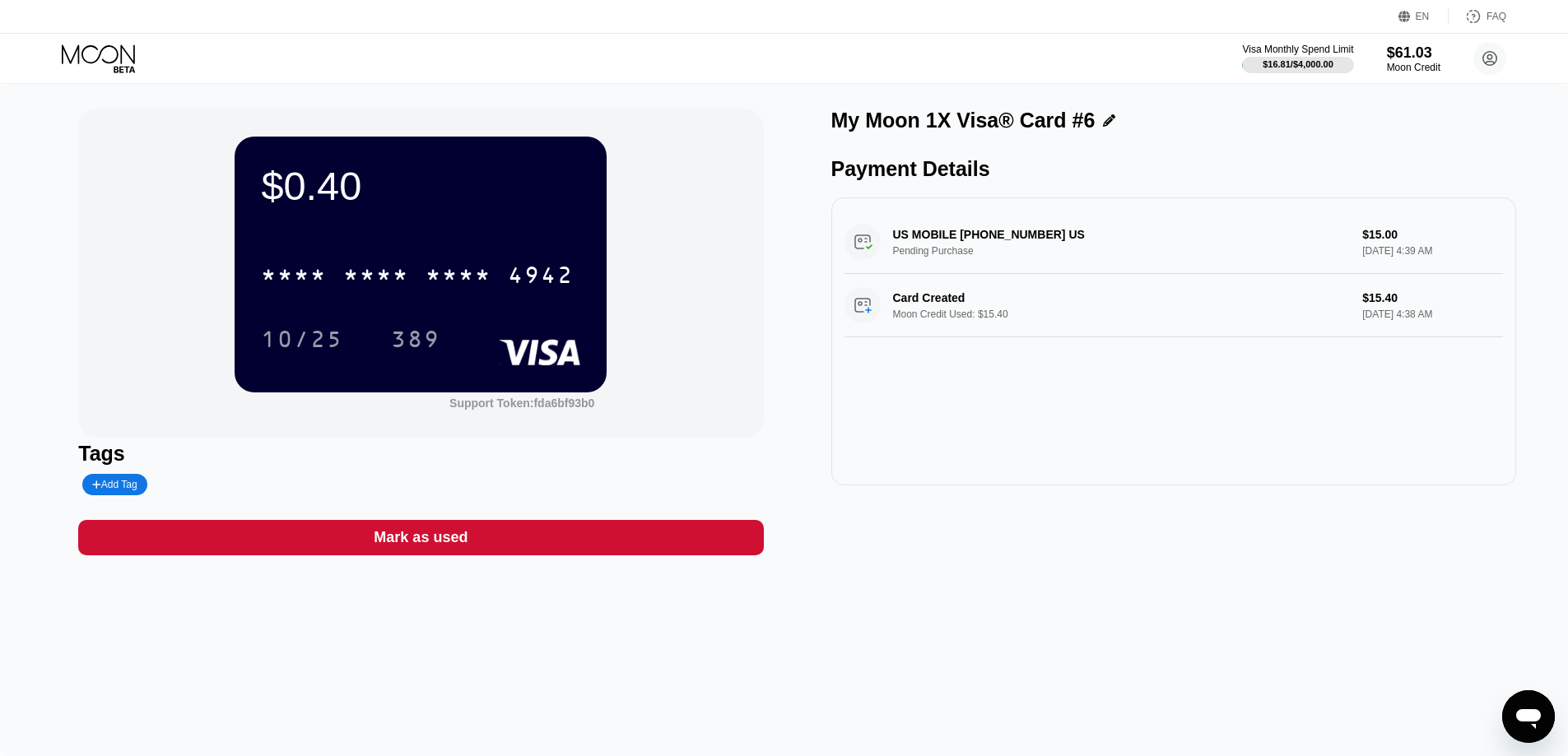
click at [92, 62] on icon at bounding box center [99, 54] width 73 height 19
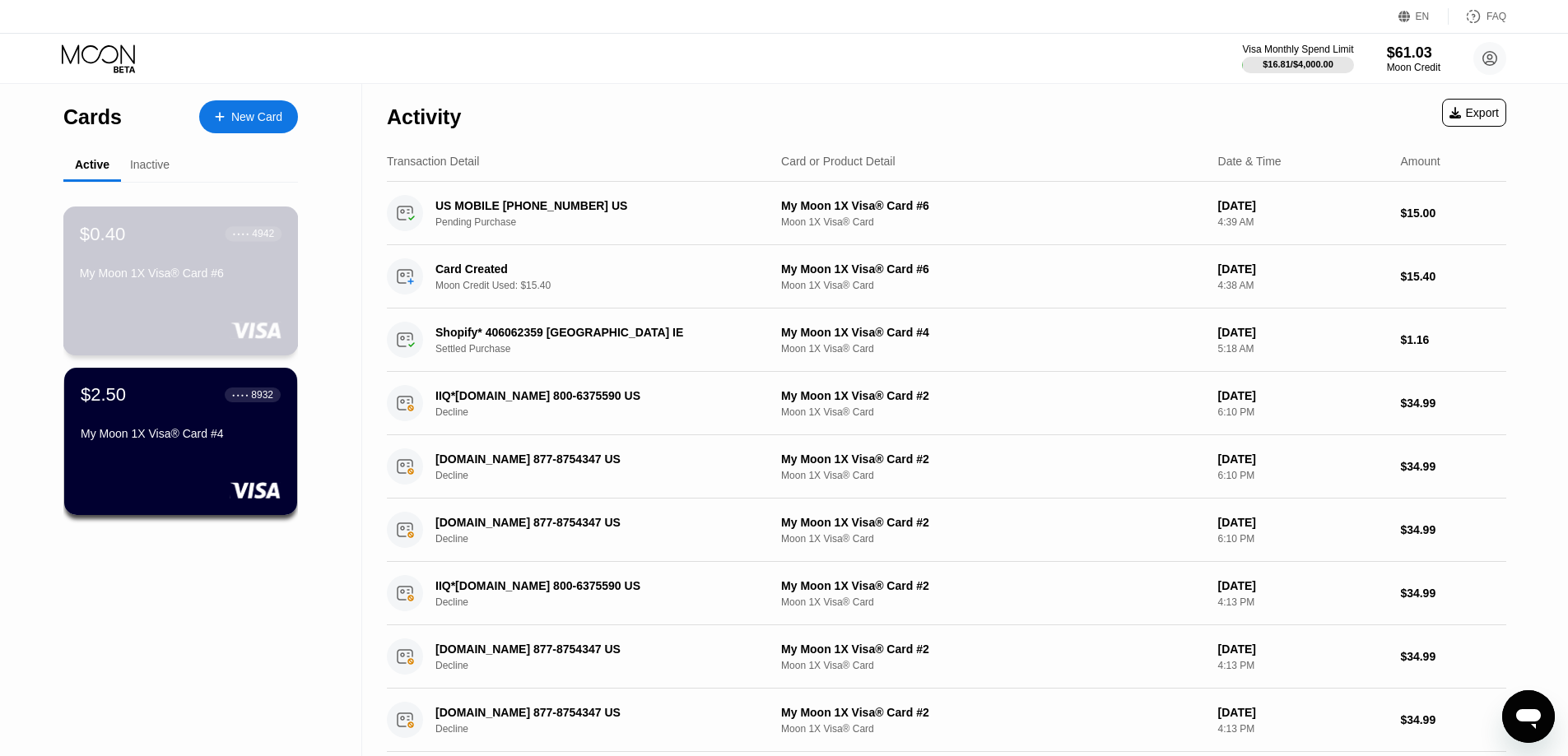
click at [158, 269] on div "$0.40 ● ● ● ● 4942 My Moon 1X Visa® Card #6" at bounding box center [181, 255] width 202 height 64
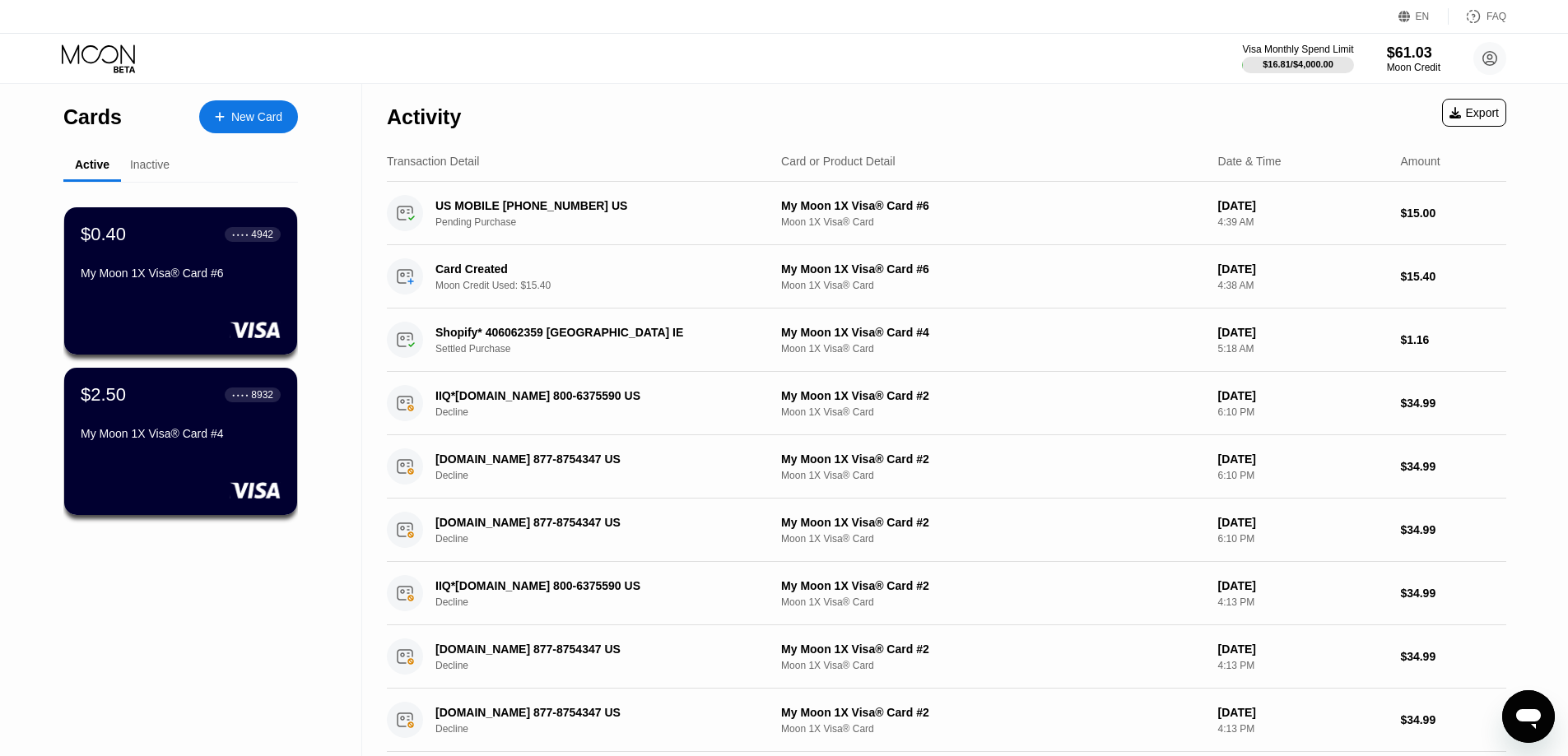
click at [147, 165] on div "Inactive" at bounding box center [150, 165] width 40 height 14
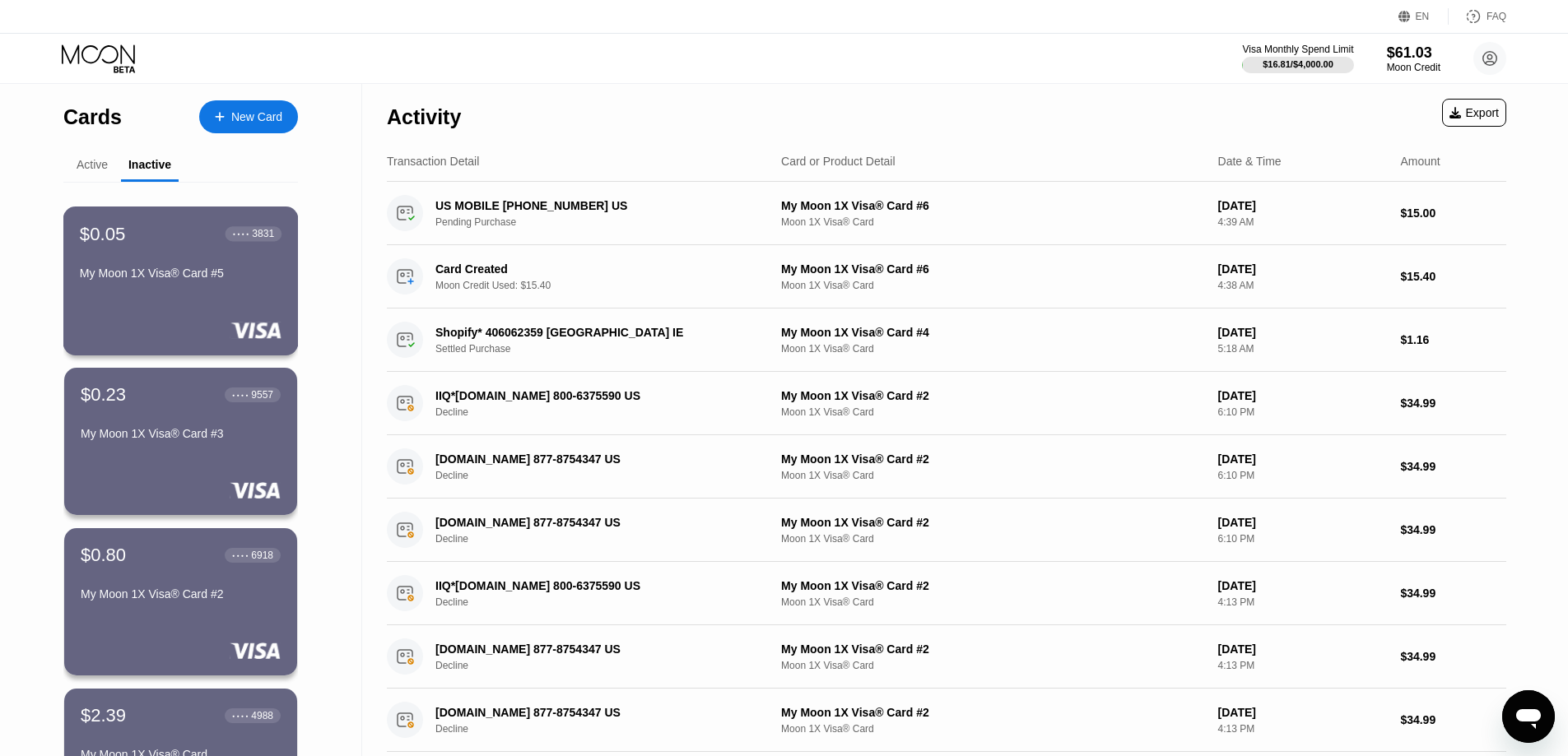
click at [202, 280] on div "My Moon 1X Visa® Card #5" at bounding box center [181, 273] width 202 height 14
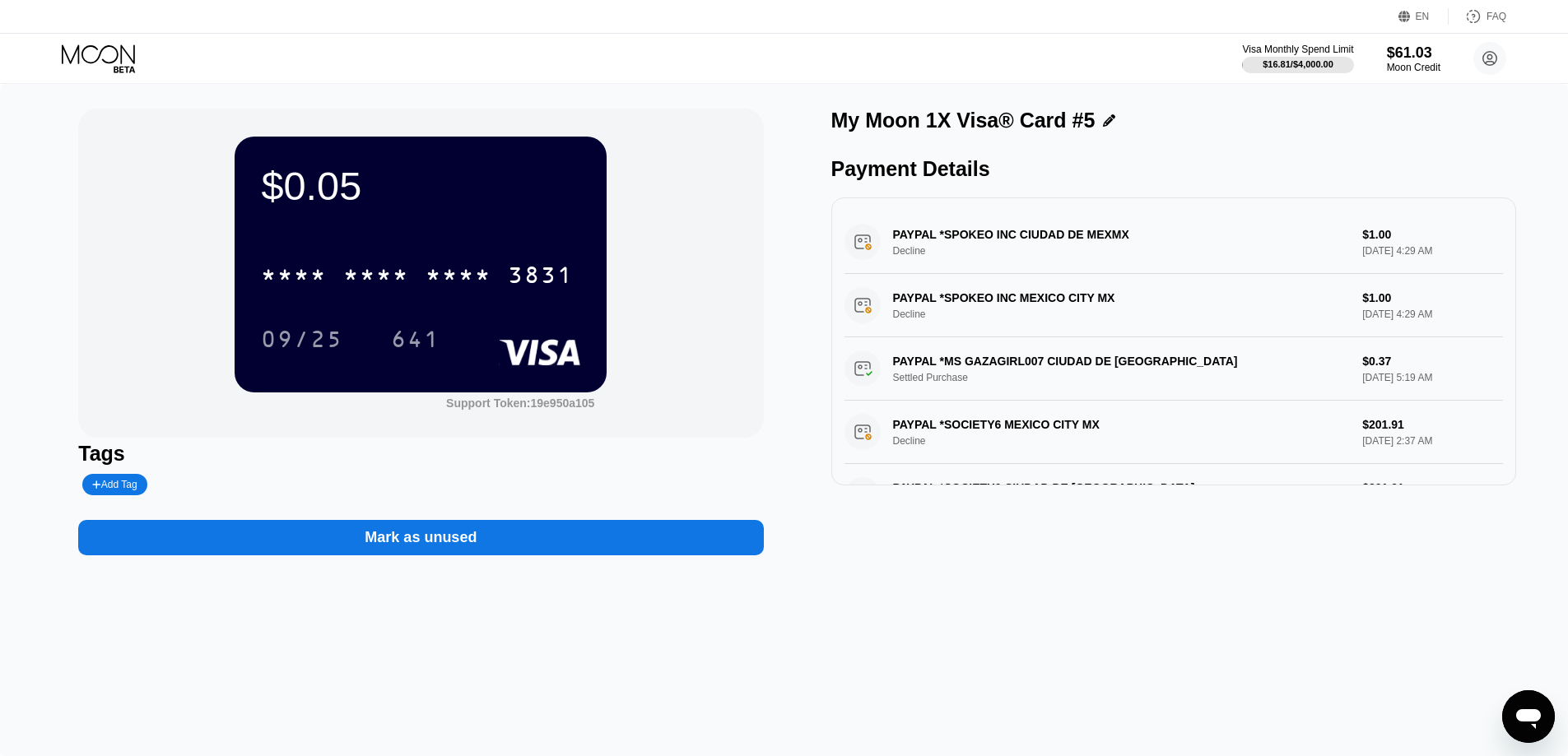
click at [506, 551] on div "Mark as unused" at bounding box center [420, 538] width 685 height 36
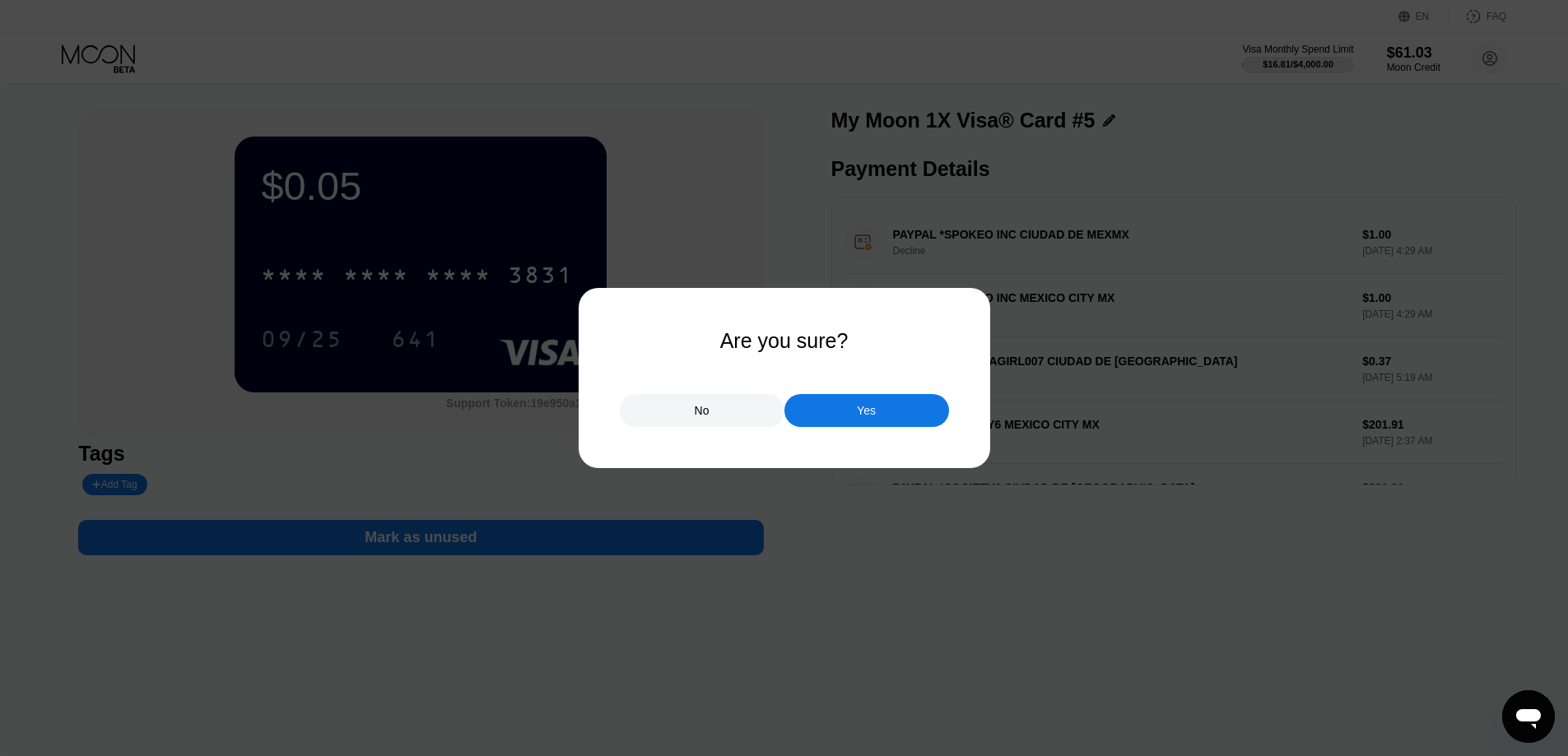
click at [718, 408] on div "No" at bounding box center [702, 410] width 164 height 33
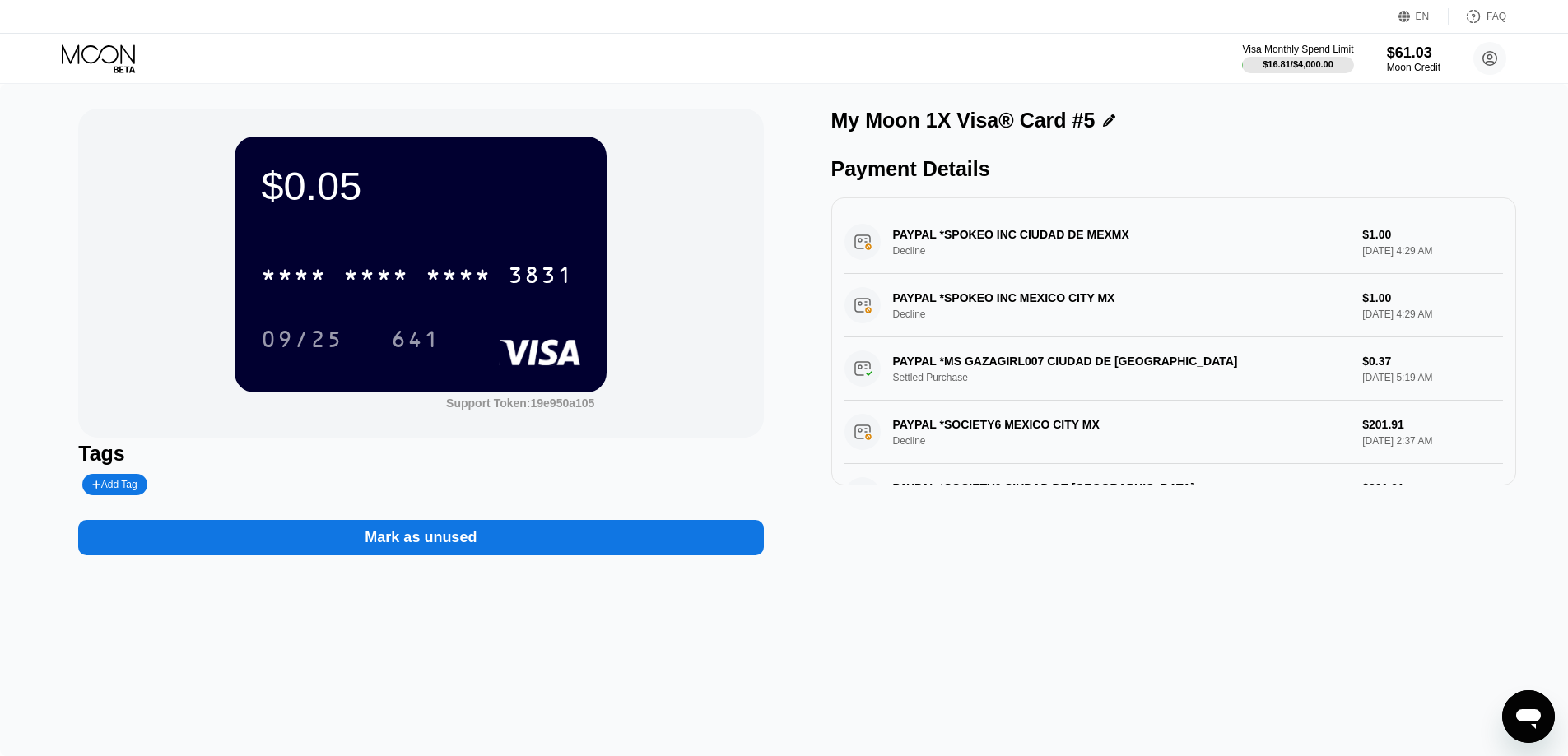
click at [532, 548] on div "Mark as unused" at bounding box center [420, 538] width 685 height 36
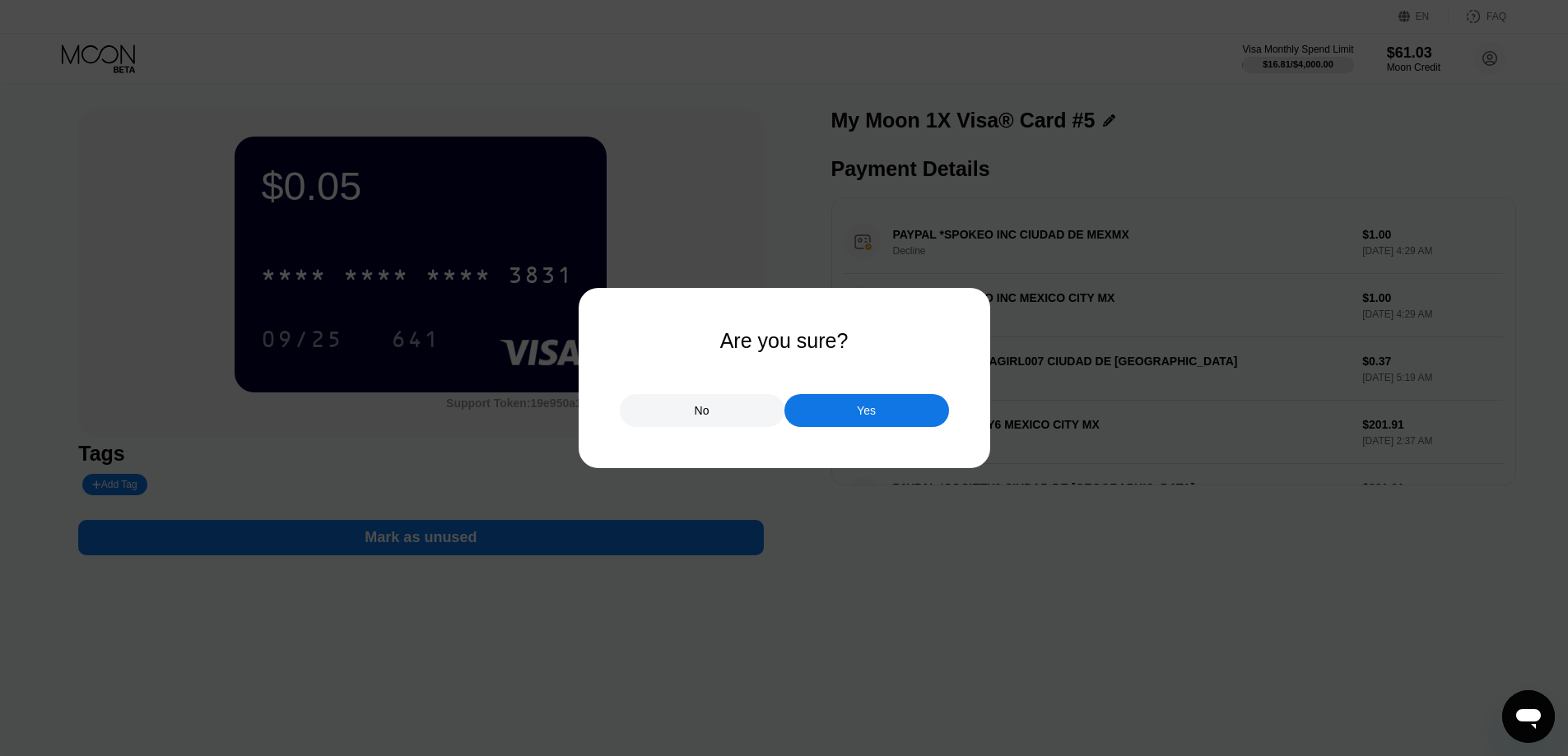
click at [845, 419] on div "Yes" at bounding box center [867, 410] width 164 height 33
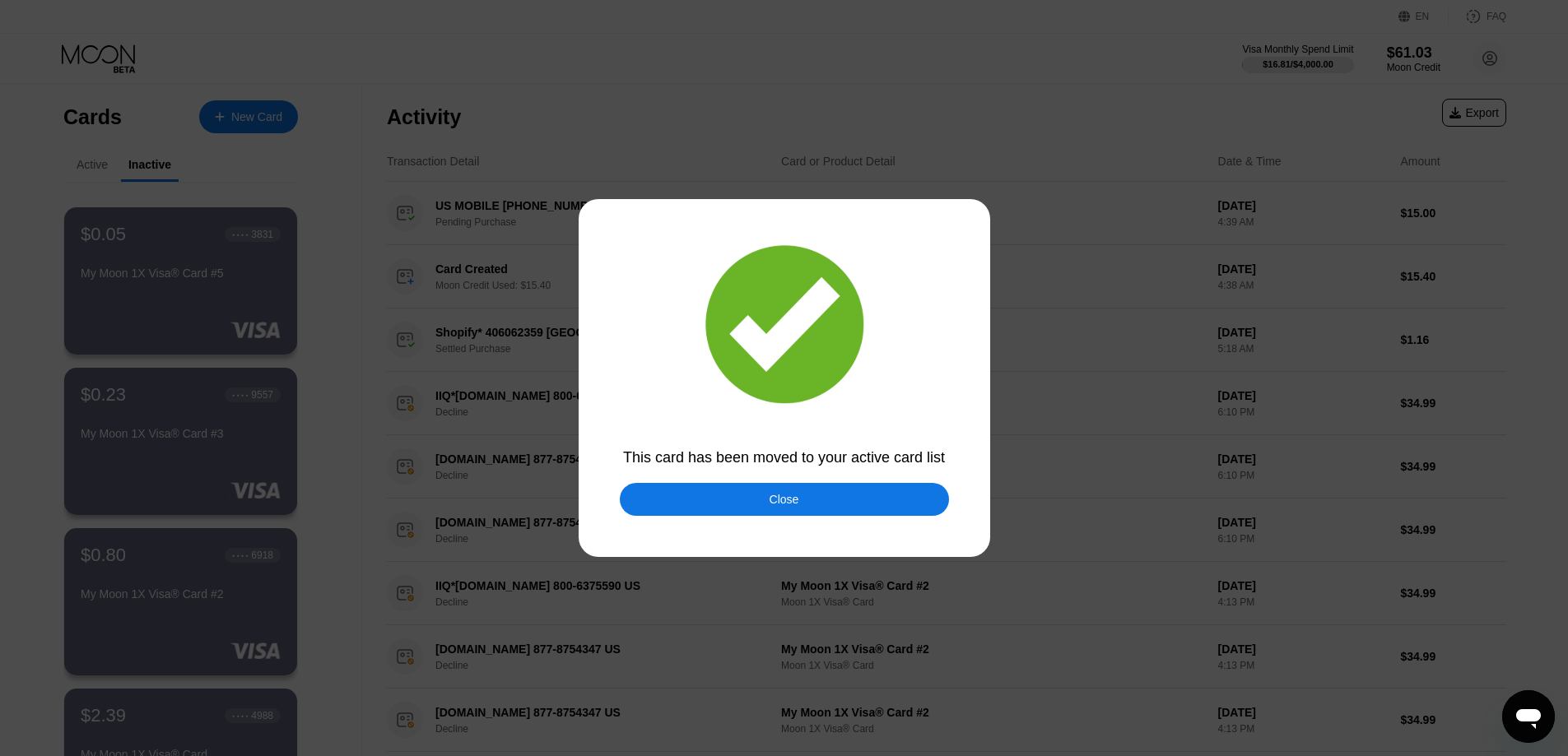
click at [810, 499] on div "Close" at bounding box center [784, 499] width 329 height 33
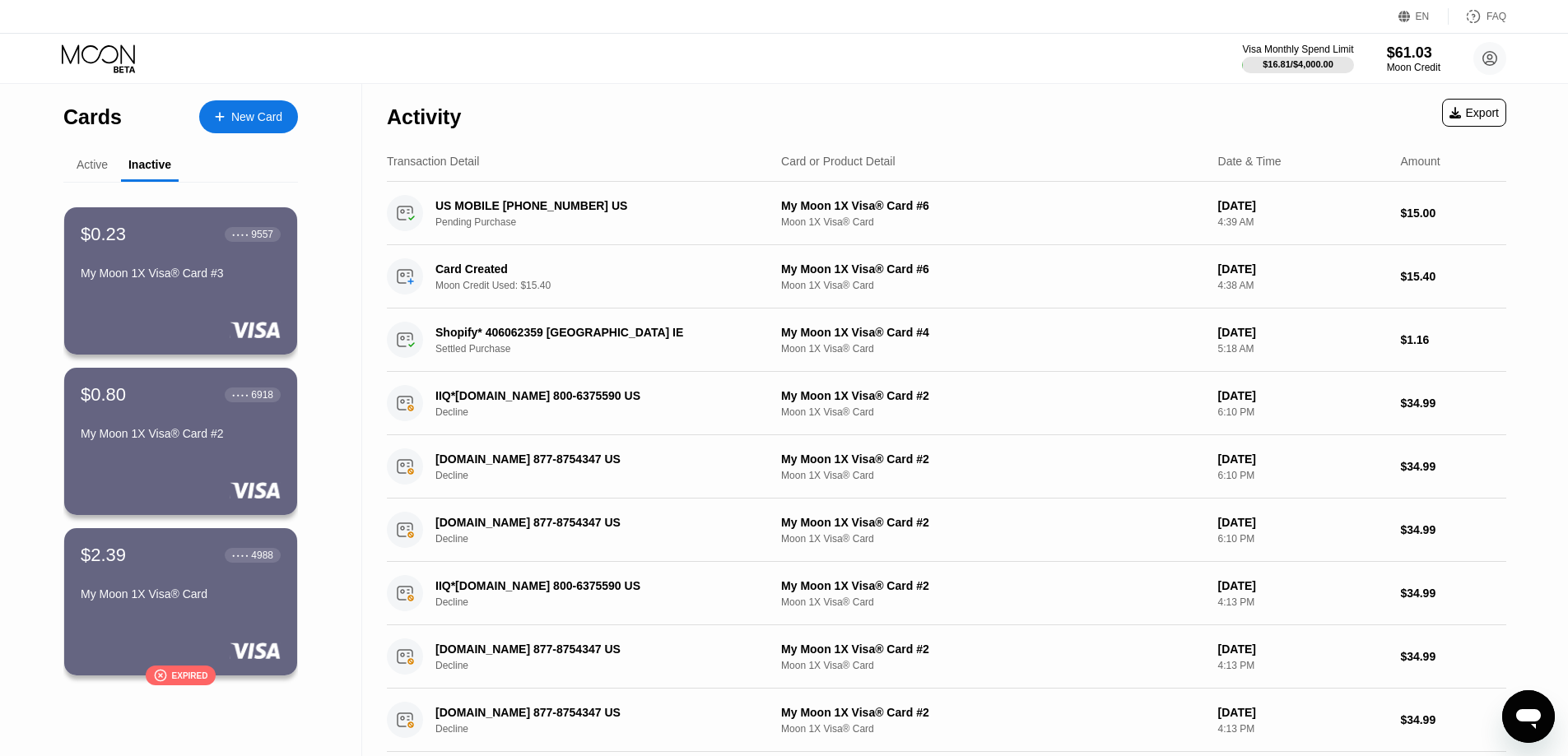
click at [95, 168] on div "Active" at bounding box center [92, 165] width 31 height 14
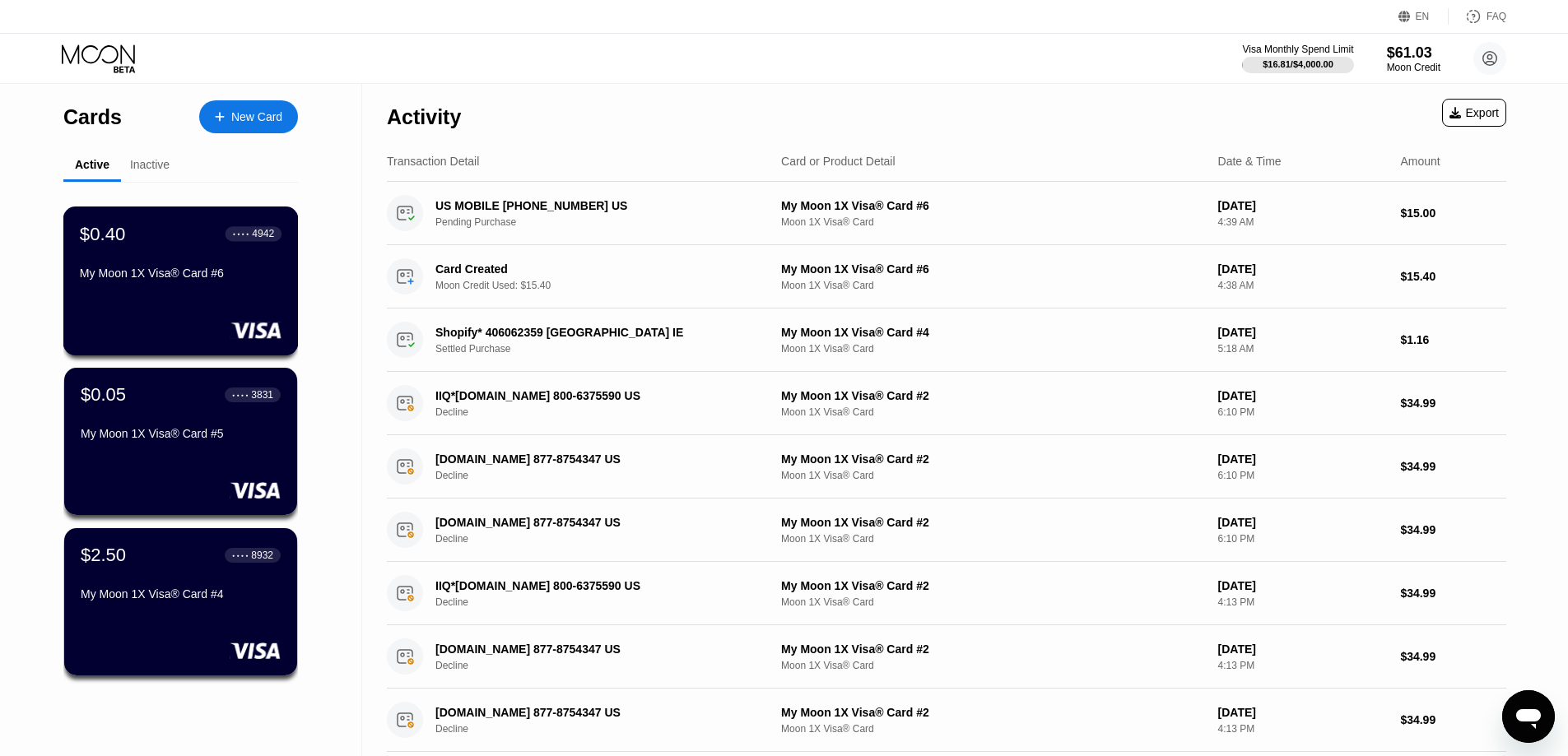
click at [183, 280] on div "My Moon 1X Visa® Card #6" at bounding box center [181, 273] width 202 height 14
click at [176, 287] on div "My Moon 1X Visa® Card #6" at bounding box center [181, 276] width 202 height 19
click at [182, 447] on div "My Moon 1X Visa® Card #5" at bounding box center [181, 436] width 202 height 19
click at [763, 99] on div "Activity Export" at bounding box center [947, 113] width 1120 height 58
